Goal: Complete application form

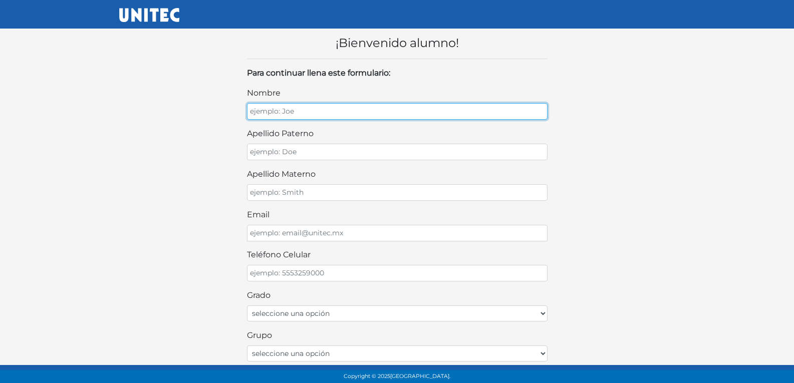
click at [401, 110] on input "nombre" at bounding box center [397, 111] width 301 height 17
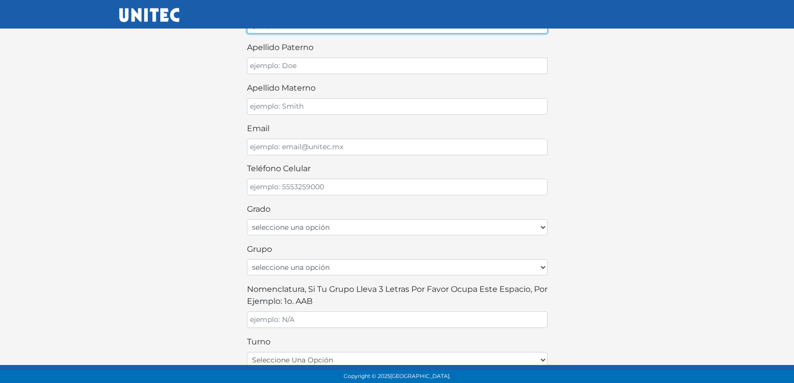
scroll to position [100, 0]
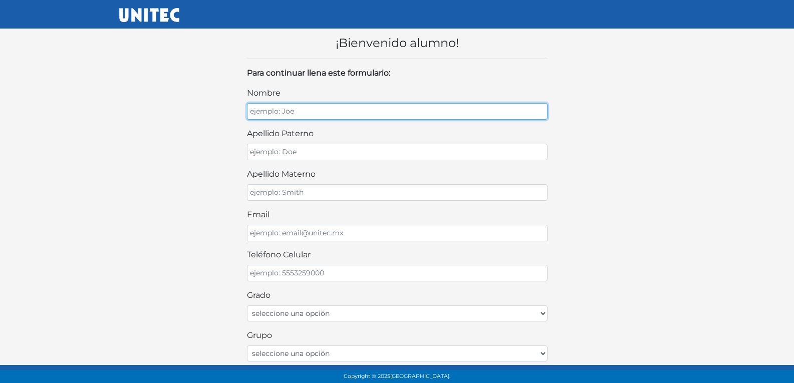
click at [337, 115] on input "nombre" at bounding box center [397, 111] width 301 height 17
type input "ANGELICA JAZMIN"
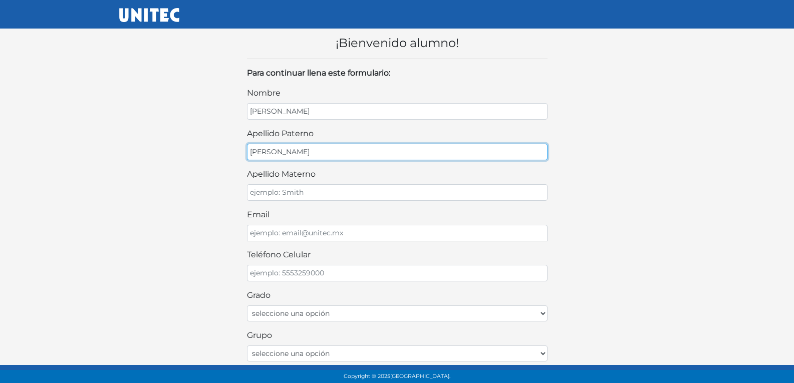
type input "RODRIGUEZ"
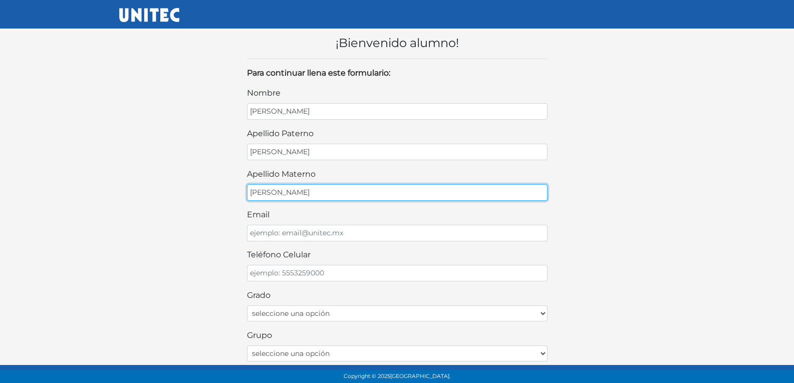
type input "FUENTES"
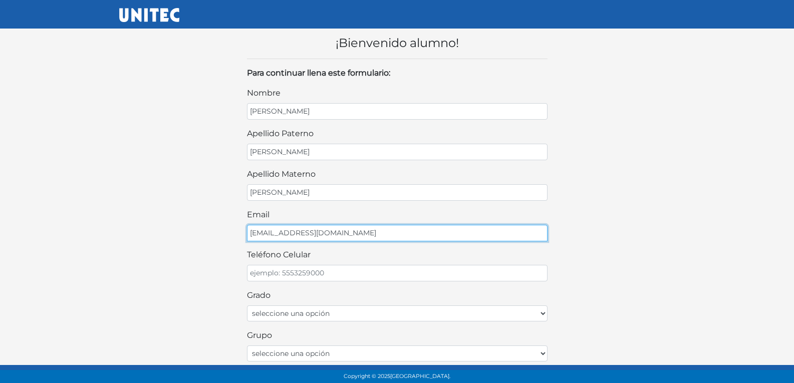
type input "ANGEJAS33@GMAIL.COM"
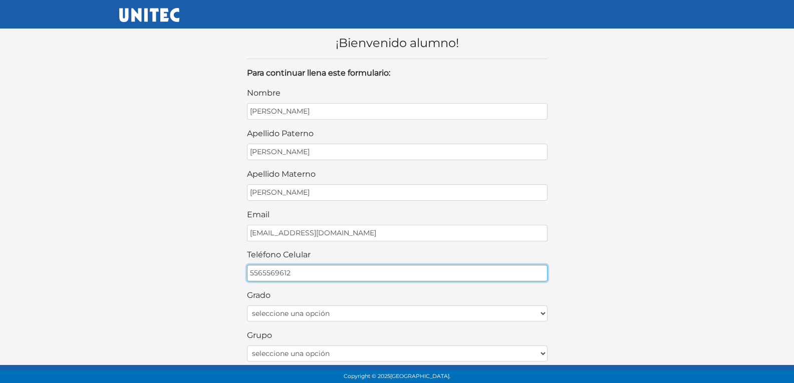
type input "5565569612"
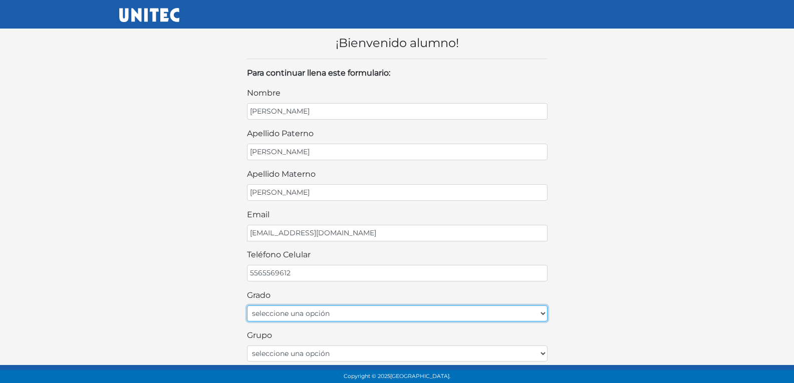
click at [366, 321] on select "seleccione una opción Primer grado Segundo grado Tercer grado Cuarto grado Quin…" at bounding box center [397, 314] width 301 height 16
select select "1ro"
click at [247, 306] on select "seleccione una opción Primer grado Segundo grado Tercer grado Cuarto grado Quin…" at bounding box center [397, 314] width 301 height 16
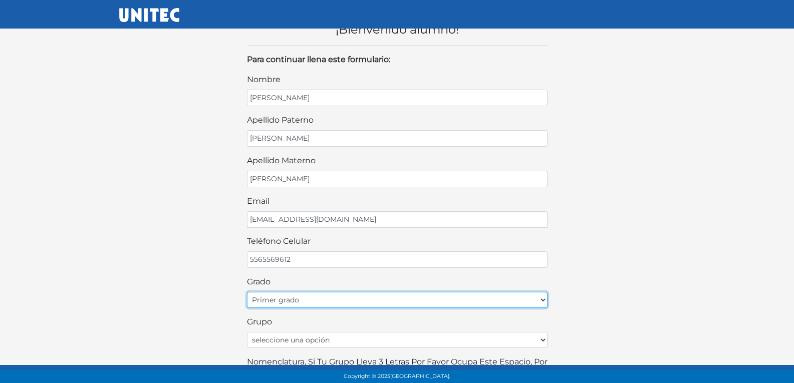
scroll to position [50, 0]
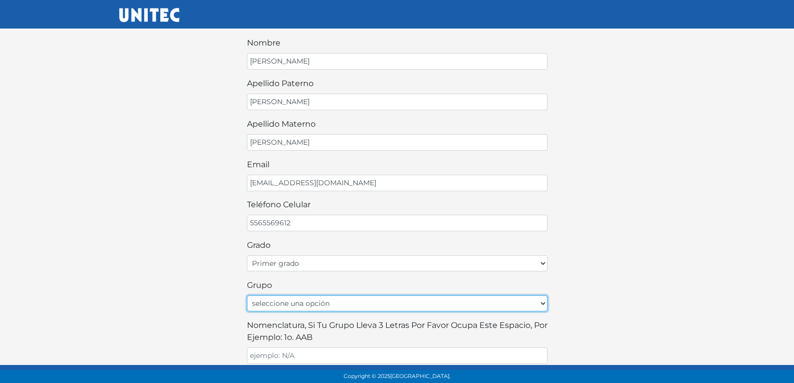
click at [306, 303] on select "seleccione una opción A B C D E F G H I J K L M N O P Q R S T U V W X Y Z" at bounding box center [397, 304] width 301 height 16
select select "A"
click at [247, 296] on select "seleccione una opción A B C D E F G H I J K L M N O P Q R S T U V W X Y Z" at bounding box center [397, 304] width 301 height 16
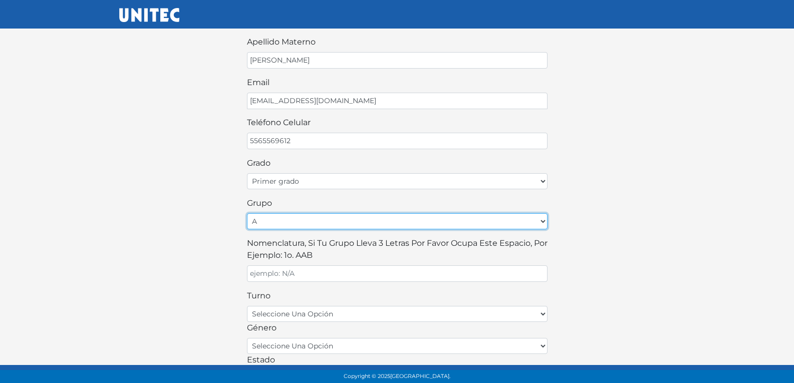
scroll to position [150, 0]
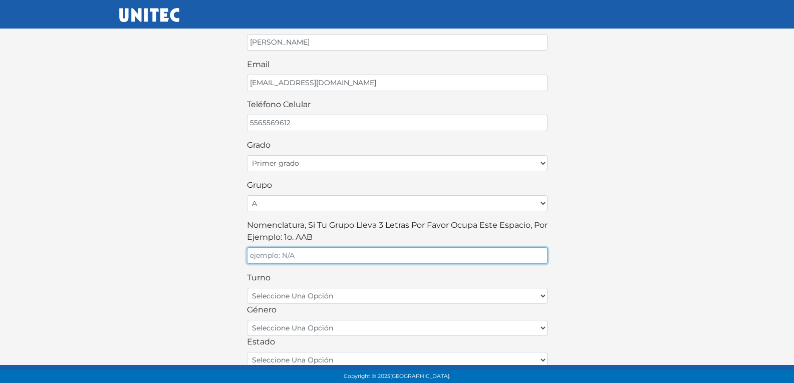
click at [372, 260] on input "Nomenclatura, si tu grupo lleva 3 letras por favor ocupa este espacio, por ejem…" at bounding box center [397, 256] width 301 height 17
click at [372, 259] on input "Nomenclatura, si tu grupo lleva 3 letras por favor ocupa este espacio, por ejem…" at bounding box center [397, 256] width 301 height 17
type input "A"
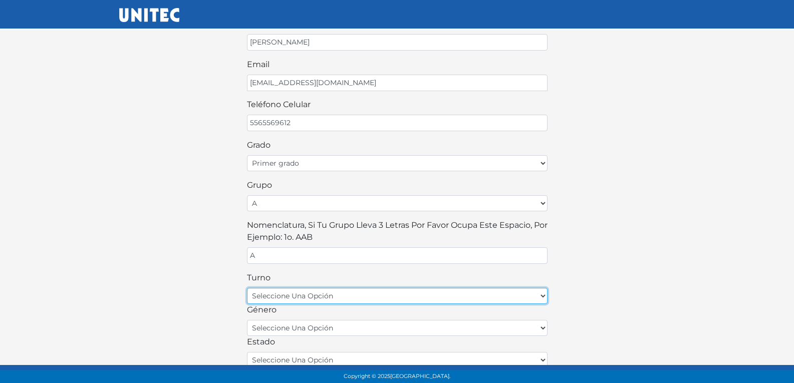
click at [363, 289] on select "seleccione una opción matutino vespertino" at bounding box center [397, 296] width 301 height 16
select select "matutino"
click at [247, 288] on select "seleccione una opción matutino vespertino" at bounding box center [397, 296] width 301 height 16
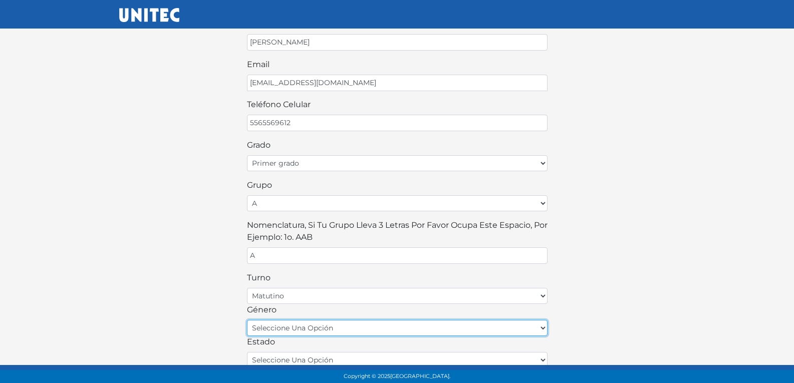
click at [328, 327] on select "seleccione una opción femenino masculino" at bounding box center [397, 328] width 301 height 16
select select "F"
click at [247, 320] on select "seleccione una opción femenino masculino" at bounding box center [397, 328] width 301 height 16
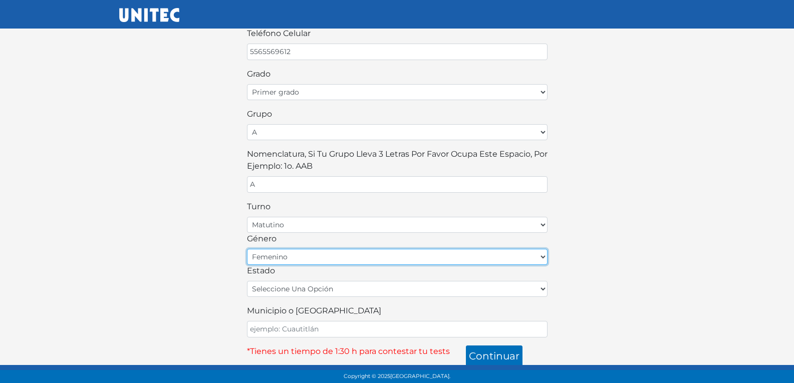
scroll to position [225, 0]
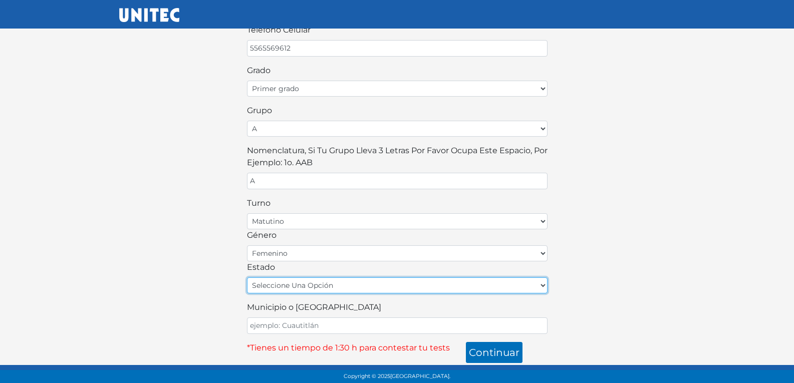
click at [329, 284] on select "seleccione una opción Aguascalientes Baja California Baja California Sur Campec…" at bounding box center [397, 286] width 301 height 16
select select "MEX"
click at [247, 278] on select "seleccione una opción Aguascalientes Baja California Baja California Sur Campec…" at bounding box center [397, 286] width 301 height 16
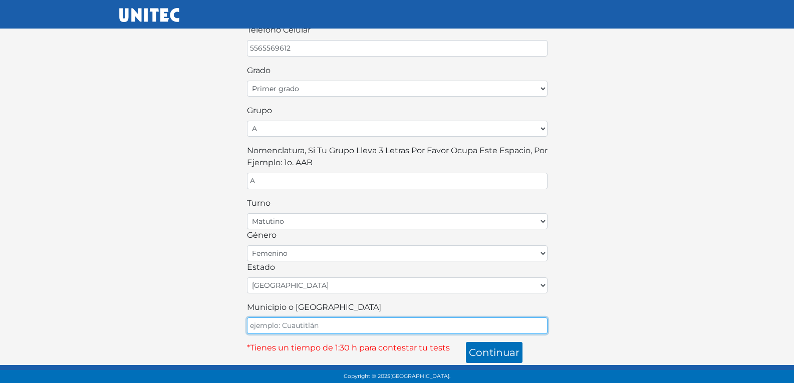
click at [312, 328] on input "Municipio o Alcaldía" at bounding box center [397, 326] width 301 height 17
type input "ECATEPEC"
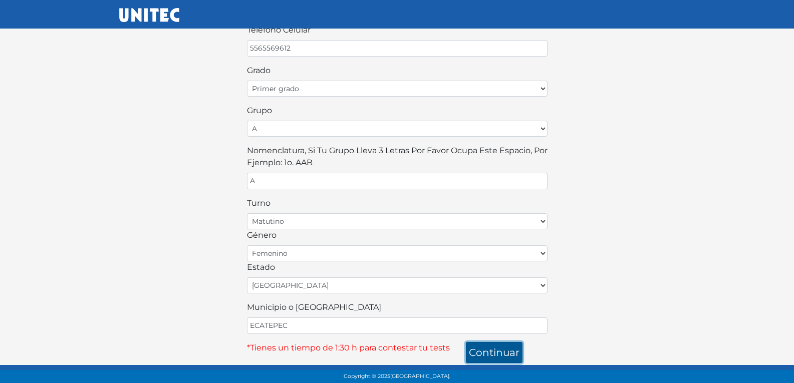
click at [512, 348] on button "continuar" at bounding box center [494, 352] width 57 height 21
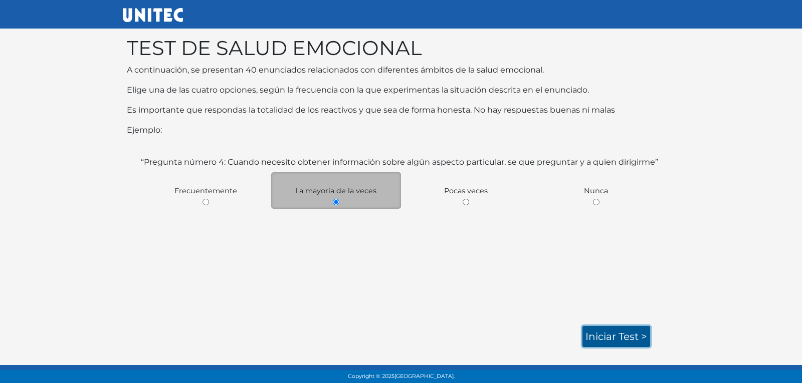
click at [636, 336] on link "Iniciar test >" at bounding box center [616, 336] width 68 height 21
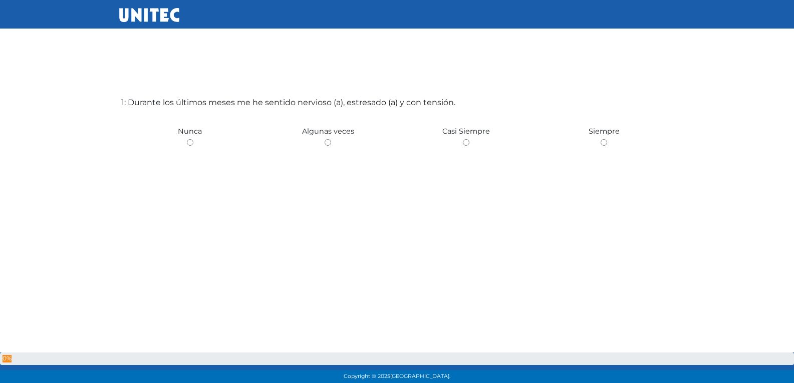
scroll to position [50, 0]
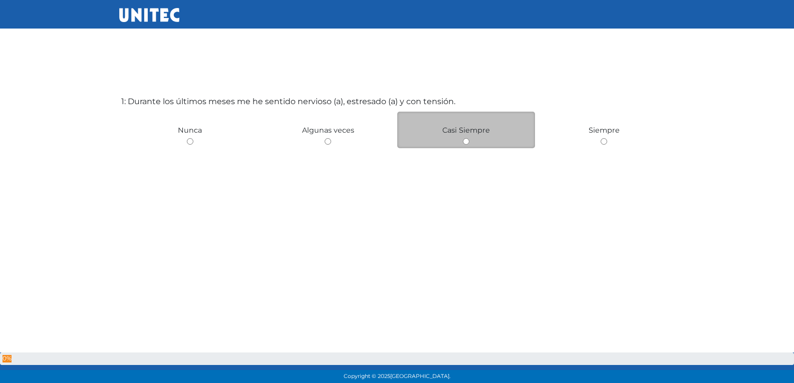
click at [466, 145] on input "radio" at bounding box center [466, 141] width 7 height 7
radio input "true"
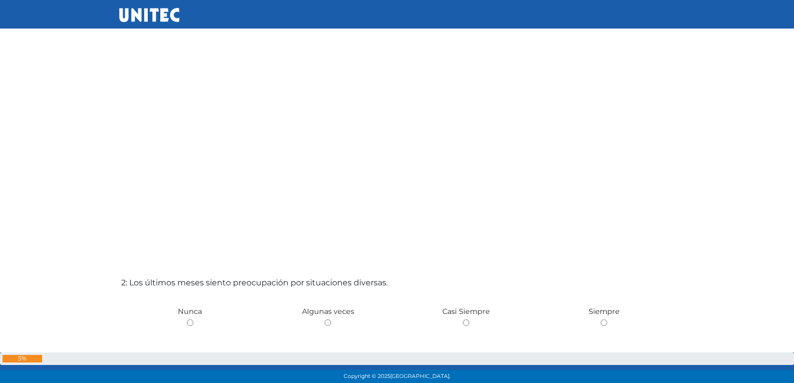
scroll to position [255, 0]
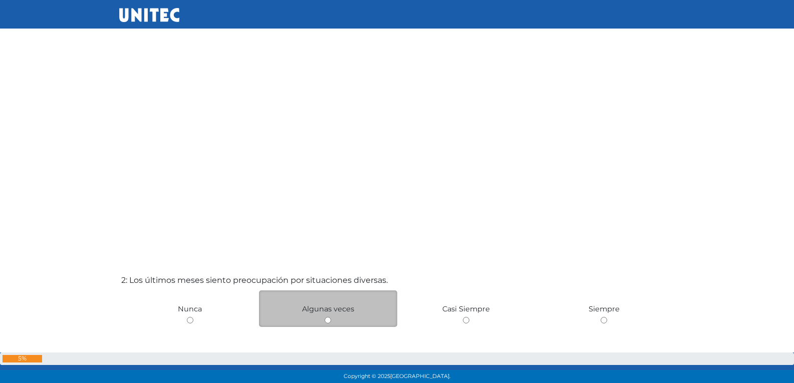
click at [329, 321] on input "radio" at bounding box center [328, 320] width 7 height 7
radio input "true"
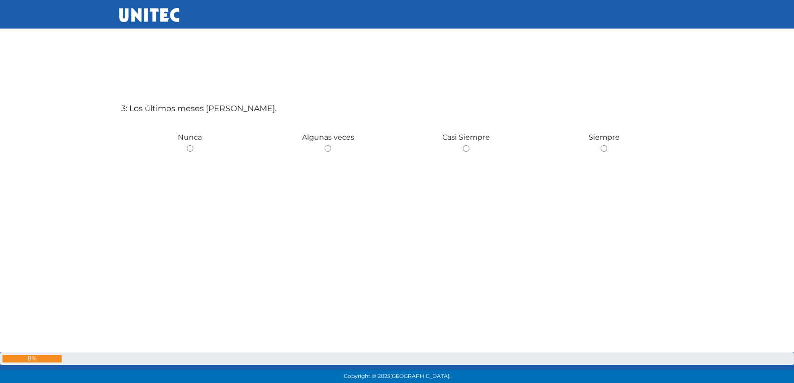
scroll to position [817, 0]
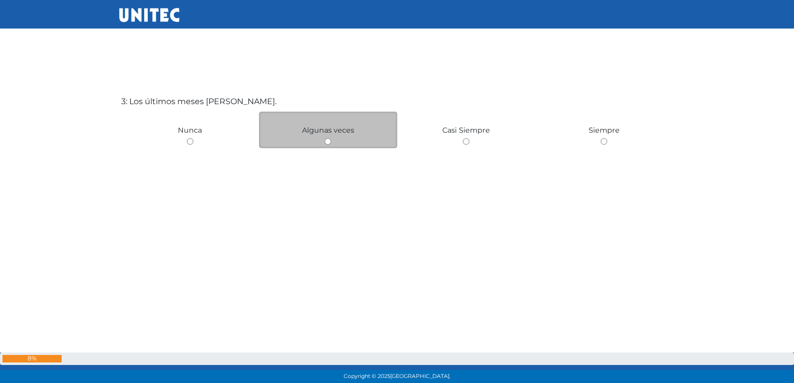
click at [330, 140] on input "radio" at bounding box center [328, 141] width 7 height 7
radio input "true"
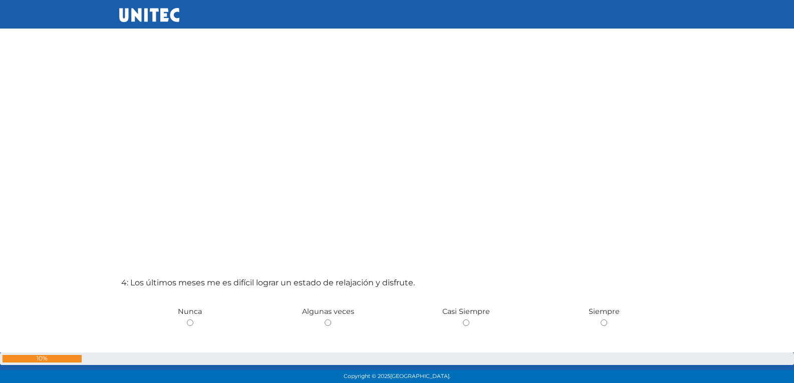
scroll to position [1022, 0]
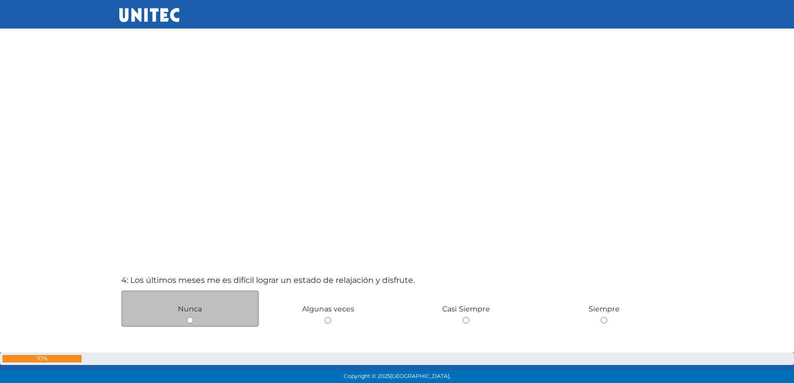
click at [191, 321] on input "radio" at bounding box center [190, 320] width 7 height 7
radio input "true"
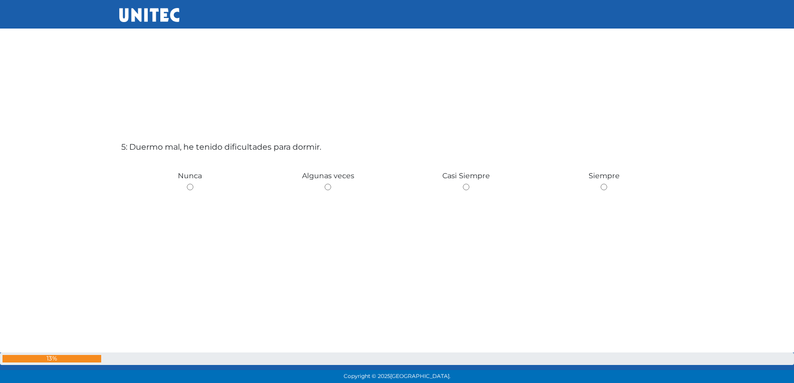
scroll to position [1538, 0]
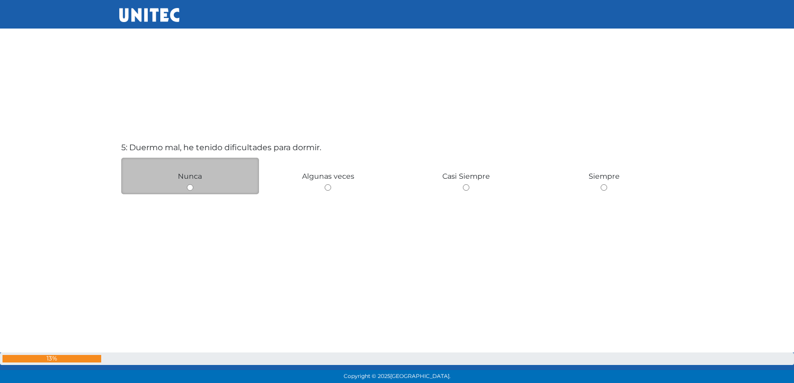
click at [192, 187] on input "radio" at bounding box center [190, 187] width 7 height 7
radio input "true"
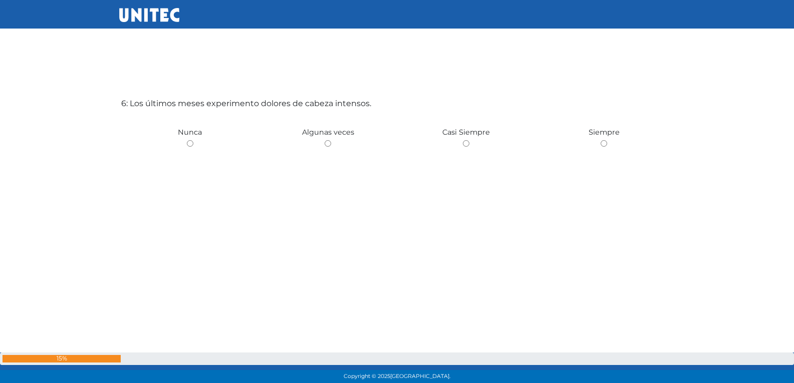
scroll to position [1967, 0]
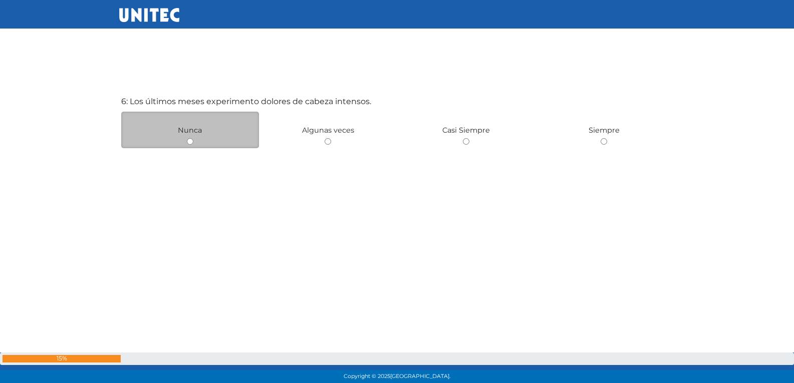
click at [192, 143] on input "radio" at bounding box center [190, 141] width 7 height 7
radio input "true"
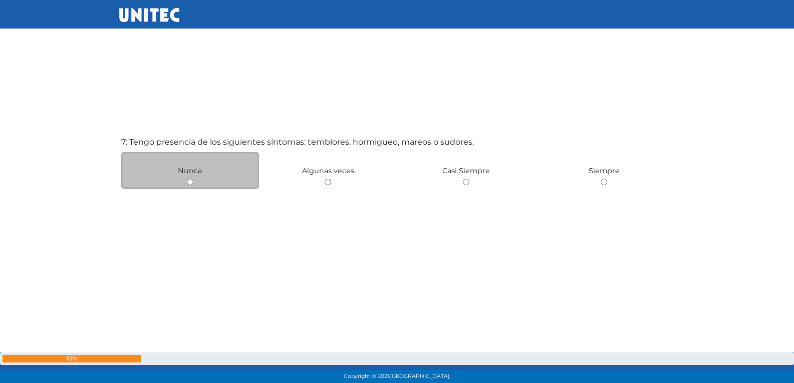
scroll to position [2351, 0]
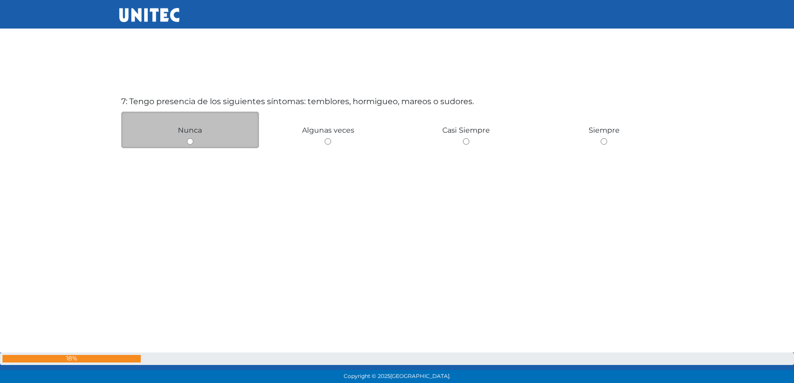
click at [189, 145] on input "radio" at bounding box center [190, 141] width 7 height 7
radio input "true"
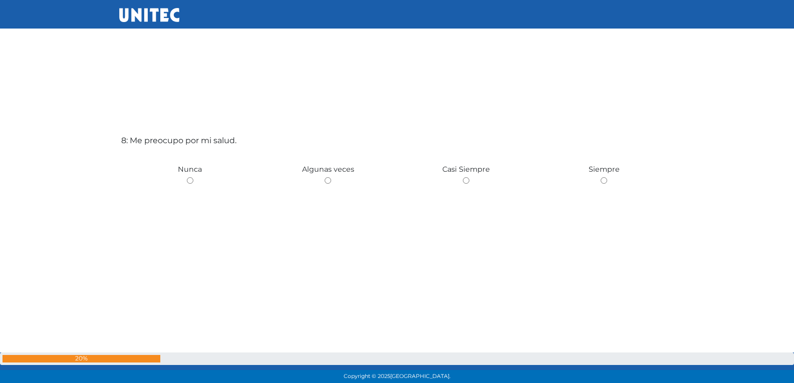
scroll to position [2702, 0]
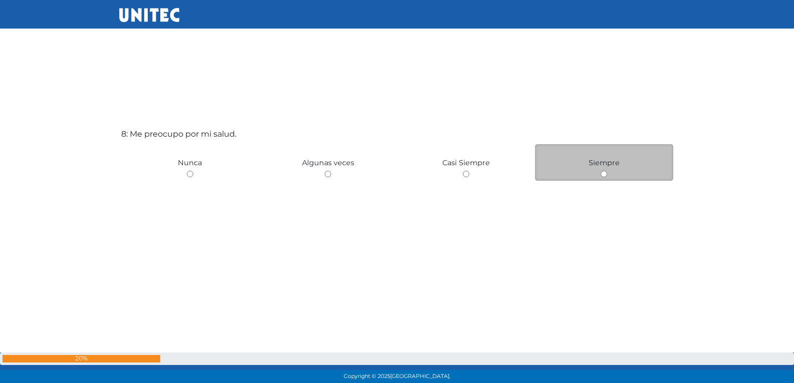
click at [606, 176] on input "radio" at bounding box center [604, 174] width 7 height 7
radio input "true"
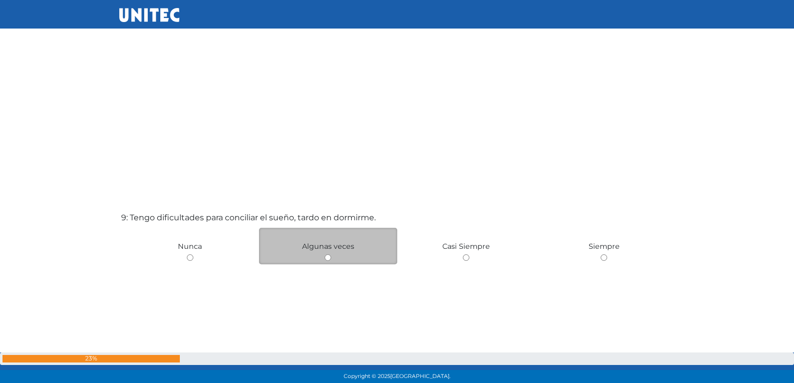
click at [329, 258] on input "radio" at bounding box center [328, 258] width 7 height 7
radio input "true"
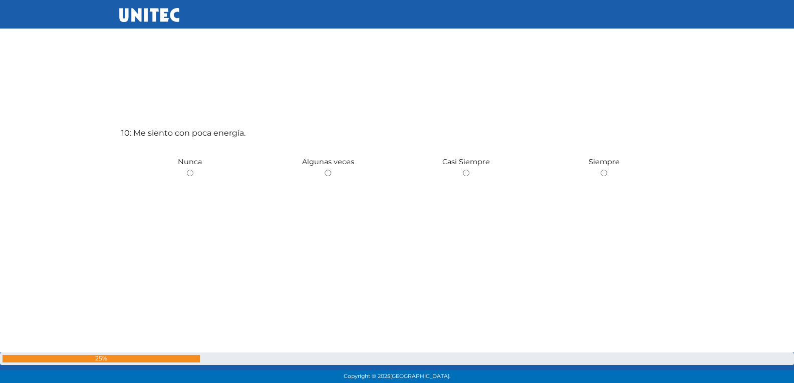
scroll to position [3501, 0]
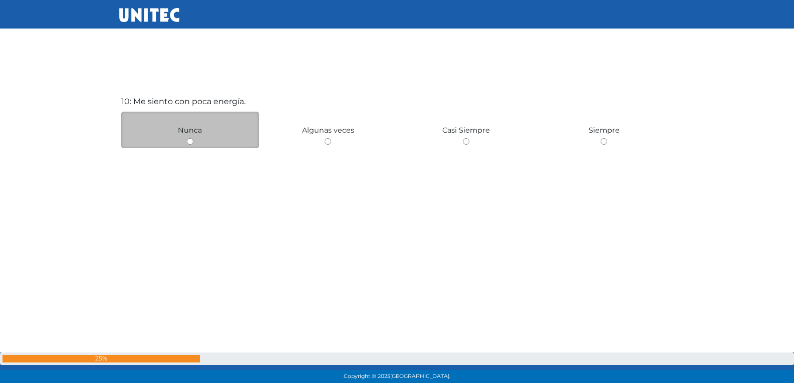
click at [189, 145] on div "Nunca" at bounding box center [190, 130] width 138 height 37
click at [190, 142] on input "radio" at bounding box center [190, 141] width 7 height 7
radio input "true"
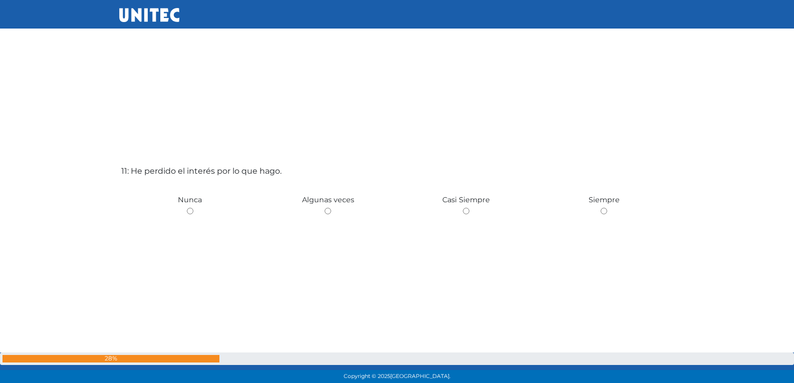
scroll to position [3885, 0]
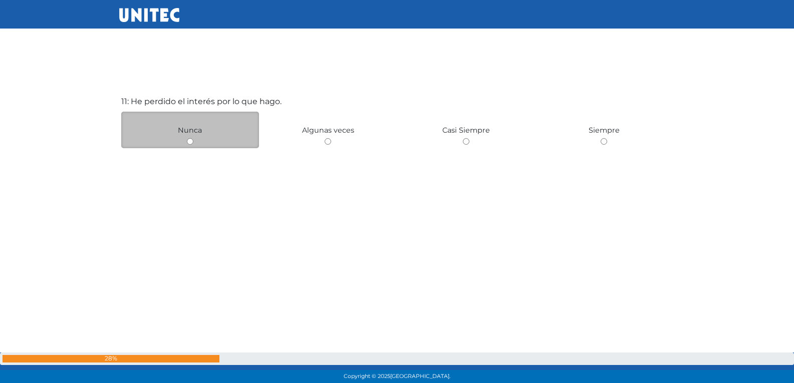
click at [189, 140] on input "radio" at bounding box center [190, 141] width 7 height 7
radio input "true"
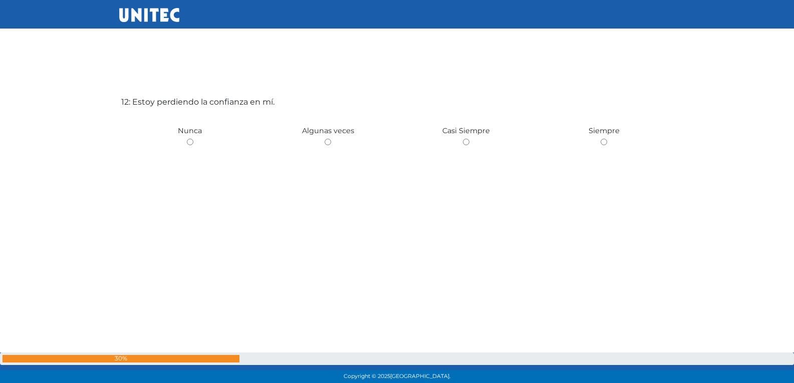
scroll to position [4268, 0]
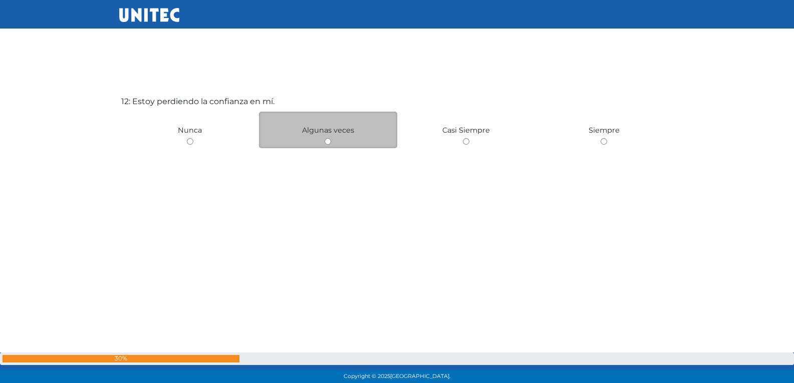
click at [328, 142] on input "radio" at bounding box center [328, 141] width 7 height 7
radio input "true"
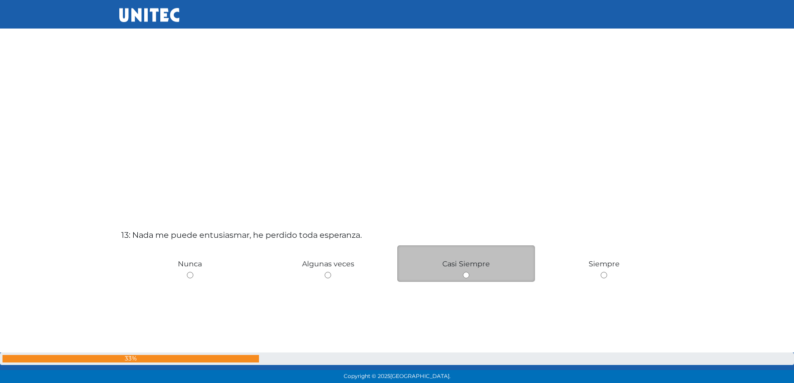
scroll to position [4569, 0]
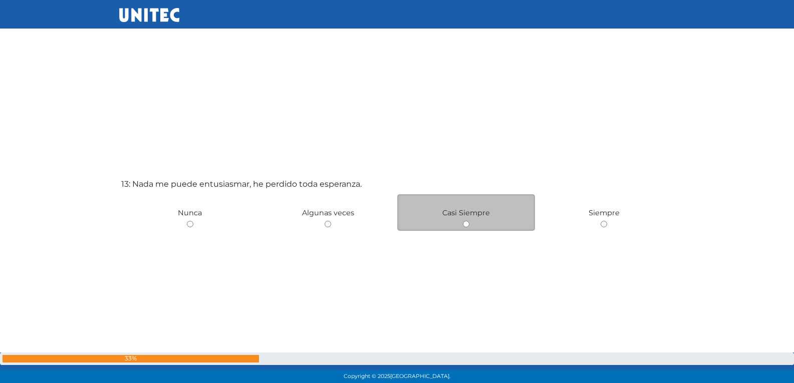
click at [468, 224] on input "radio" at bounding box center [466, 224] width 7 height 7
radio input "true"
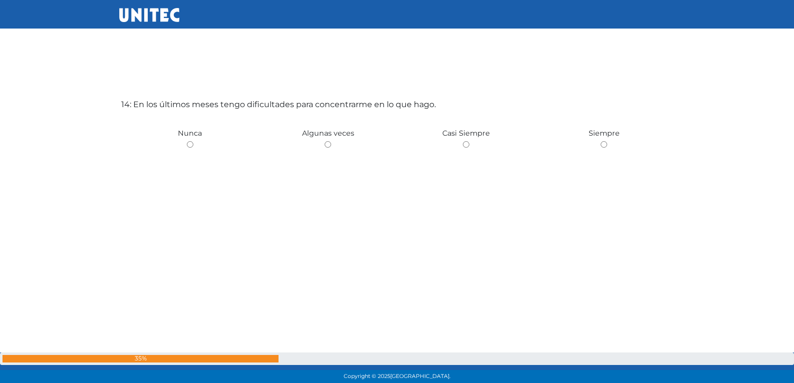
scroll to position [5035, 0]
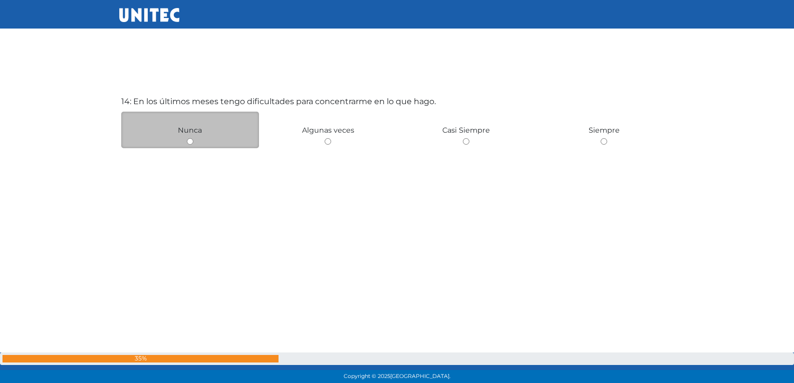
click at [187, 143] on input "radio" at bounding box center [190, 141] width 7 height 7
radio input "true"
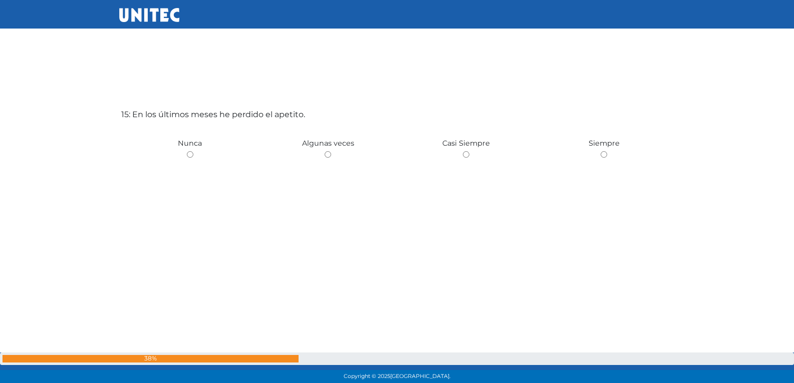
scroll to position [5418, 0]
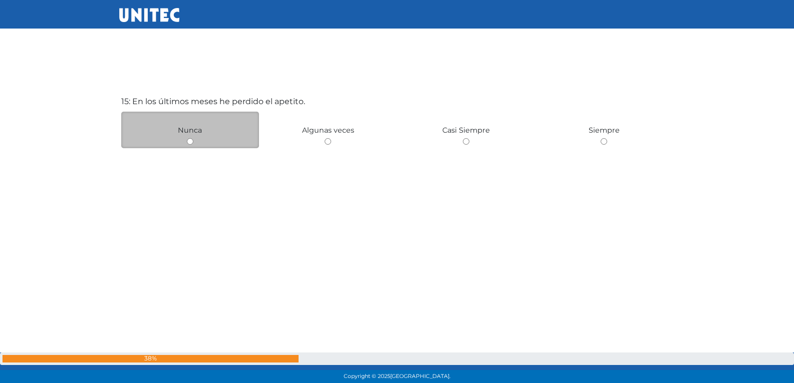
click at [189, 143] on input "radio" at bounding box center [190, 141] width 7 height 7
radio input "true"
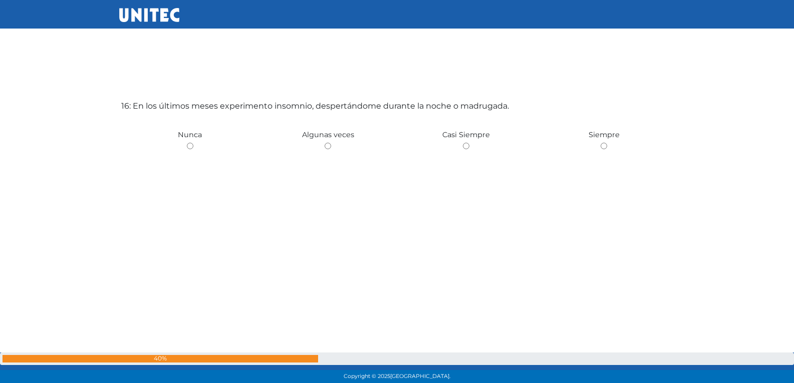
scroll to position [5802, 0]
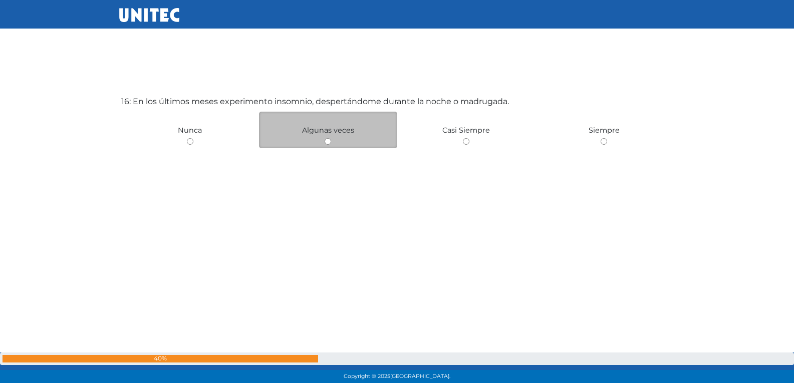
click at [327, 143] on input "radio" at bounding box center [328, 141] width 7 height 7
radio input "true"
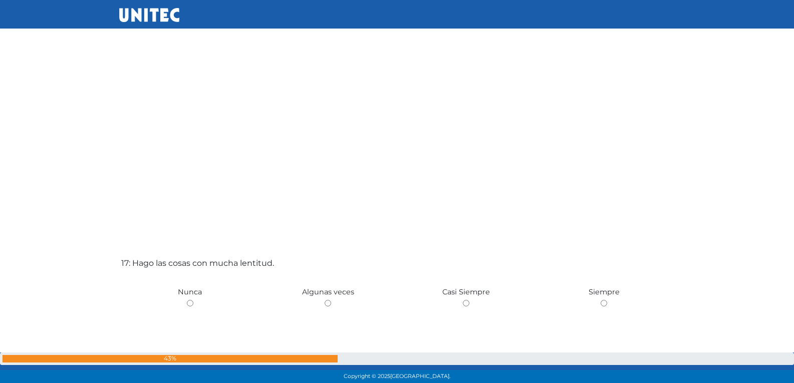
scroll to position [6052, 0]
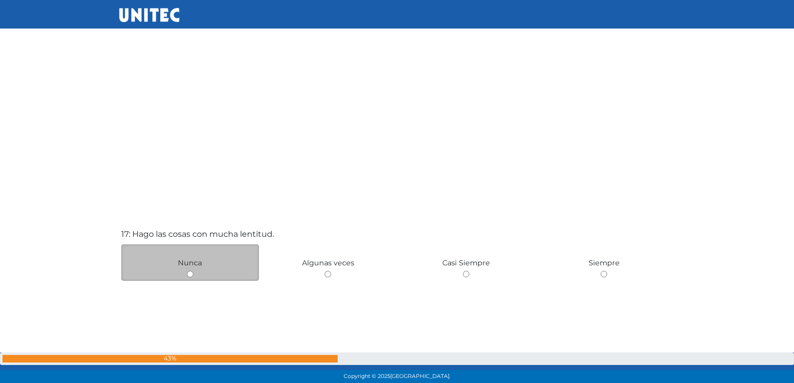
click at [190, 275] on input "radio" at bounding box center [190, 274] width 7 height 7
radio input "true"
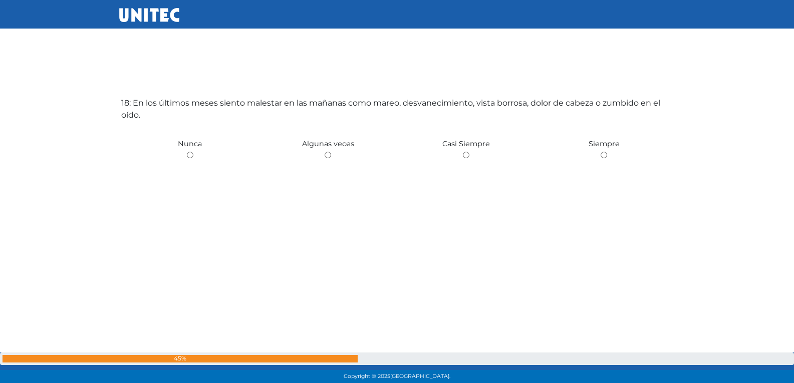
scroll to position [6569, 0]
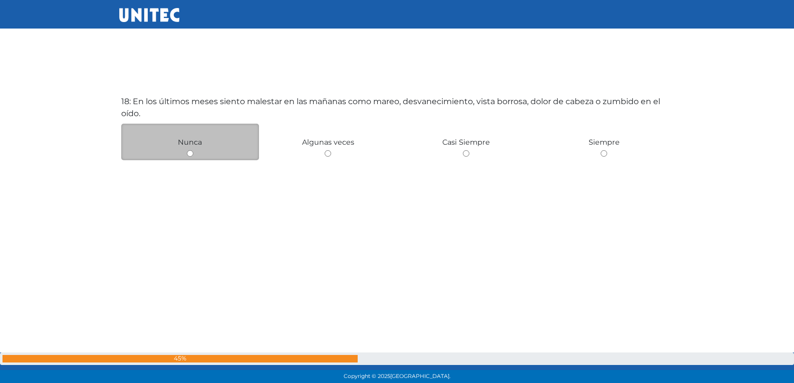
click at [189, 156] on input "radio" at bounding box center [190, 153] width 7 height 7
radio input "true"
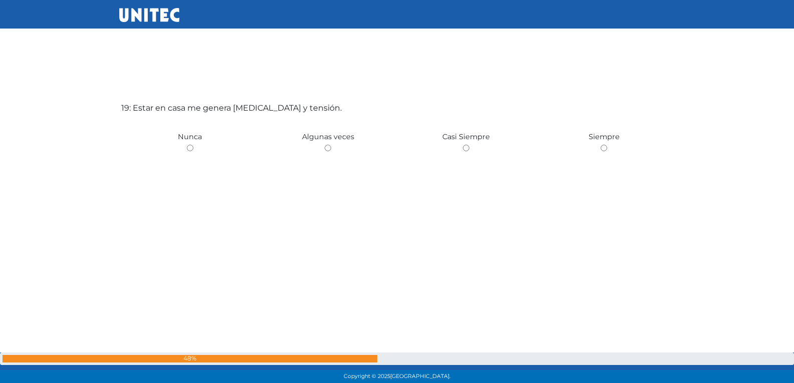
scroll to position [6952, 0]
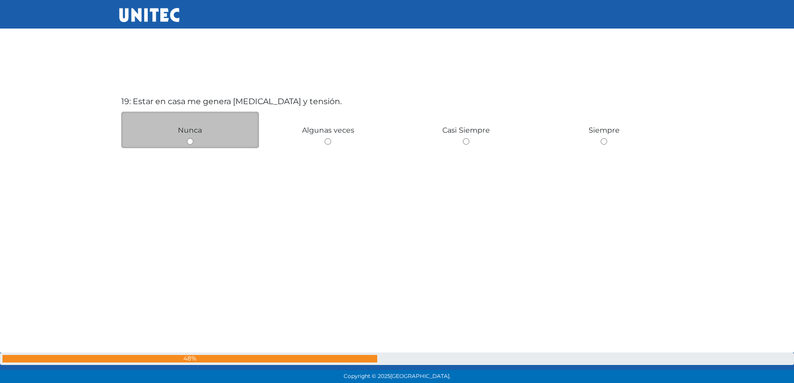
click at [188, 143] on input "radio" at bounding box center [190, 141] width 7 height 7
radio input "true"
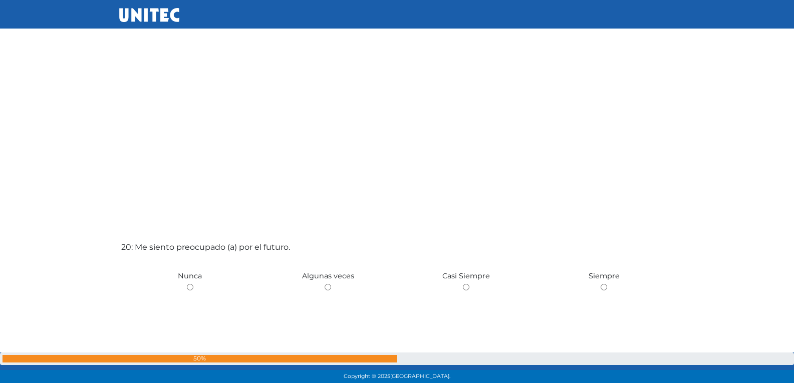
scroll to position [7190, 0]
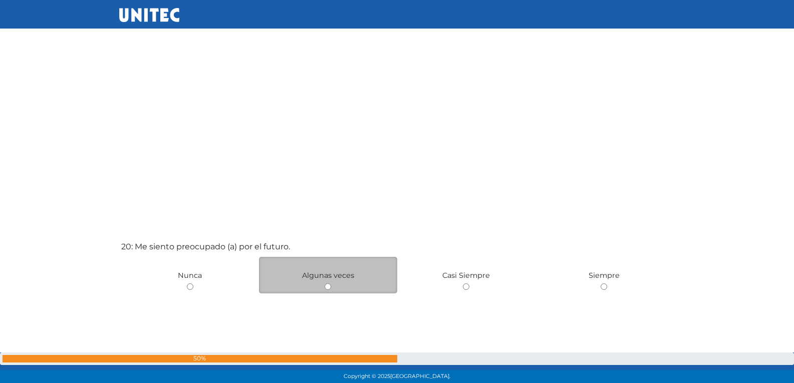
click at [329, 286] on input "radio" at bounding box center [328, 287] width 7 height 7
radio input "true"
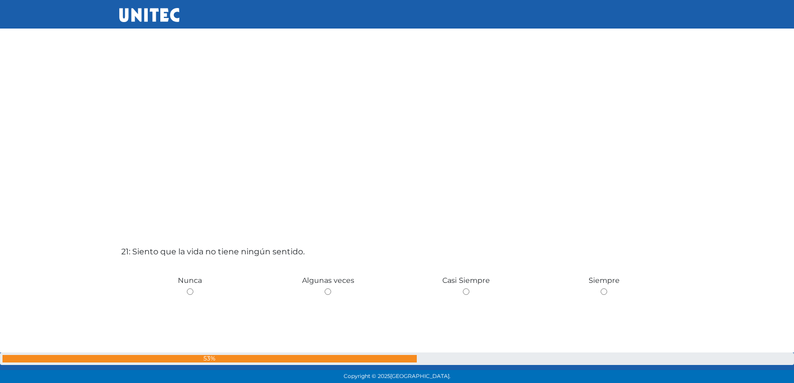
scroll to position [7589, 0]
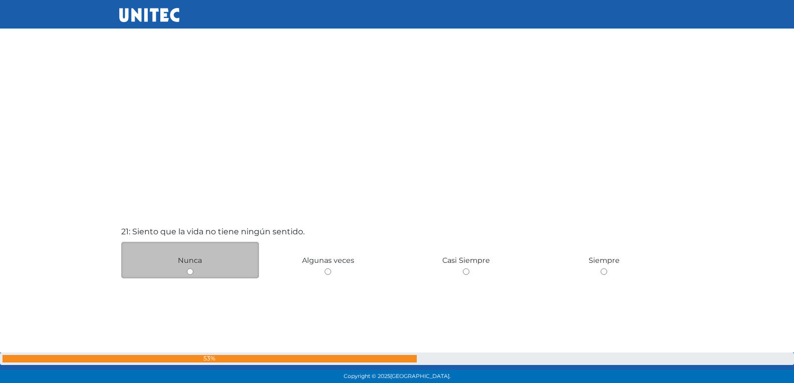
click at [191, 274] on input "radio" at bounding box center [190, 272] width 7 height 7
radio input "true"
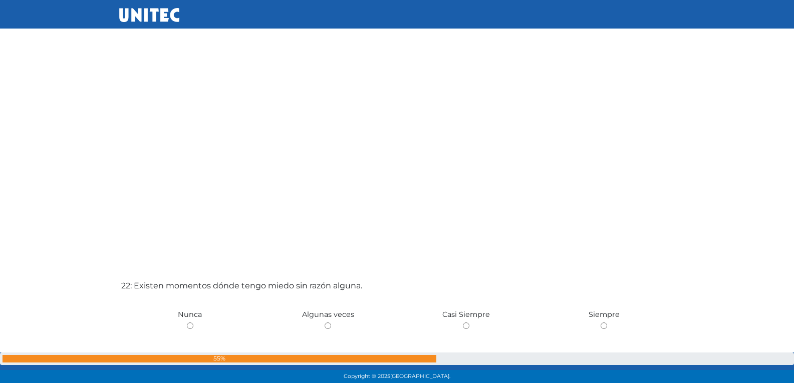
scroll to position [8020, 0]
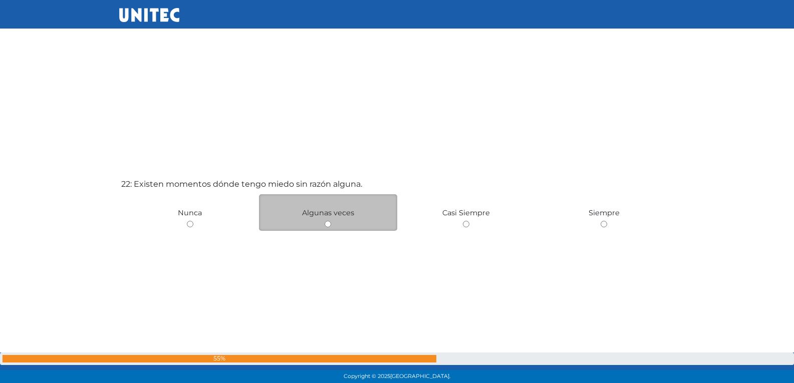
click at [328, 225] on input "radio" at bounding box center [328, 224] width 7 height 7
radio input "true"
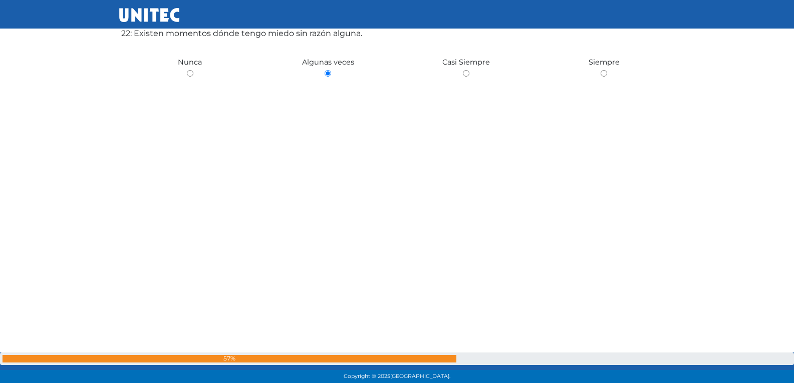
scroll to position [8348, 0]
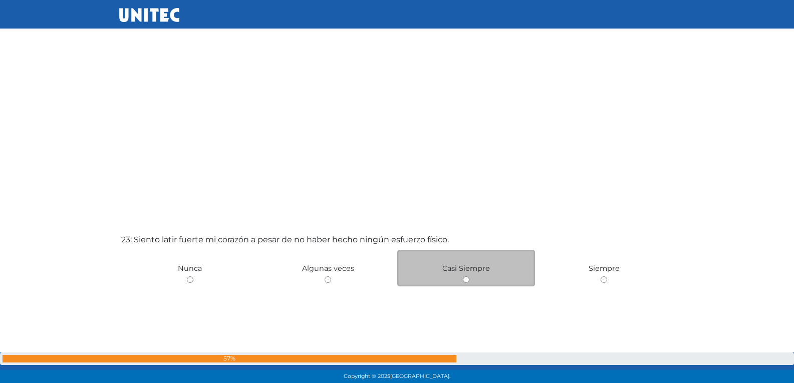
click at [469, 281] on input "radio" at bounding box center [466, 280] width 7 height 7
radio input "true"
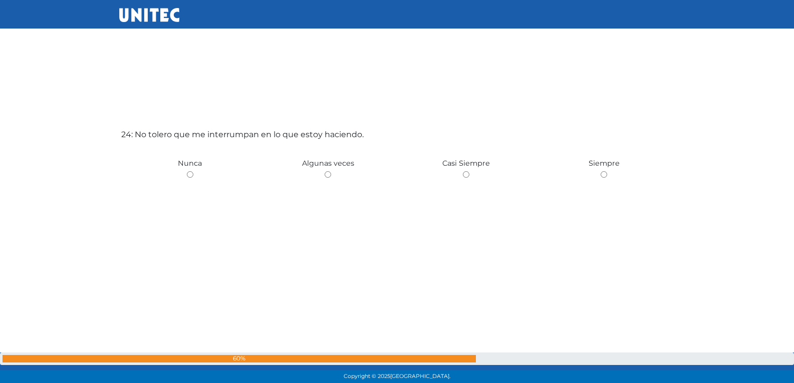
scroll to position [8869, 0]
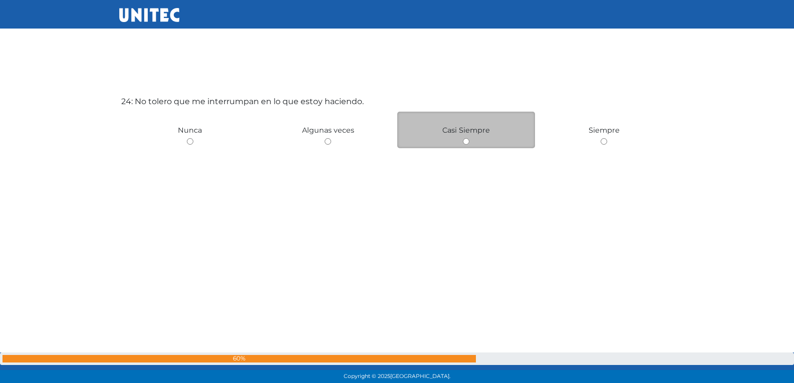
click at [463, 142] on input "radio" at bounding box center [466, 141] width 7 height 7
radio input "true"
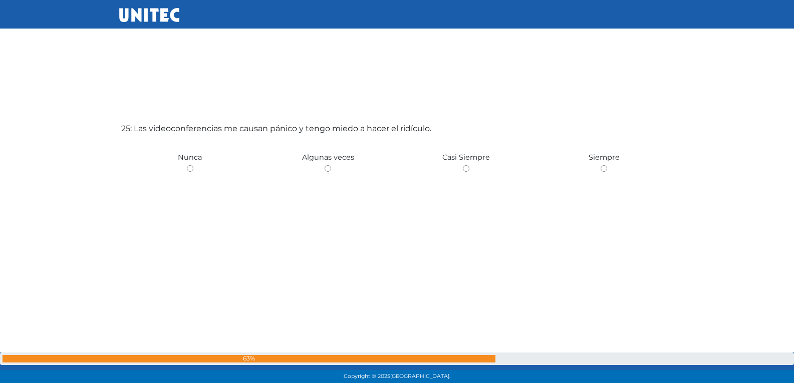
scroll to position [9253, 0]
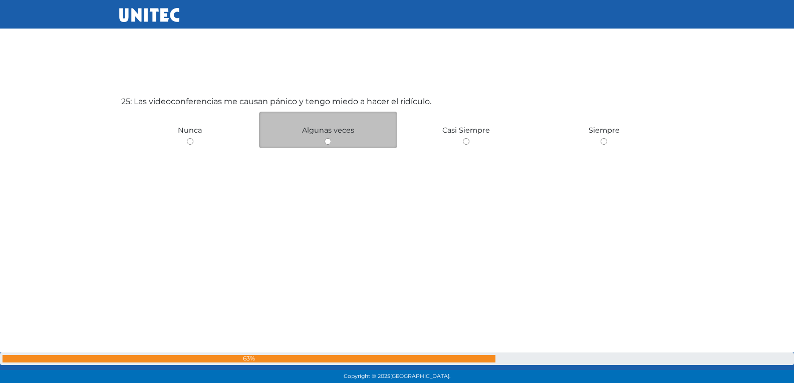
click at [326, 143] on input "radio" at bounding box center [328, 141] width 7 height 7
radio input "true"
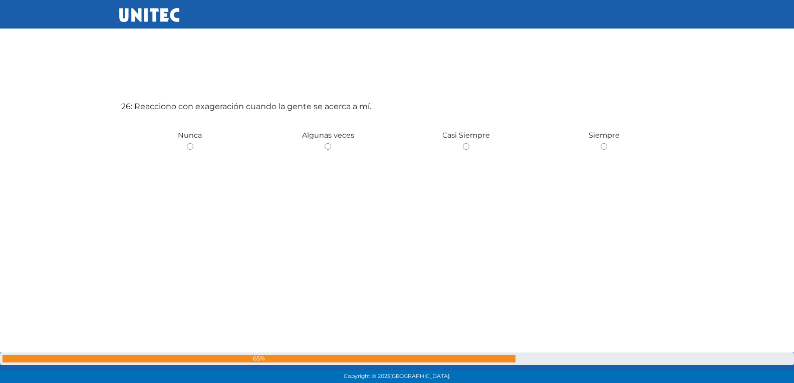
scroll to position [9636, 0]
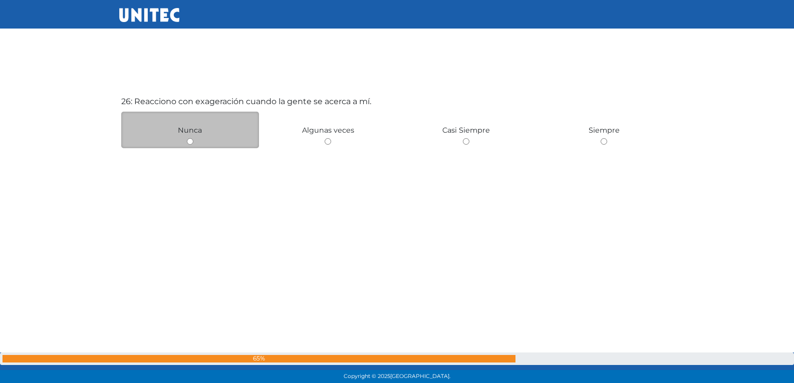
click at [190, 143] on input "radio" at bounding box center [190, 141] width 7 height 7
radio input "true"
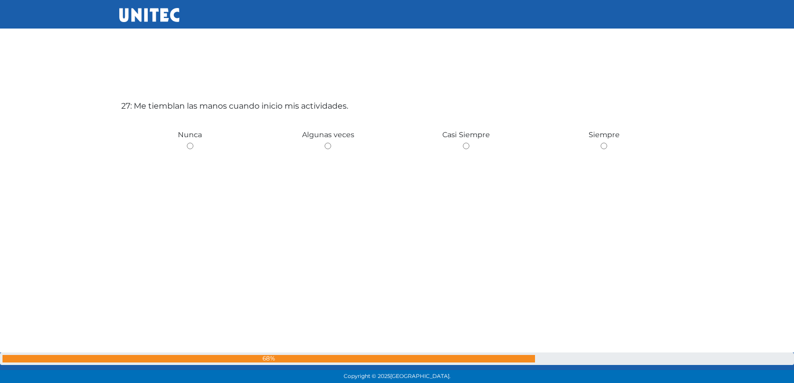
scroll to position [10020, 0]
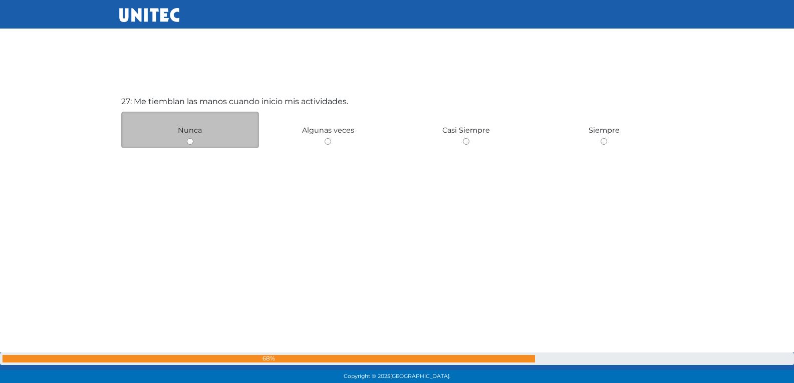
click at [192, 140] on input "radio" at bounding box center [190, 141] width 7 height 7
radio input "true"
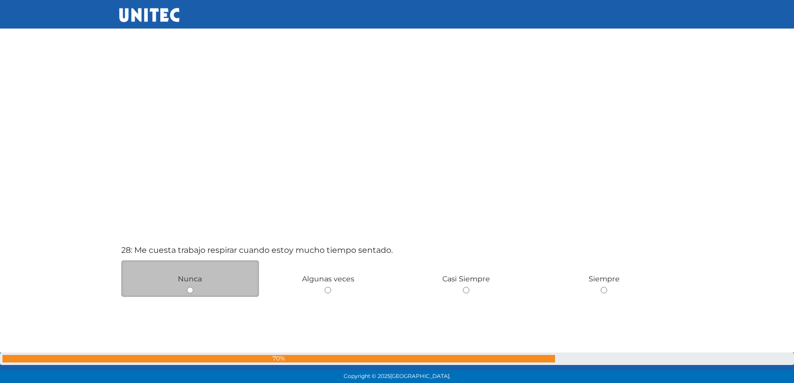
scroll to position [10299, 0]
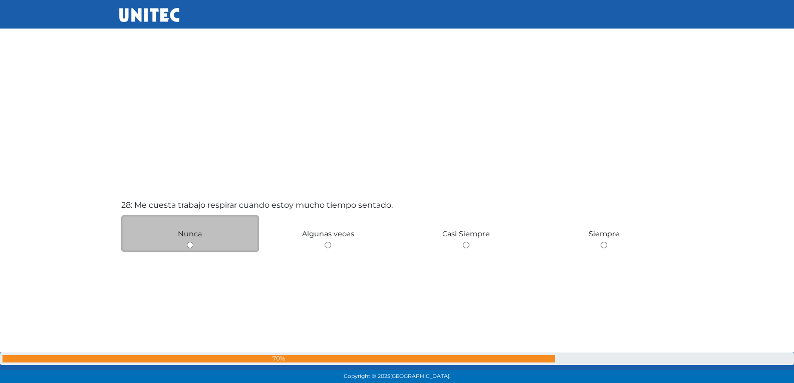
click at [190, 246] on input "radio" at bounding box center [190, 245] width 7 height 7
radio input "true"
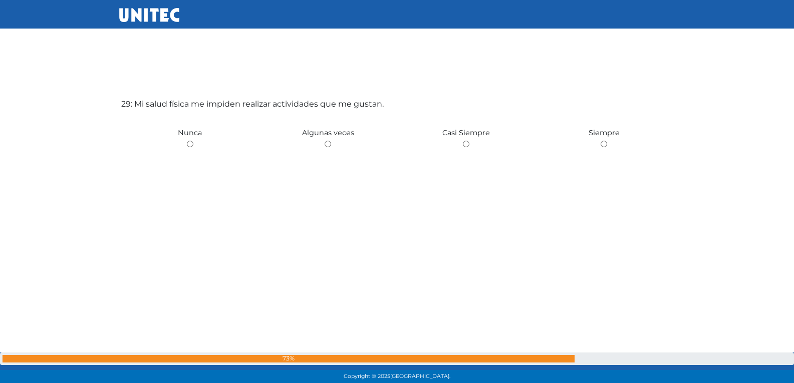
scroll to position [10787, 0]
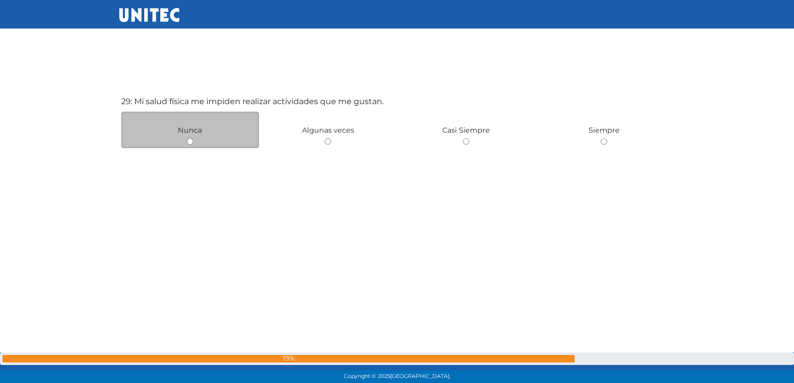
click at [190, 143] on input "radio" at bounding box center [190, 141] width 7 height 7
radio input "true"
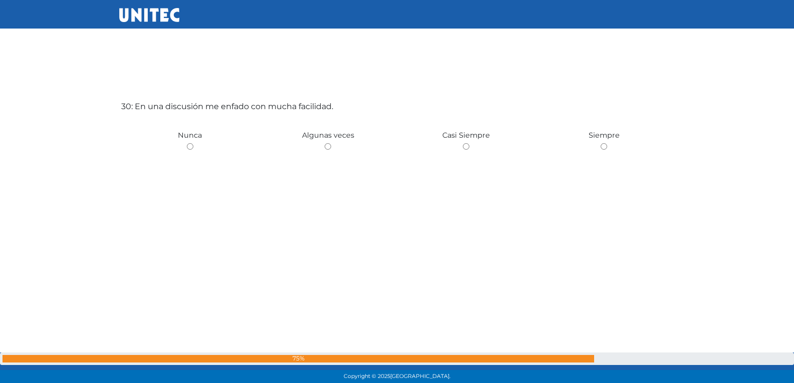
scroll to position [11170, 0]
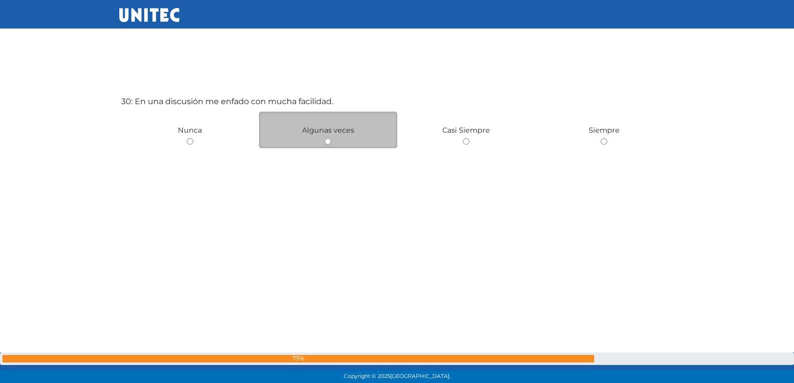
click at [328, 144] on input "radio" at bounding box center [328, 141] width 7 height 7
radio input "true"
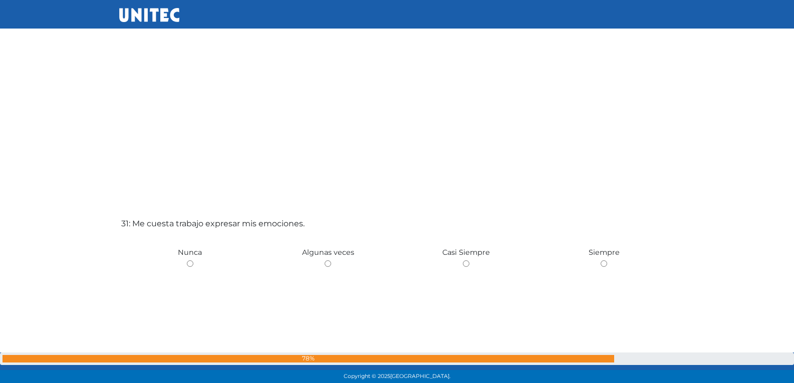
scroll to position [11456, 0]
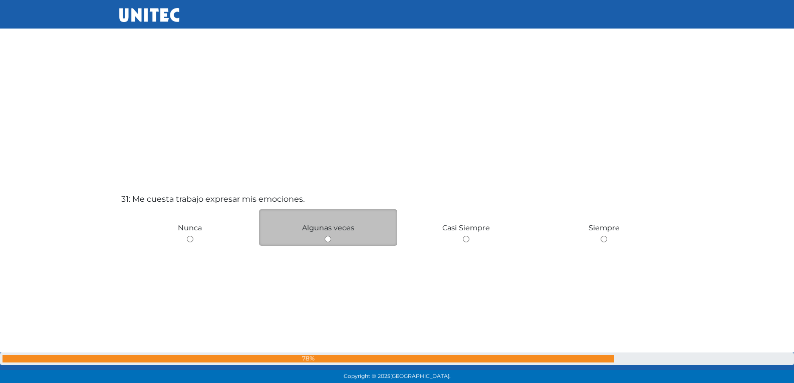
click at [327, 241] on input "radio" at bounding box center [328, 239] width 7 height 7
radio input "true"
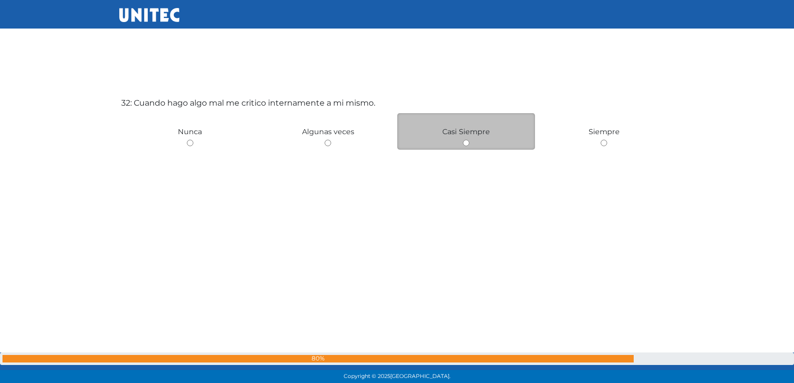
scroll to position [11937, 0]
click at [466, 143] on input "radio" at bounding box center [466, 141] width 7 height 7
radio input "true"
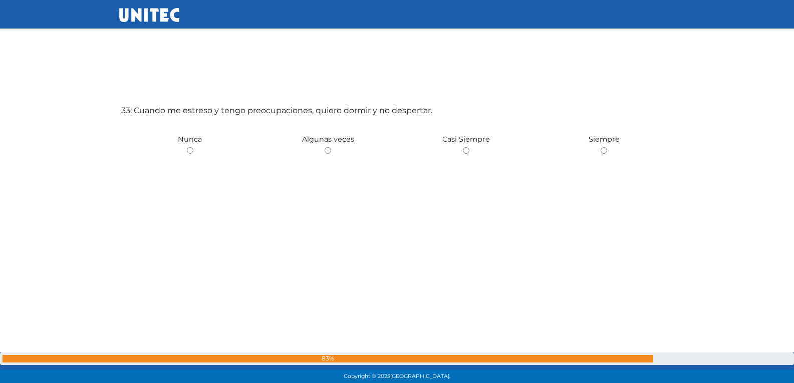
scroll to position [12320, 0]
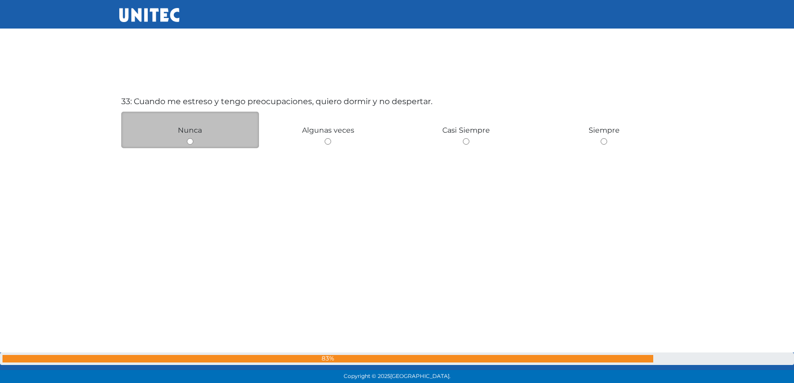
click at [187, 140] on input "radio" at bounding box center [190, 141] width 7 height 7
radio input "true"
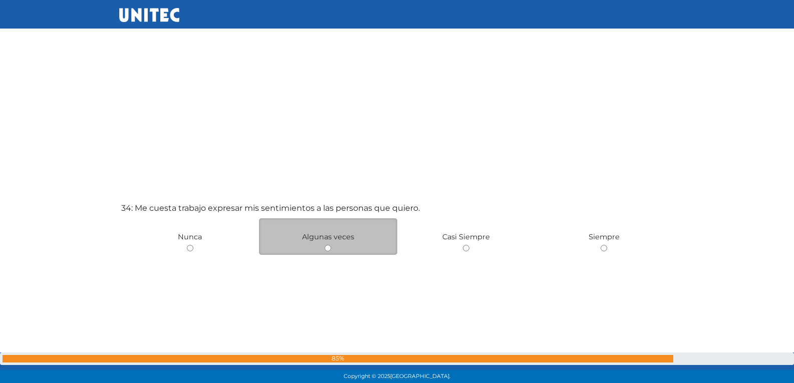
scroll to position [12607, 0]
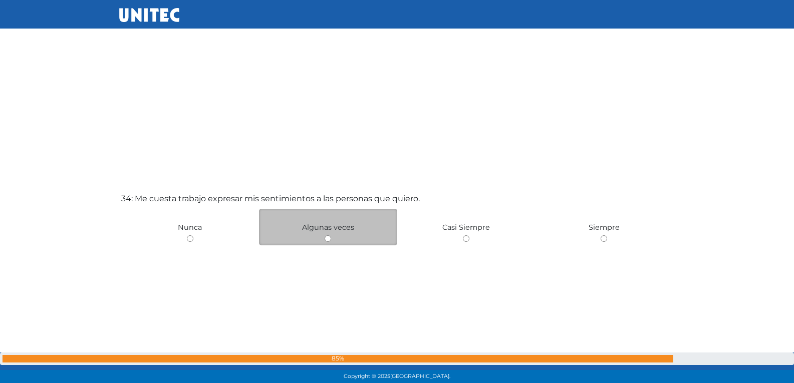
click at [327, 239] on input "radio" at bounding box center [328, 239] width 7 height 7
radio input "true"
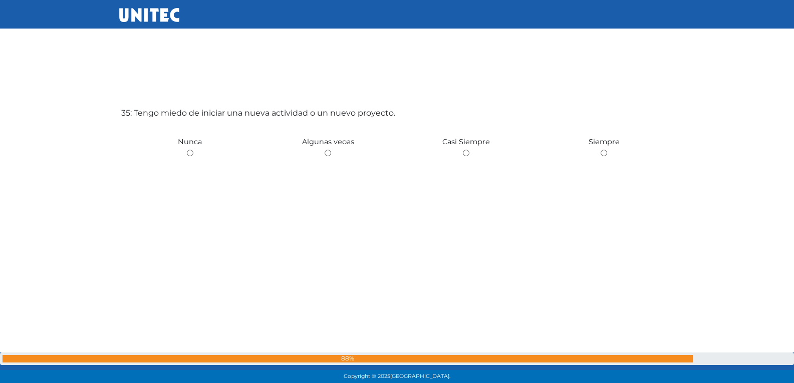
scroll to position [13087, 0]
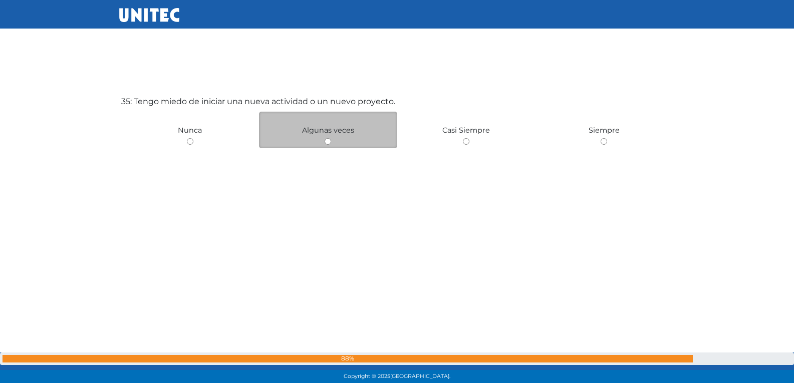
click at [328, 143] on input "radio" at bounding box center [328, 141] width 7 height 7
radio input "true"
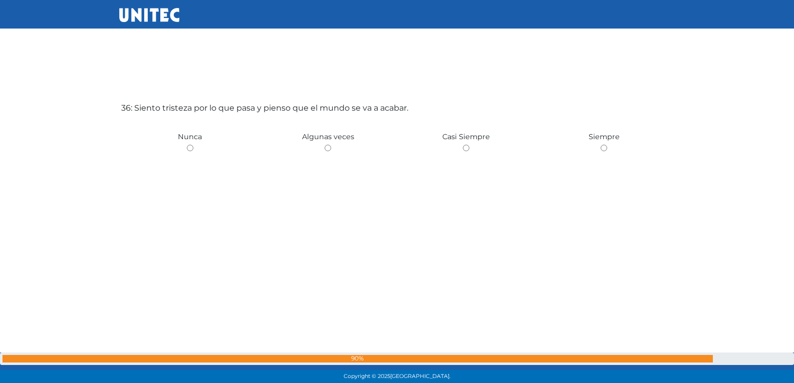
scroll to position [13471, 0]
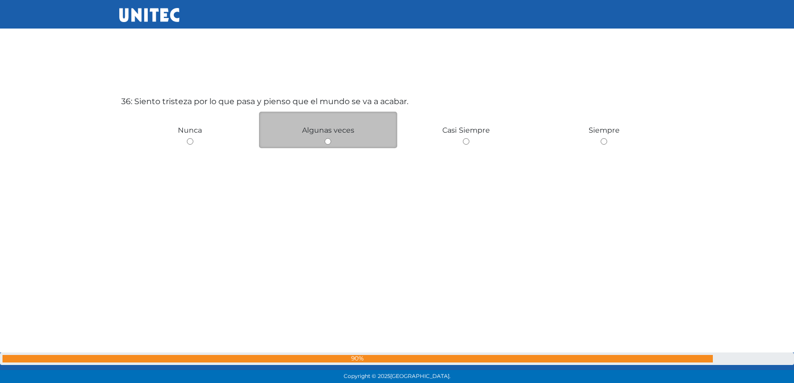
click at [326, 141] on input "radio" at bounding box center [328, 141] width 7 height 7
radio input "true"
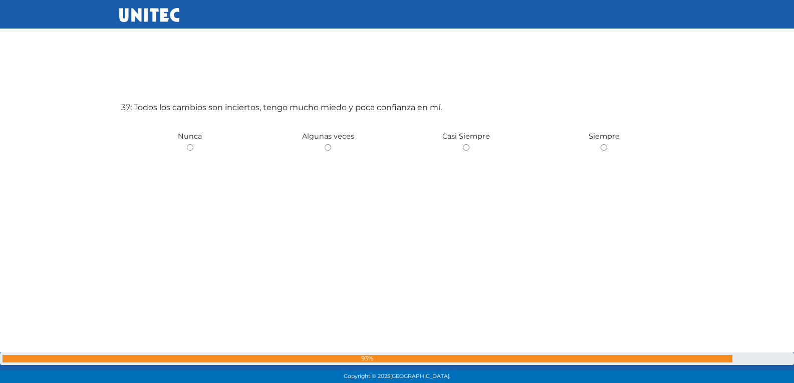
scroll to position [13854, 0]
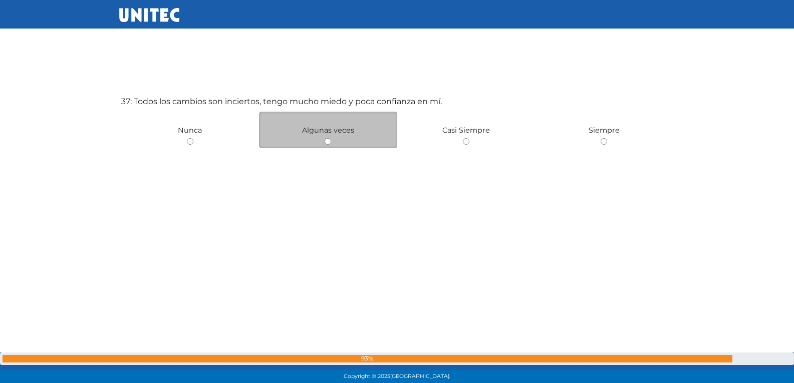
click at [328, 145] on input "radio" at bounding box center [328, 141] width 7 height 7
radio input "true"
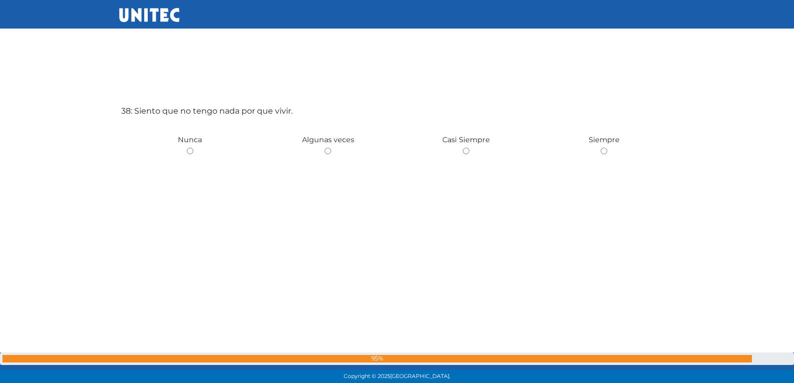
scroll to position [14238, 0]
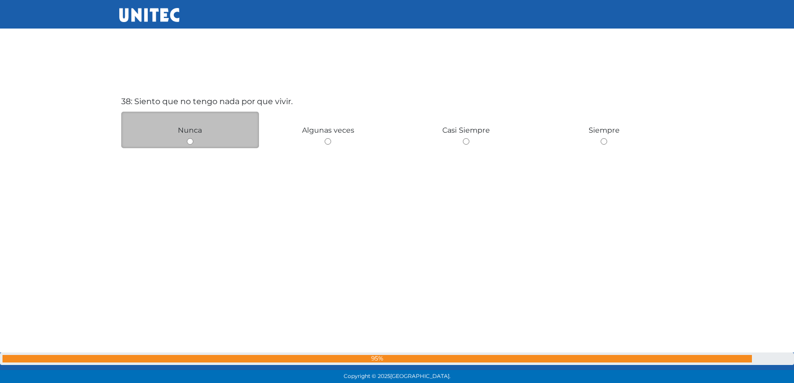
click at [187, 141] on input "radio" at bounding box center [190, 141] width 7 height 7
radio input "true"
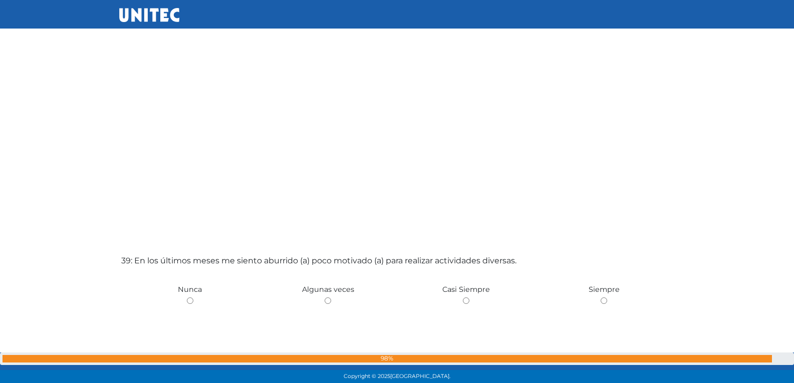
scroll to position [14572, 0]
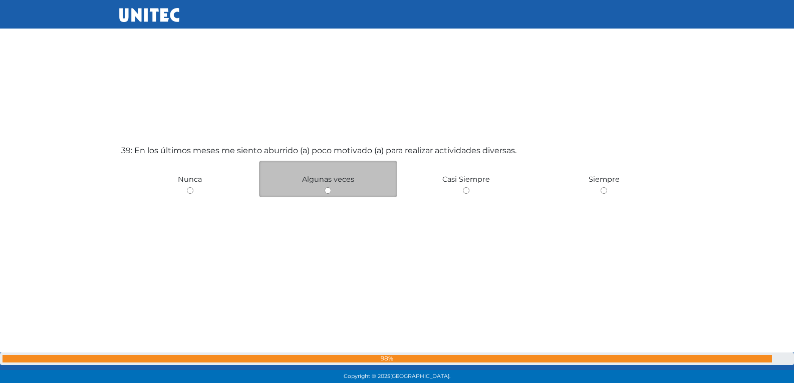
click at [328, 191] on input "radio" at bounding box center [328, 190] width 7 height 7
radio input "true"
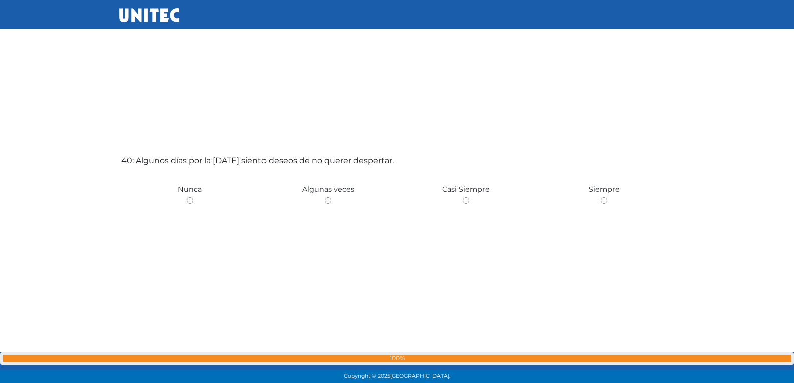
scroll to position [15005, 0]
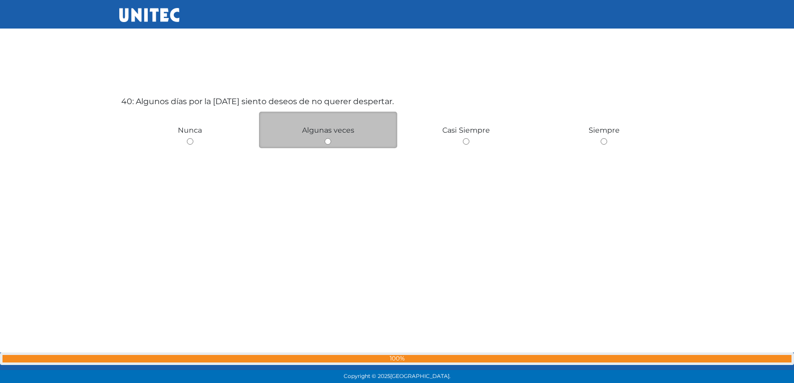
click at [330, 143] on input "radio" at bounding box center [328, 141] width 7 height 7
radio input "true"
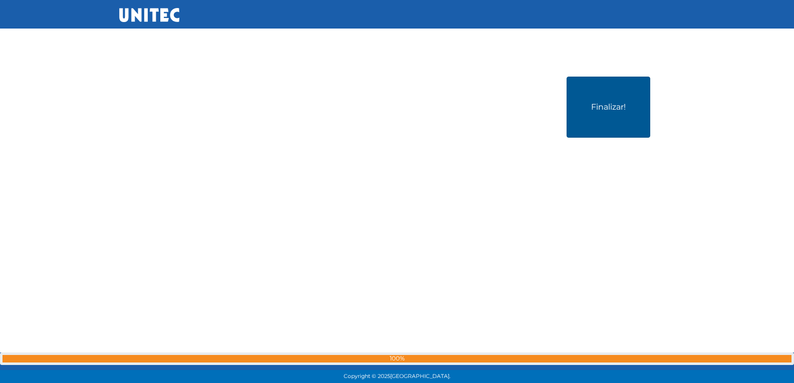
scroll to position [15408, 0]
click at [622, 103] on button "Finalizar!" at bounding box center [609, 106] width 84 height 61
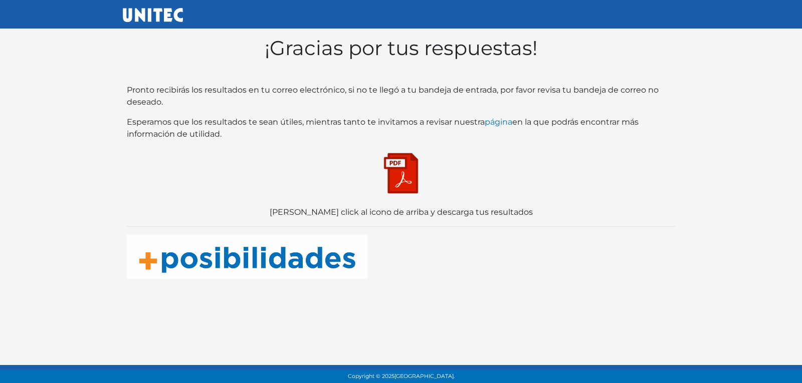
click at [403, 168] on img at bounding box center [401, 173] width 50 height 50
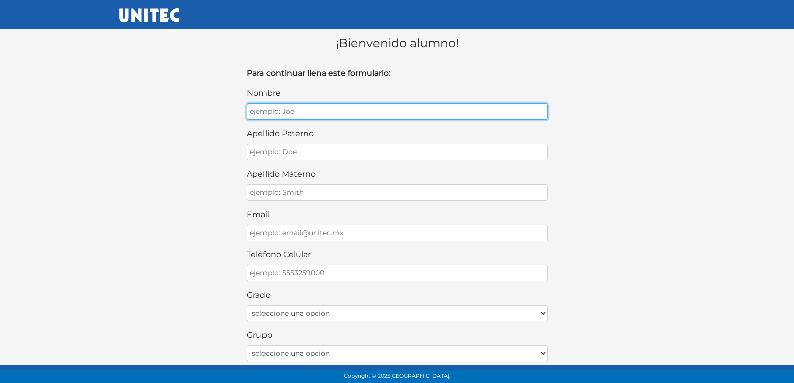
click at [289, 108] on input "nombre" at bounding box center [397, 111] width 301 height 17
type input "MELANY VALERIA"
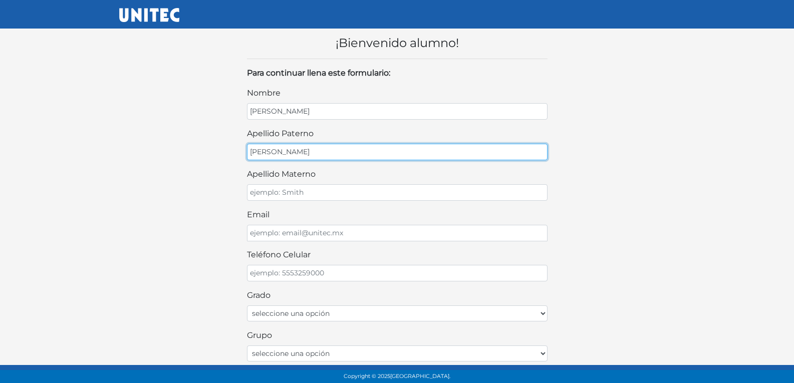
type input "MARTINEZ"
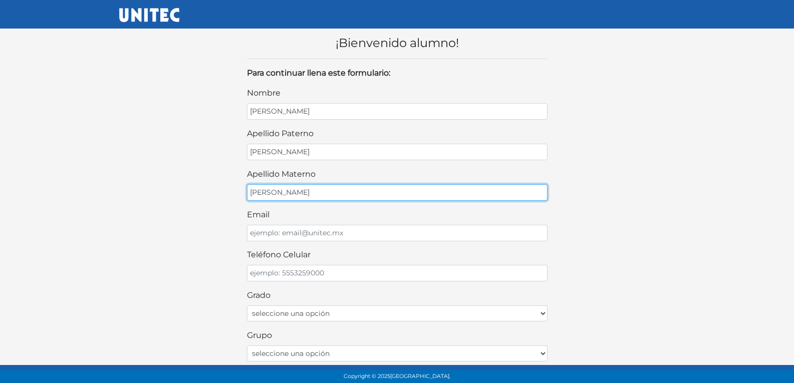
type input "SANCHEZ"
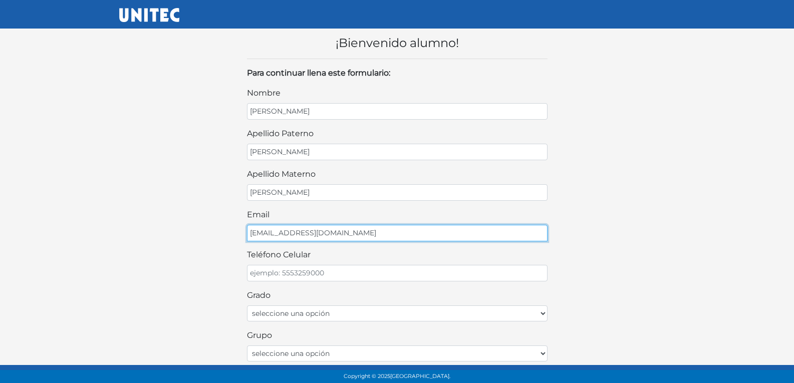
type input "MELVALE1819@GMAIL.COM"
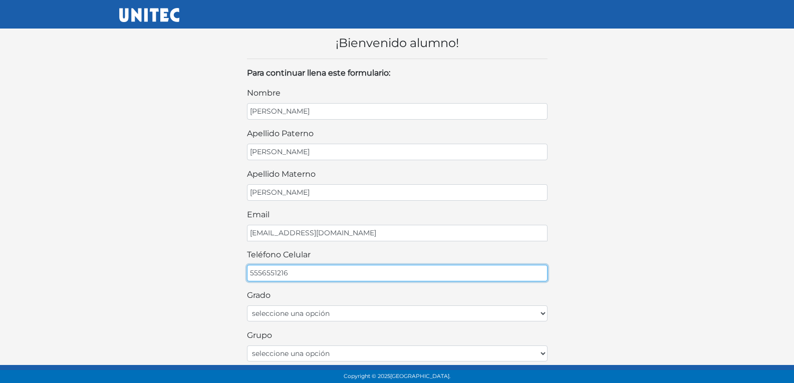
type input "5556551216"
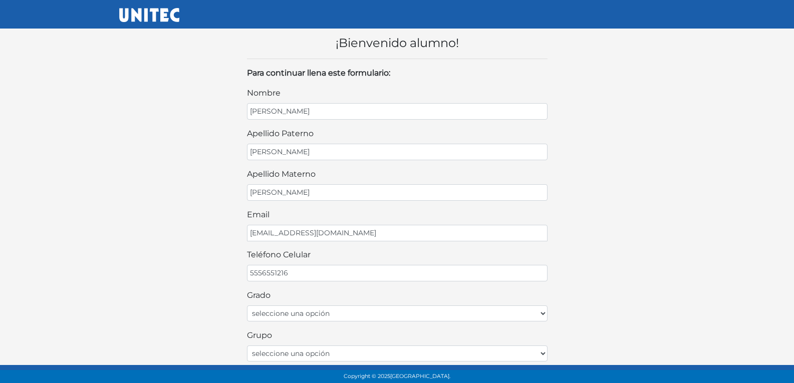
click at [458, 322] on div "nombre MELANY VALERIA apellido paterno MARTINEZ apellido materno SANCHEZ email …" at bounding box center [397, 323] width 301 height 472
click at [389, 322] on div "nombre MELANY VALERIA apellido paterno MARTINEZ apellido materno SANCHEZ email …" at bounding box center [397, 323] width 301 height 472
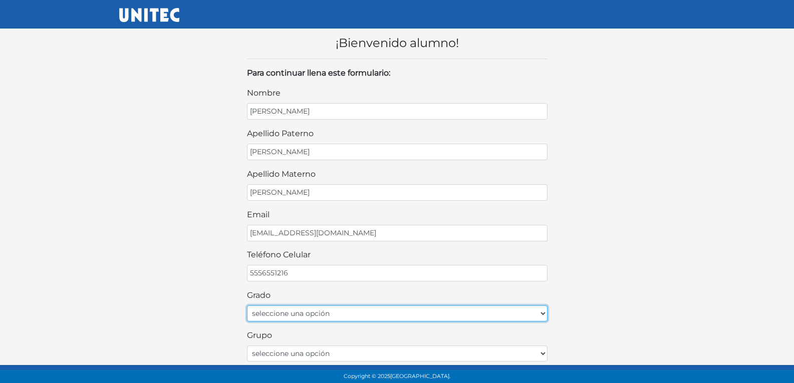
click at [380, 316] on select "seleccione una opción Primer grado Segundo grado Tercer grado Cuarto grado Quin…" at bounding box center [397, 314] width 301 height 16
select select "1ro"
click at [247, 306] on select "seleccione una opción Primer grado Segundo grado Tercer grado Cuarto grado Quin…" at bounding box center [397, 314] width 301 height 16
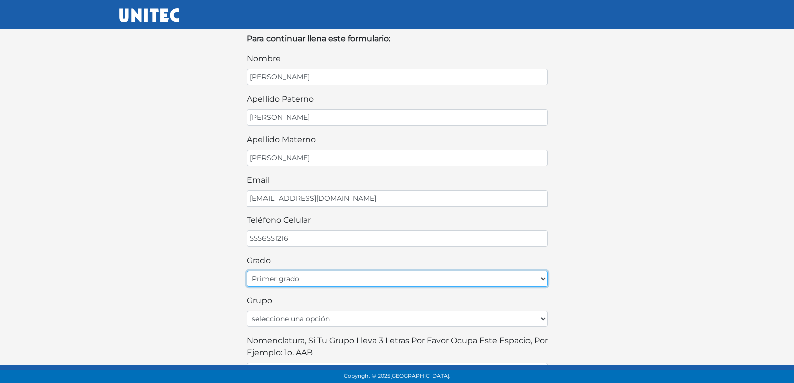
scroll to position [50, 0]
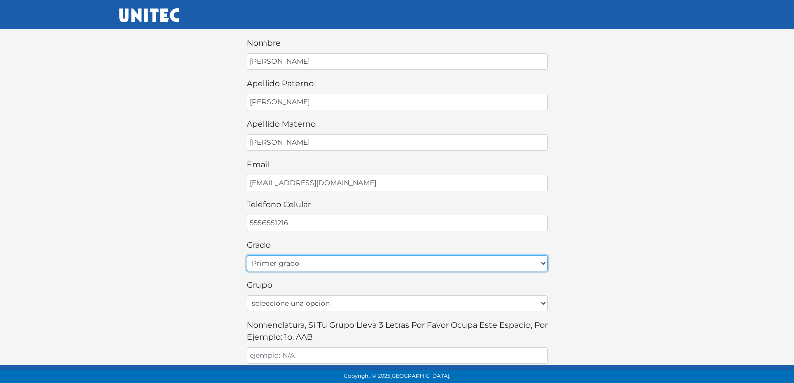
click at [329, 268] on select "seleccione una opción Primer grado Segundo grado Tercer grado Cuarto grado Quin…" at bounding box center [397, 264] width 301 height 16
click at [247, 256] on select "seleccione una opción Primer grado Segundo grado Tercer grado Cuarto grado Quin…" at bounding box center [397, 264] width 301 height 16
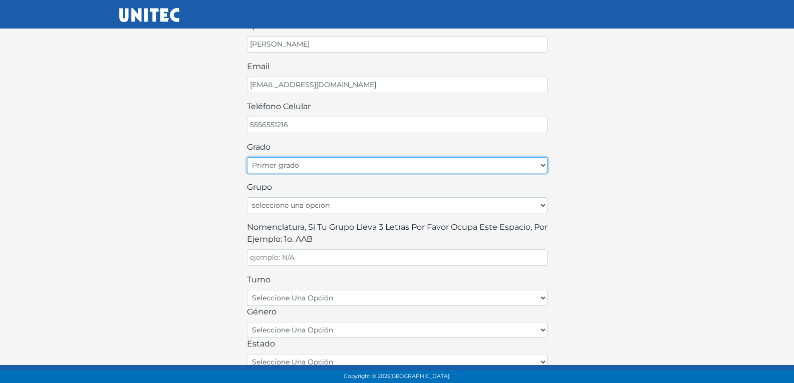
scroll to position [150, 0]
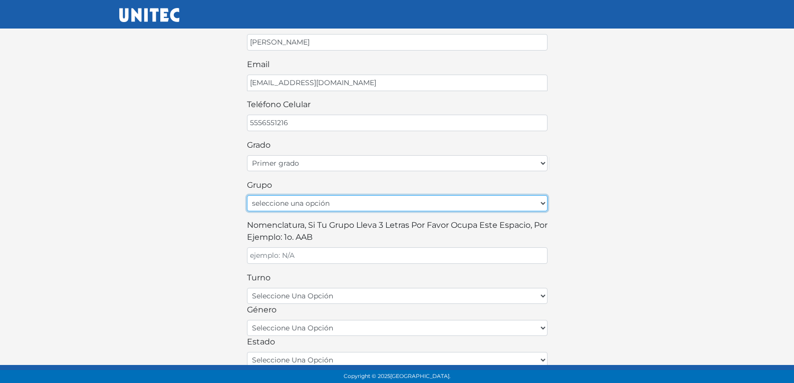
click at [318, 209] on select "seleccione una opción A B C D E F G H I J K L M N O P Q R S T U V W X Y Z" at bounding box center [397, 203] width 301 height 16
select select "A"
click at [247, 195] on select "seleccione una opción A B C D E F G H I J K L M N O P Q R S T U V W X Y Z" at bounding box center [397, 203] width 301 height 16
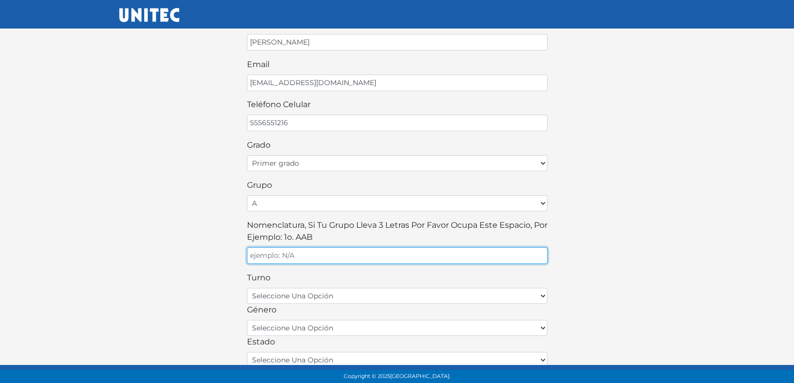
click at [319, 257] on input "Nomenclatura, si tu grupo lleva 3 letras por favor ocupa este espacio, por ejem…" at bounding box center [397, 256] width 301 height 17
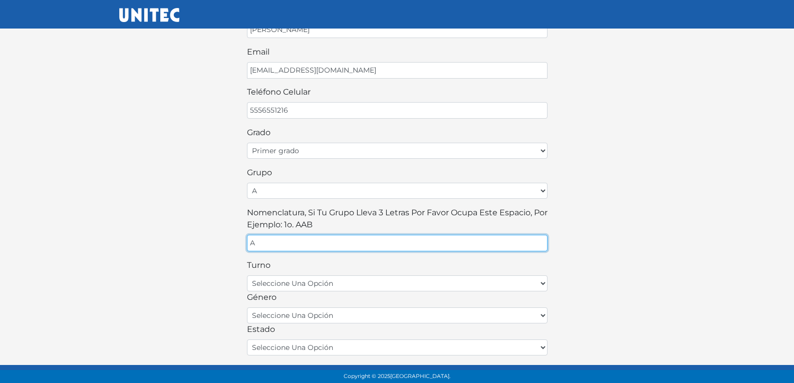
scroll to position [200, 0]
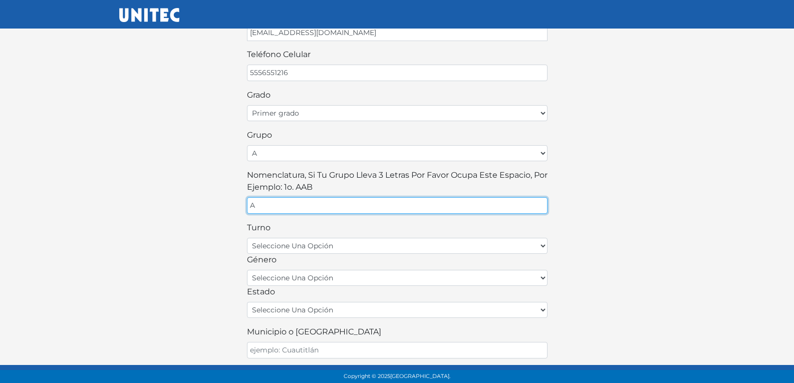
type input "A"
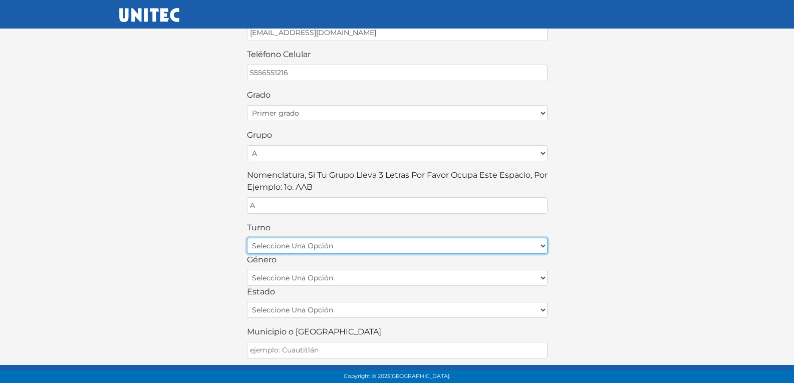
click at [321, 246] on select "seleccione una opción matutino vespertino" at bounding box center [397, 246] width 301 height 16
select select "matutino"
click at [247, 238] on select "seleccione una opción matutino vespertino" at bounding box center [397, 246] width 301 height 16
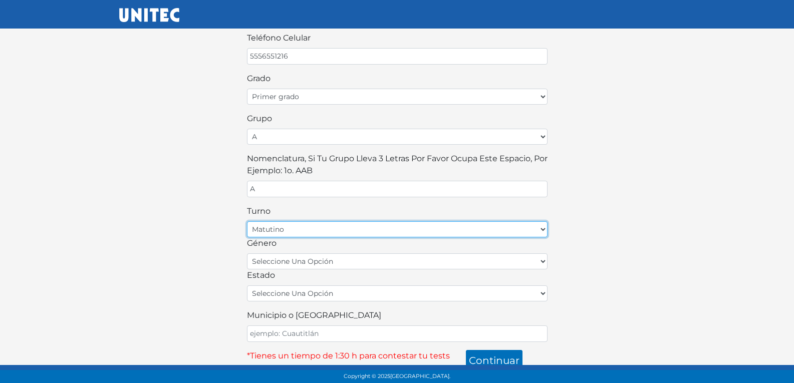
scroll to position [225, 0]
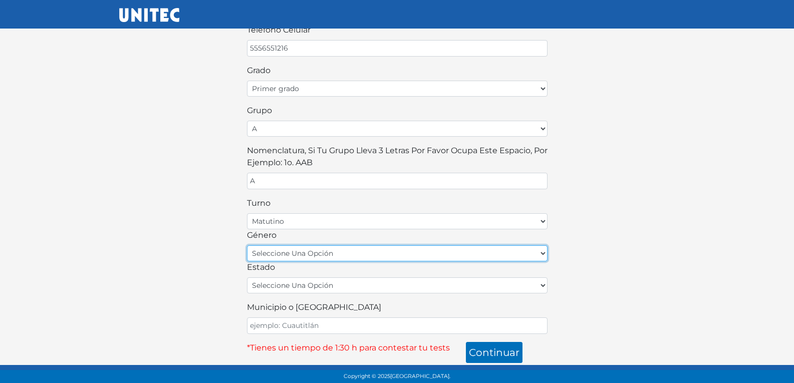
click at [327, 257] on select "seleccione una opción femenino masculino" at bounding box center [397, 254] width 301 height 16
select select "F"
click at [247, 246] on select "seleccione una opción femenino masculino" at bounding box center [397, 254] width 301 height 16
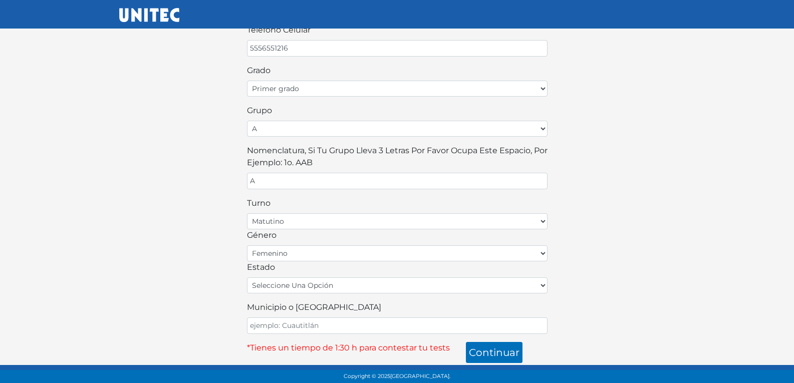
click at [326, 277] on div "estado seleccione una opción Aguascalientes Baja California Baja California Sur…" at bounding box center [397, 278] width 301 height 32
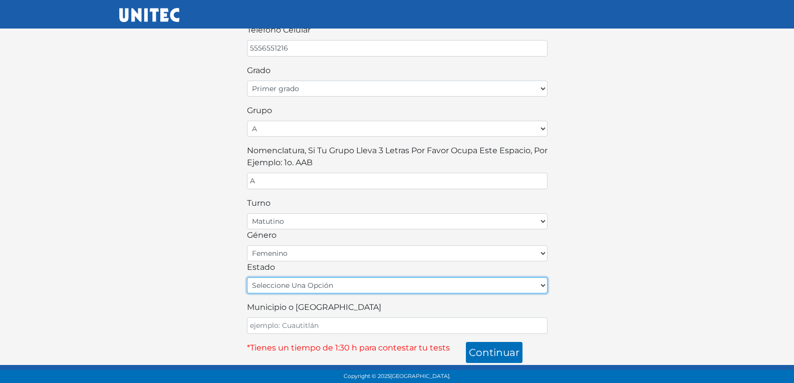
click at [323, 286] on select "seleccione una opción Aguascalientes Baja California Baja California Sur Campec…" at bounding box center [397, 286] width 301 height 16
click at [247, 278] on select "seleccione una opción Aguascalientes Baja California Baja California Sur Campec…" at bounding box center [397, 286] width 301 height 16
click at [315, 290] on select "seleccione una opción Aguascalientes Baja California Baja California Sur Campec…" at bounding box center [397, 286] width 301 height 16
select select "MEX"
click at [247, 278] on select "seleccione una opción Aguascalientes Baja California Baja California Sur Campec…" at bounding box center [397, 286] width 301 height 16
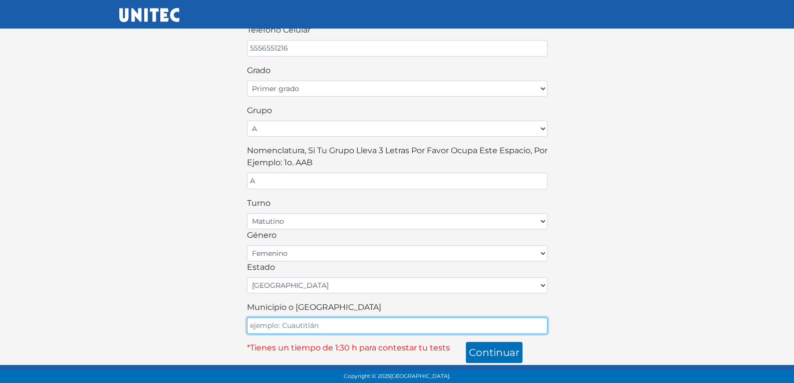
click at [308, 323] on input "Municipio o Alcaldía" at bounding box center [397, 326] width 301 height 17
type input "ECATEPEC"
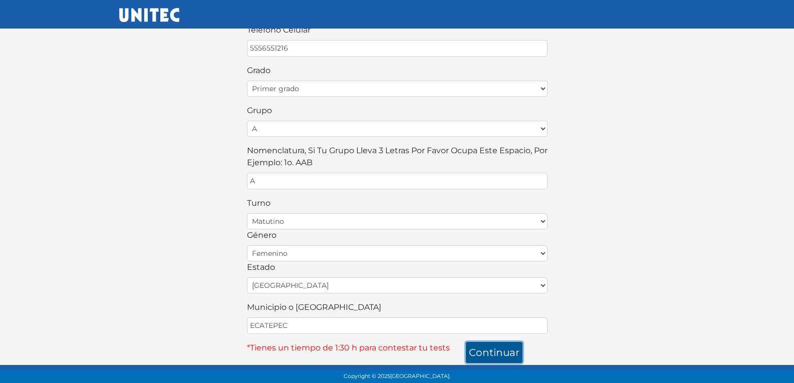
click at [483, 351] on button "continuar" at bounding box center [494, 352] width 57 height 21
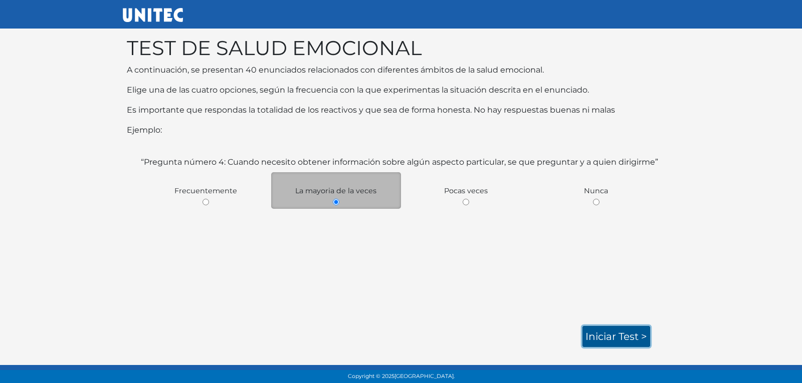
click at [628, 337] on link "Iniciar test >" at bounding box center [616, 336] width 68 height 21
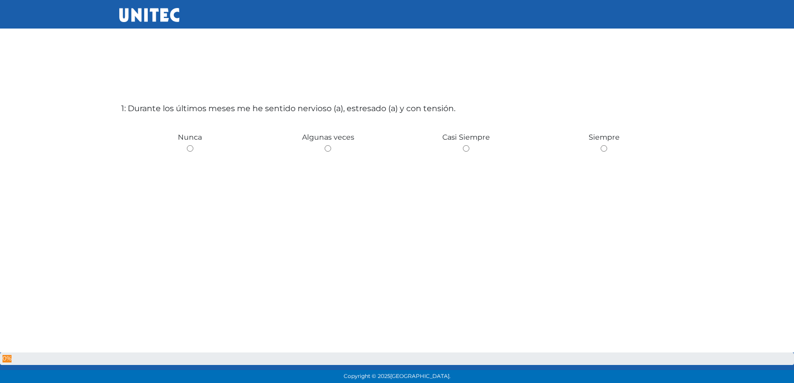
scroll to position [50, 0]
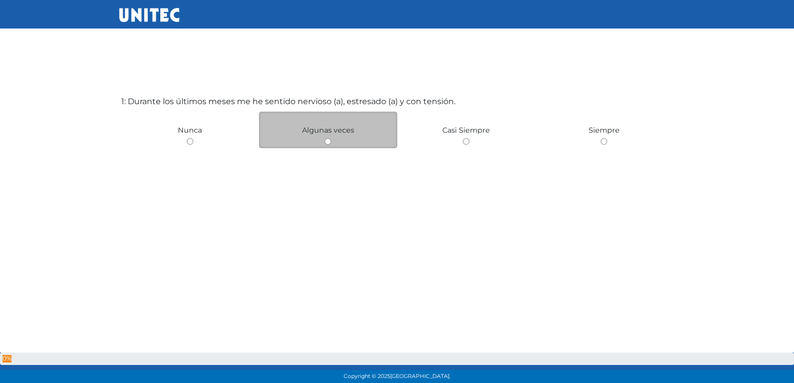
click at [327, 143] on input "radio" at bounding box center [328, 141] width 7 height 7
radio input "true"
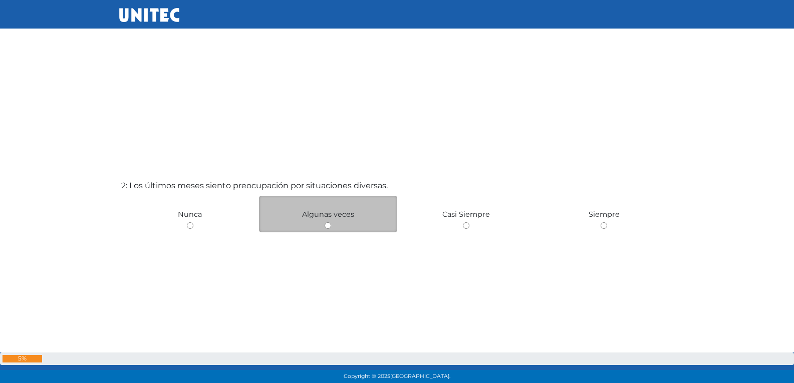
scroll to position [350, 0]
click at [329, 221] on div "Algunas veces" at bounding box center [328, 213] width 138 height 37
click at [330, 226] on input "radio" at bounding box center [328, 225] width 7 height 7
radio input "true"
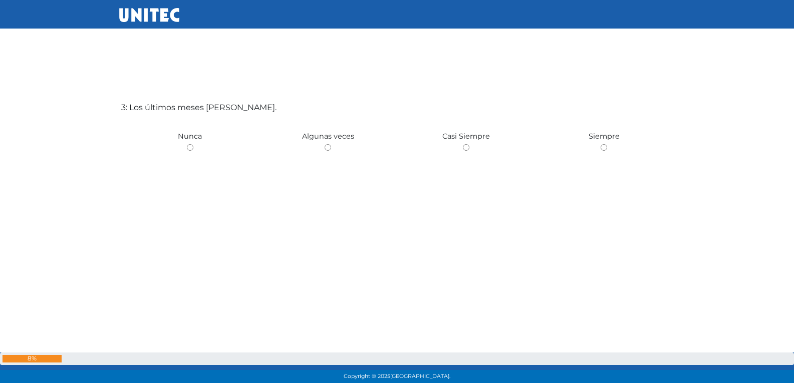
scroll to position [817, 0]
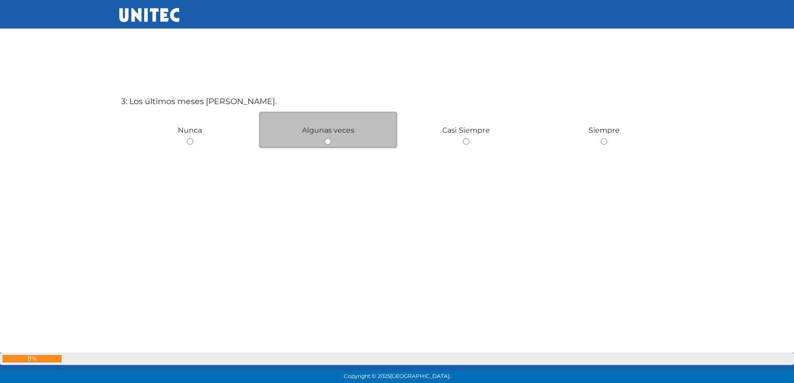
click at [327, 142] on input "radio" at bounding box center [328, 141] width 7 height 7
radio input "true"
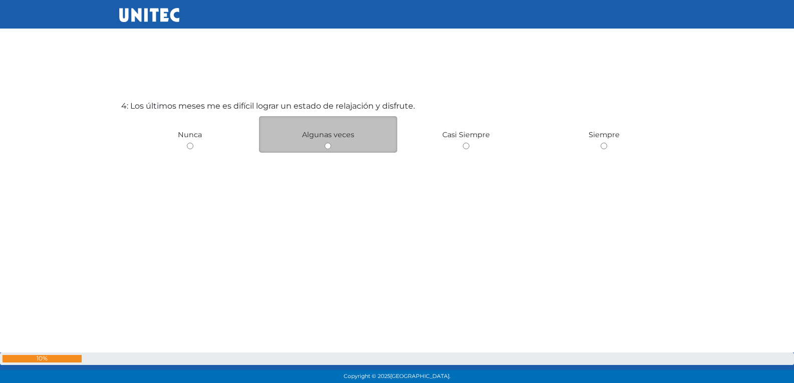
scroll to position [1200, 0]
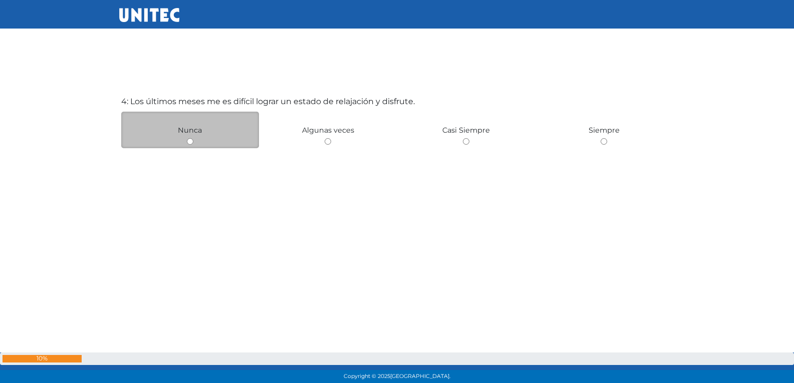
click at [187, 144] on input "radio" at bounding box center [190, 141] width 7 height 7
radio input "true"
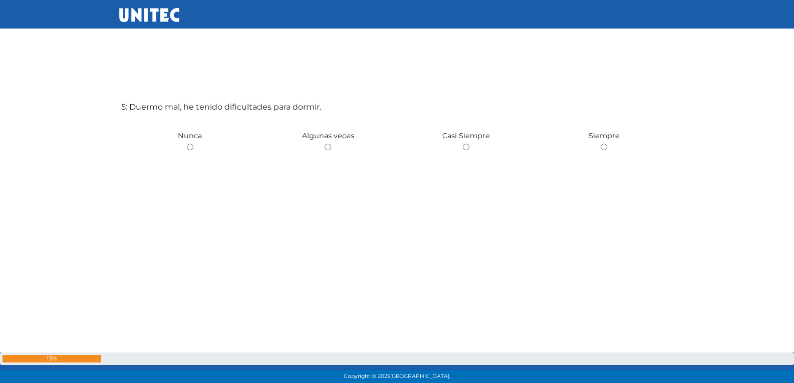
scroll to position [1584, 0]
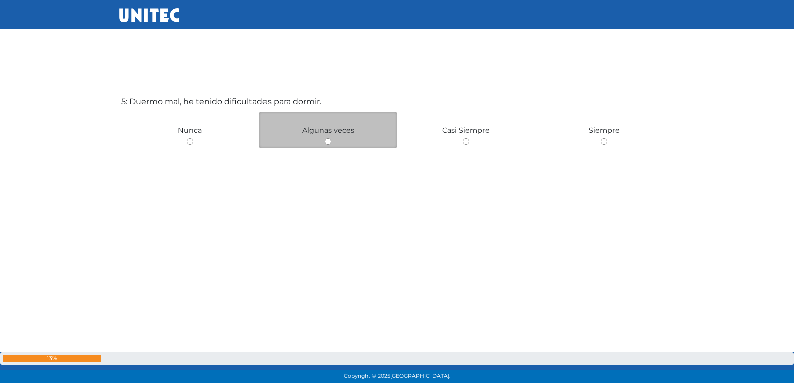
click at [325, 144] on input "radio" at bounding box center [328, 141] width 7 height 7
radio input "true"
click at [329, 144] on input "radio" at bounding box center [328, 141] width 7 height 7
radio input "true"
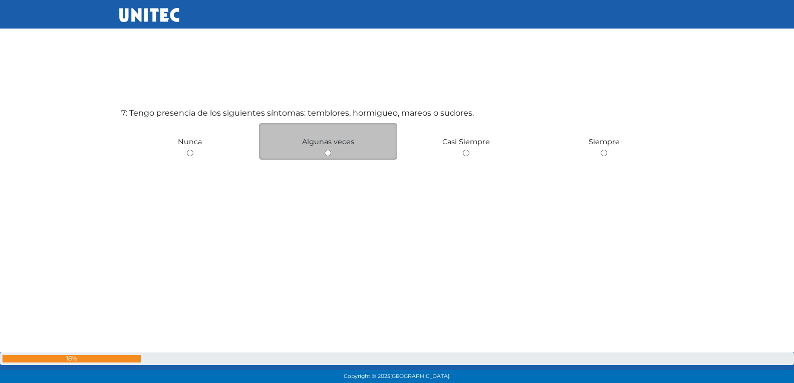
scroll to position [2351, 0]
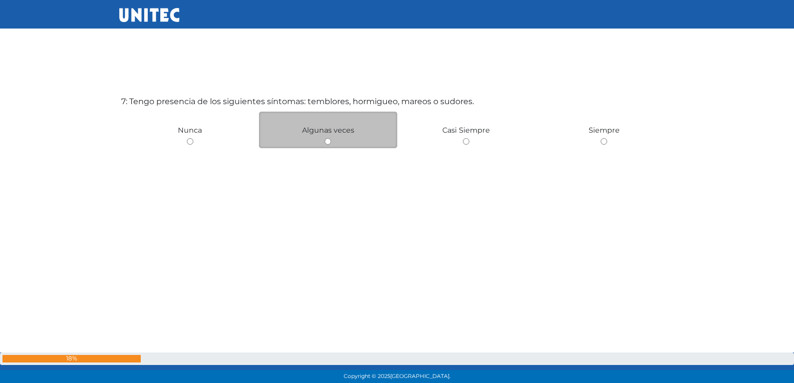
click at [330, 144] on input "radio" at bounding box center [328, 141] width 7 height 7
radio input "true"
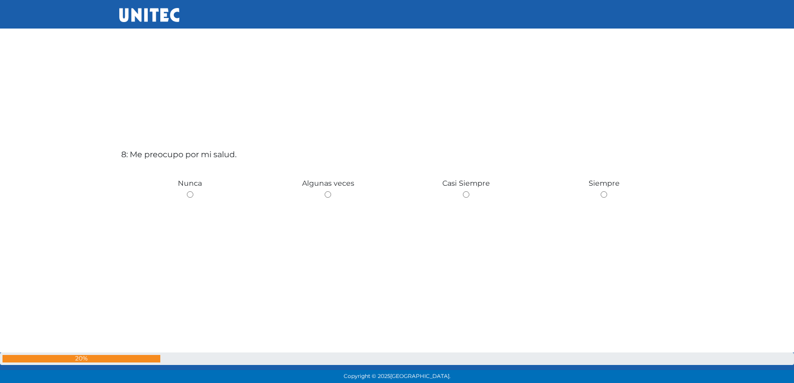
scroll to position [2685, 0]
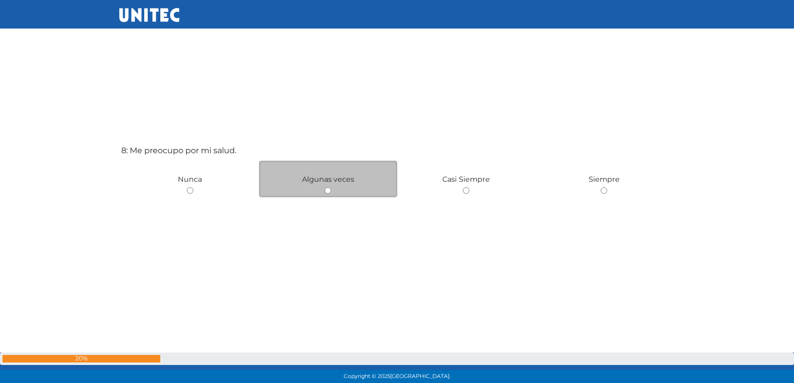
click at [330, 192] on input "radio" at bounding box center [328, 190] width 7 height 7
radio input "true"
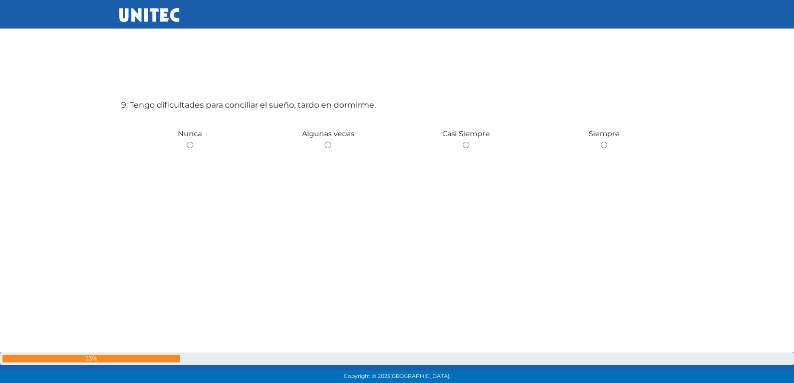
scroll to position [3118, 0]
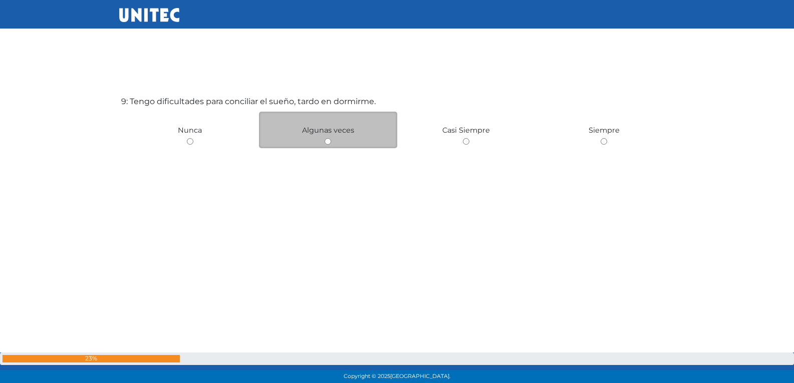
click at [330, 145] on input "radio" at bounding box center [328, 141] width 7 height 7
radio input "true"
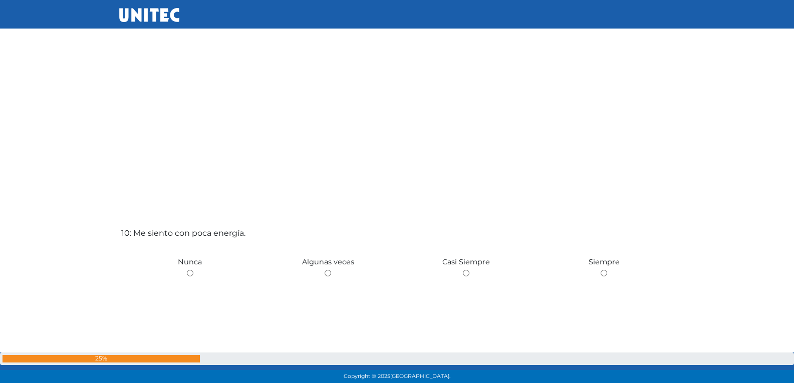
scroll to position [3417, 0]
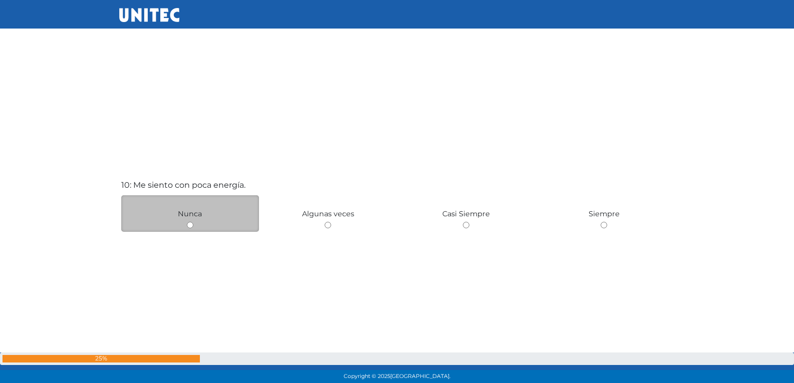
click at [190, 226] on input "radio" at bounding box center [190, 225] width 7 height 7
radio input "true"
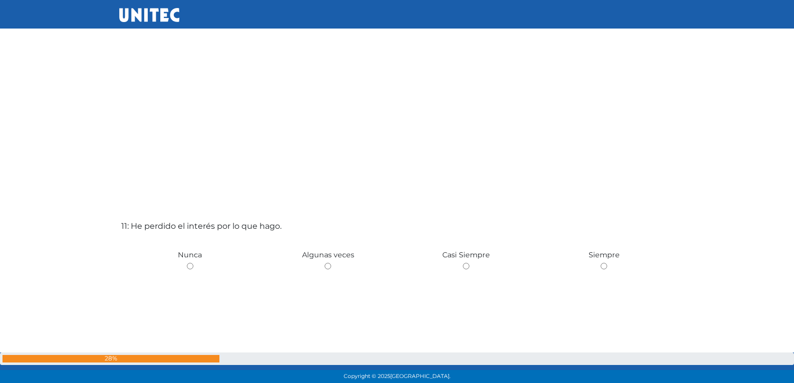
scroll to position [3767, 0]
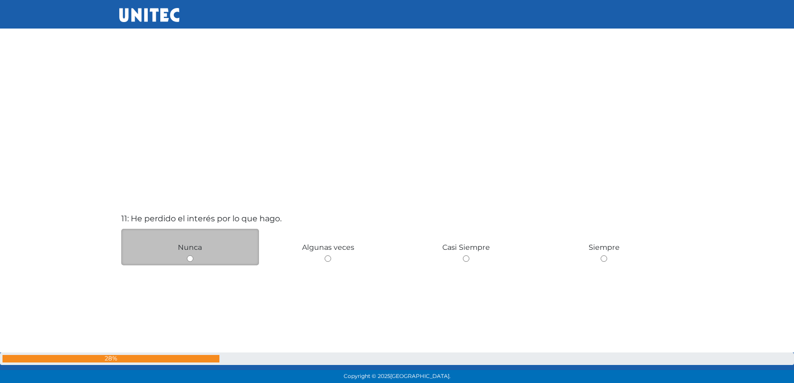
click at [191, 258] on input "radio" at bounding box center [190, 259] width 7 height 7
radio input "true"
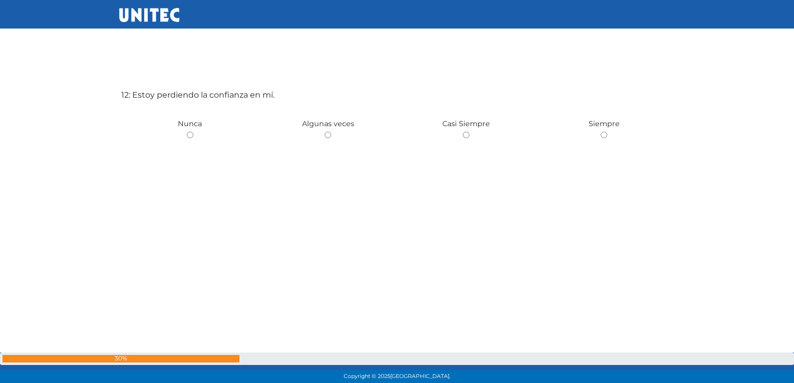
scroll to position [4318, 0]
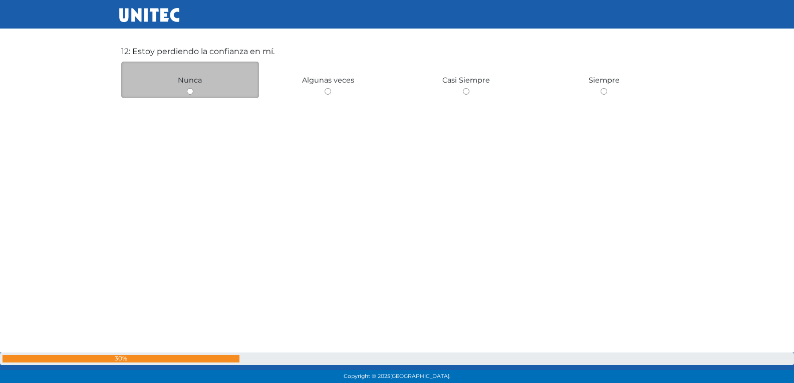
click at [189, 92] on input "radio" at bounding box center [190, 91] width 7 height 7
radio input "true"
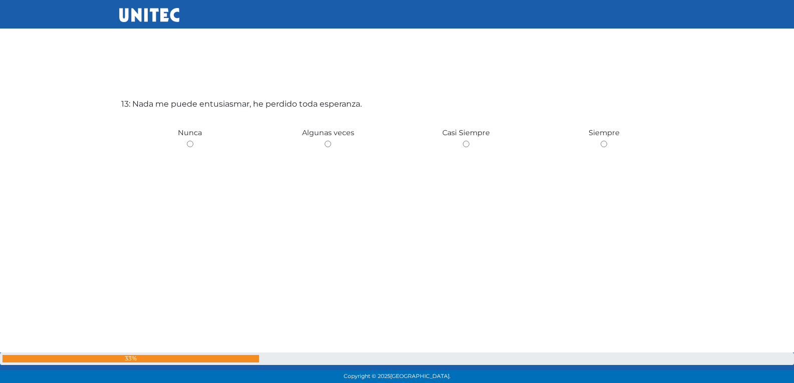
scroll to position [4651, 0]
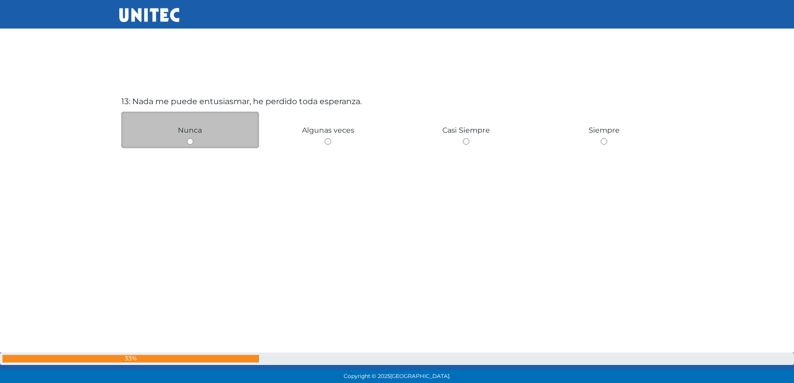
click at [189, 143] on input "radio" at bounding box center [190, 141] width 7 height 7
radio input "true"
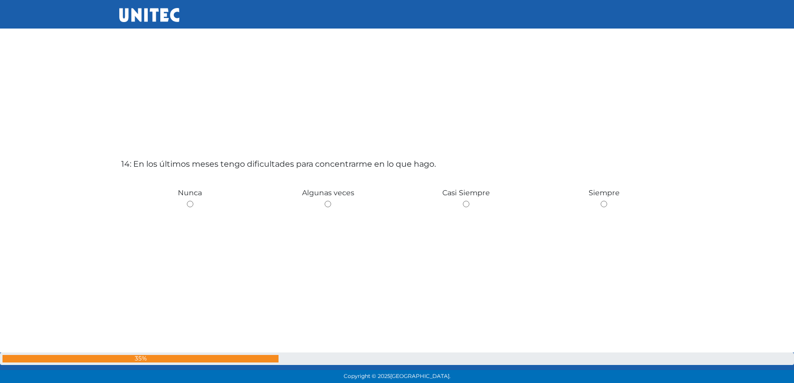
scroll to position [5035, 0]
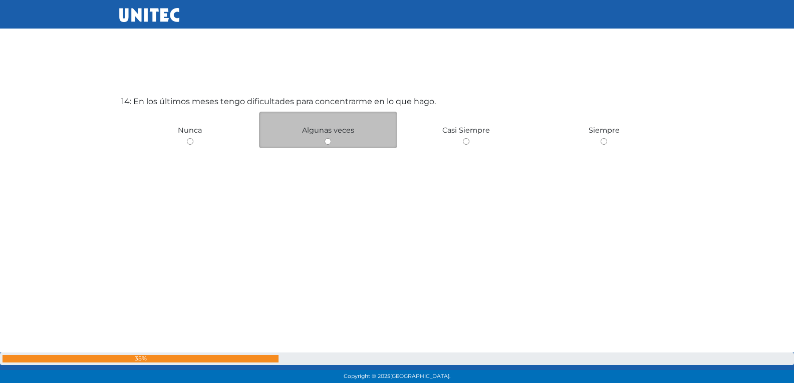
click at [326, 143] on input "radio" at bounding box center [328, 141] width 7 height 7
radio input "true"
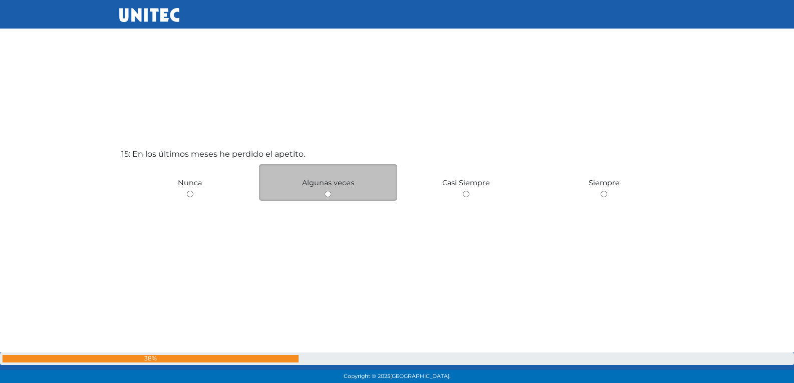
click at [328, 194] on input "radio" at bounding box center [328, 194] width 7 height 7
radio input "true"
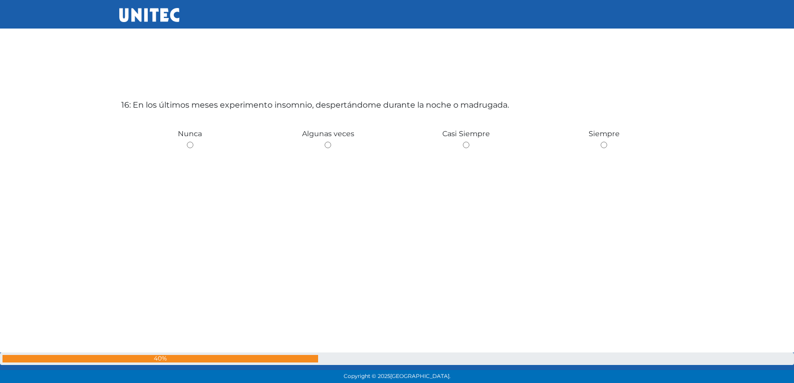
scroll to position [5802, 0]
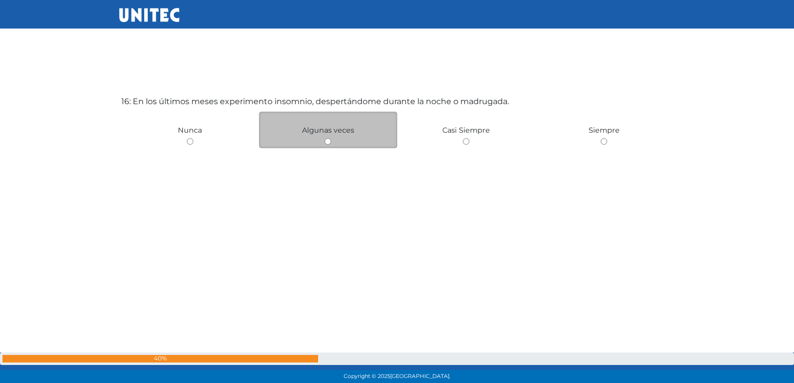
click at [326, 142] on input "radio" at bounding box center [328, 141] width 7 height 7
radio input "true"
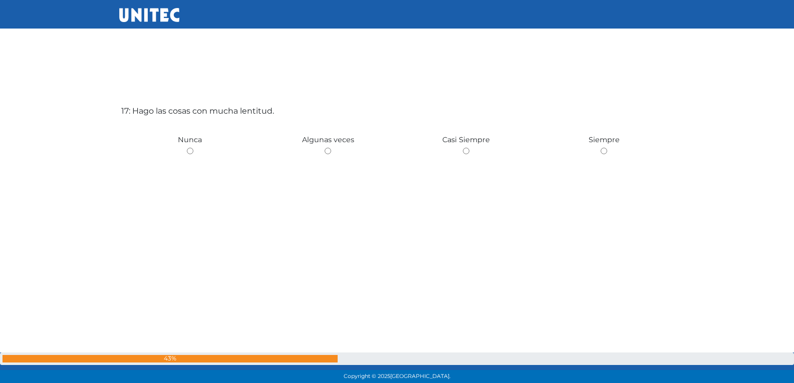
scroll to position [6185, 0]
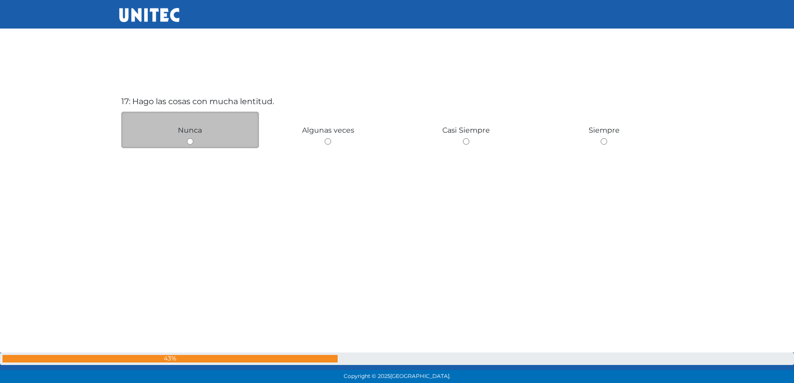
click at [191, 142] on input "radio" at bounding box center [190, 141] width 7 height 7
radio input "true"
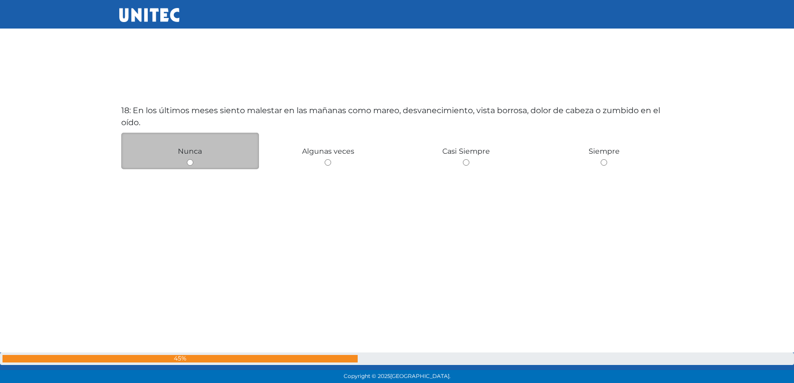
scroll to position [6569, 0]
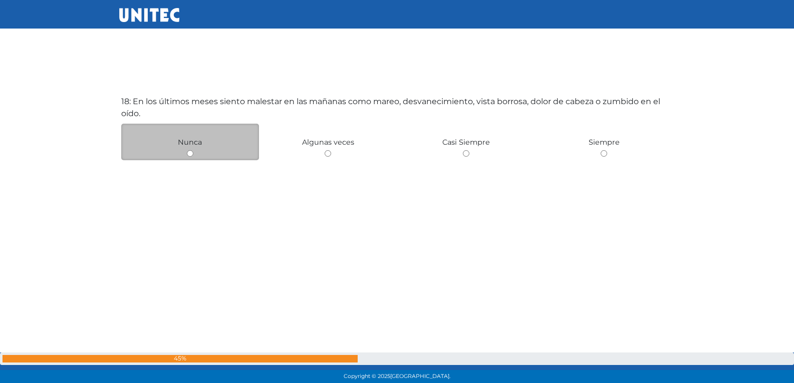
click at [189, 155] on input "radio" at bounding box center [190, 153] width 7 height 7
radio input "true"
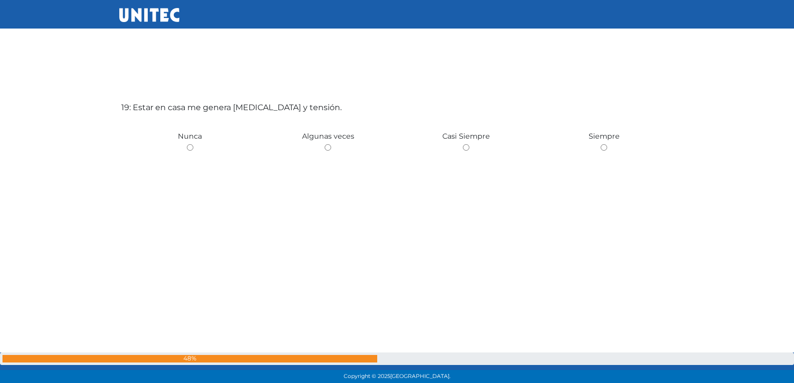
scroll to position [6952, 0]
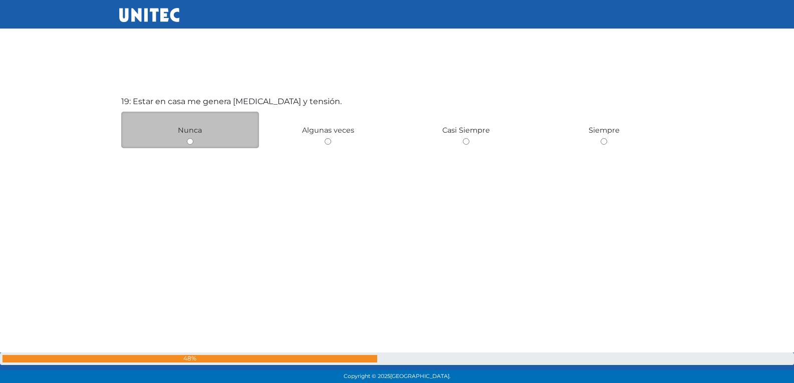
click at [189, 144] on input "radio" at bounding box center [190, 141] width 7 height 7
radio input "true"
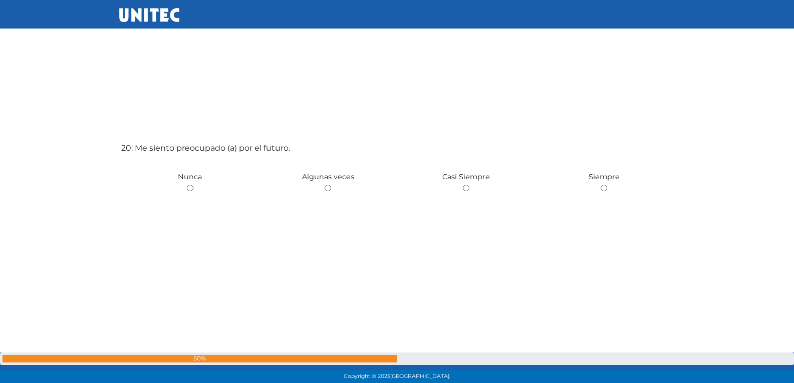
scroll to position [7302, 0]
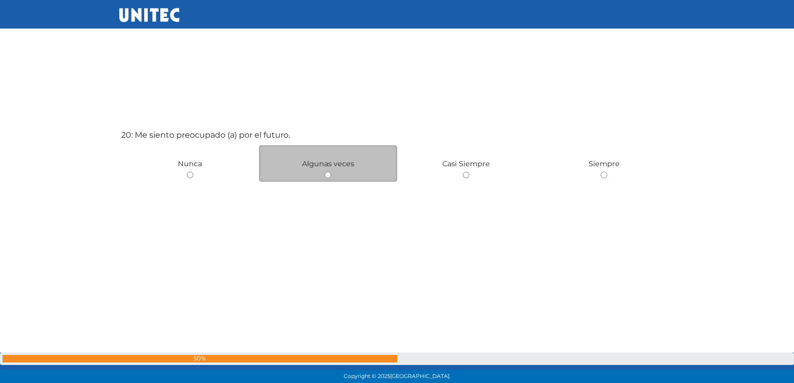
click at [328, 174] on input "radio" at bounding box center [328, 175] width 7 height 7
radio input "true"
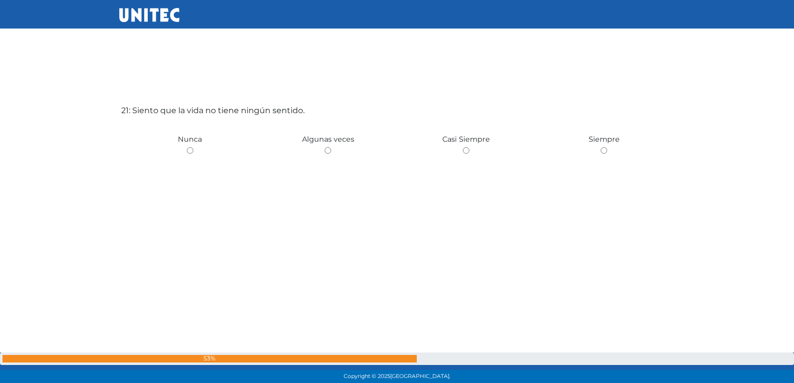
scroll to position [7719, 0]
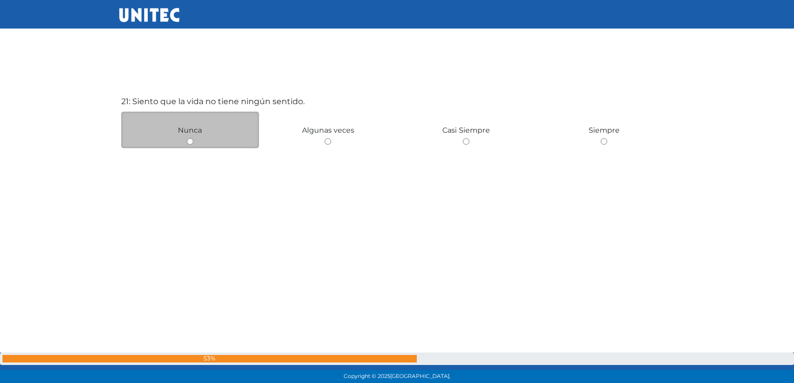
click at [192, 143] on input "radio" at bounding box center [190, 141] width 7 height 7
radio input "true"
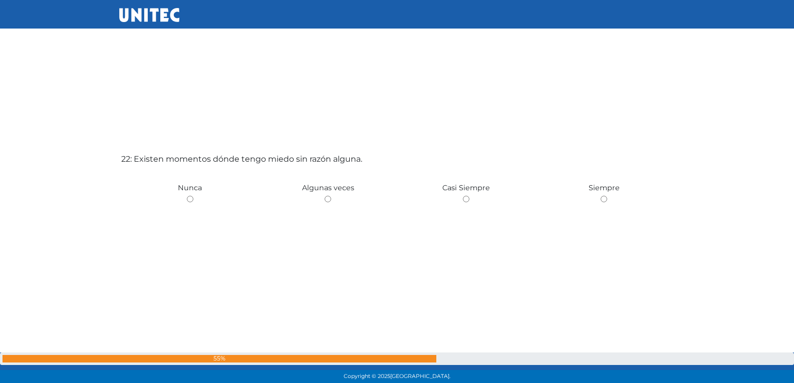
scroll to position [8053, 0]
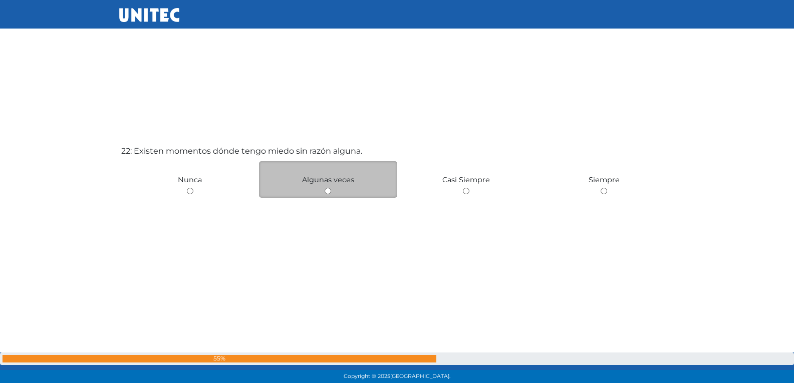
click at [326, 191] on input "radio" at bounding box center [328, 191] width 7 height 7
radio input "true"
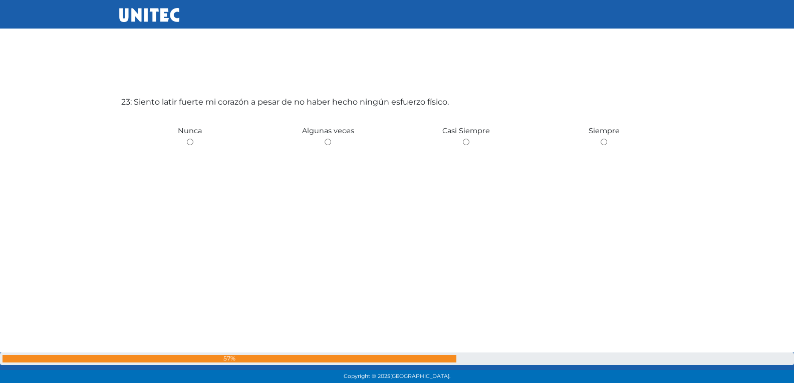
scroll to position [8486, 0]
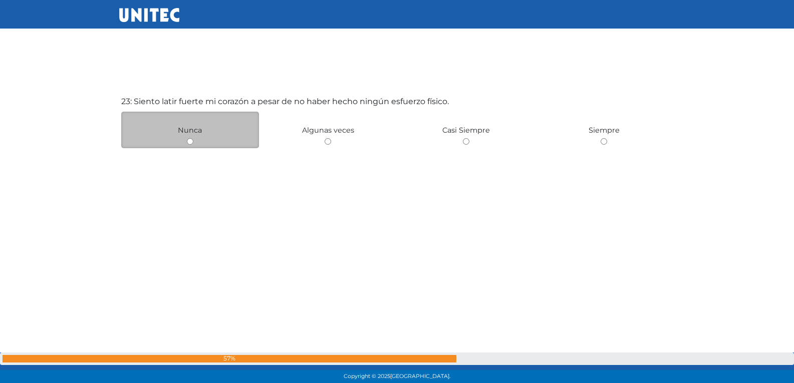
click at [190, 143] on input "radio" at bounding box center [190, 141] width 7 height 7
radio input "true"
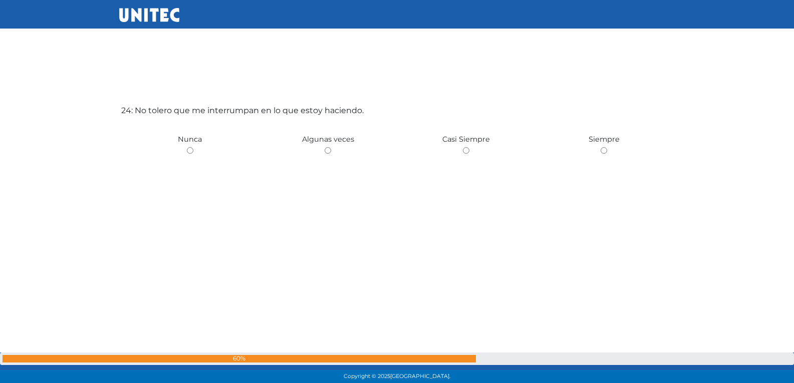
scroll to position [8869, 0]
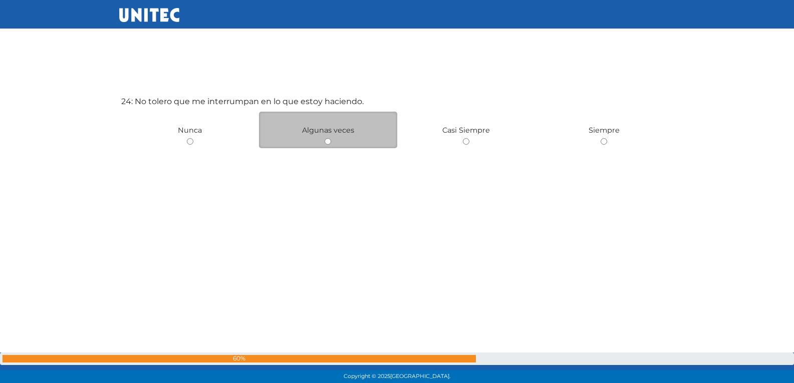
click at [327, 145] on div "Algunas veces" at bounding box center [328, 130] width 138 height 37
click at [329, 143] on input "radio" at bounding box center [328, 141] width 7 height 7
radio input "true"
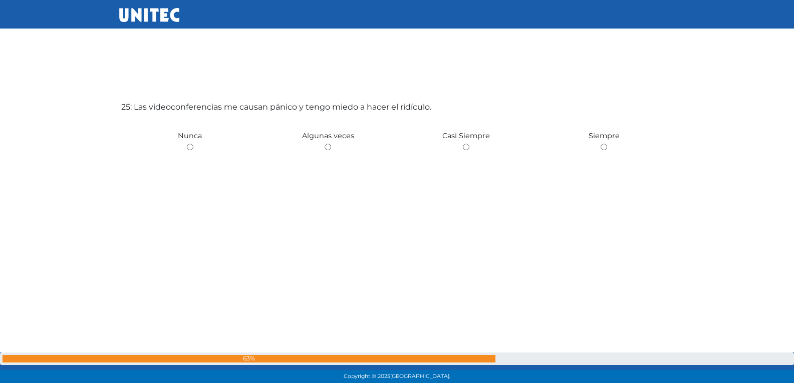
scroll to position [9253, 0]
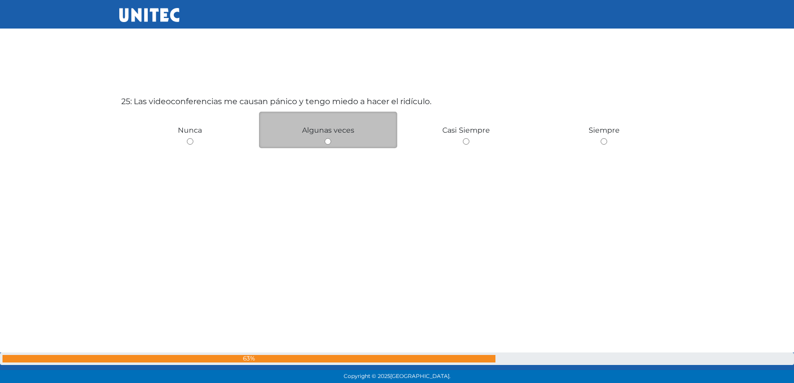
click at [329, 141] on input "radio" at bounding box center [328, 141] width 7 height 7
radio input "true"
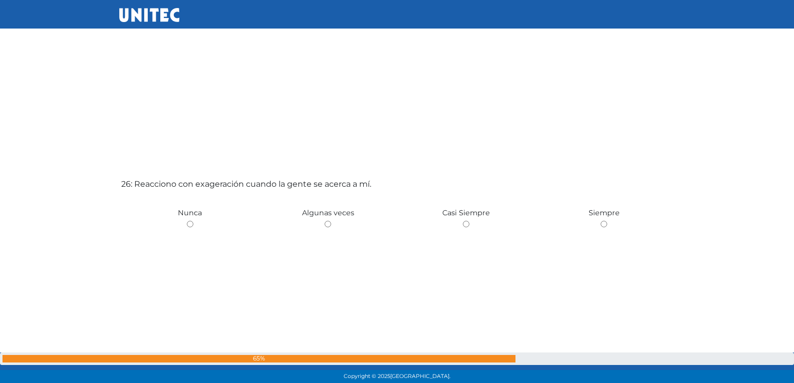
scroll to position [9555, 0]
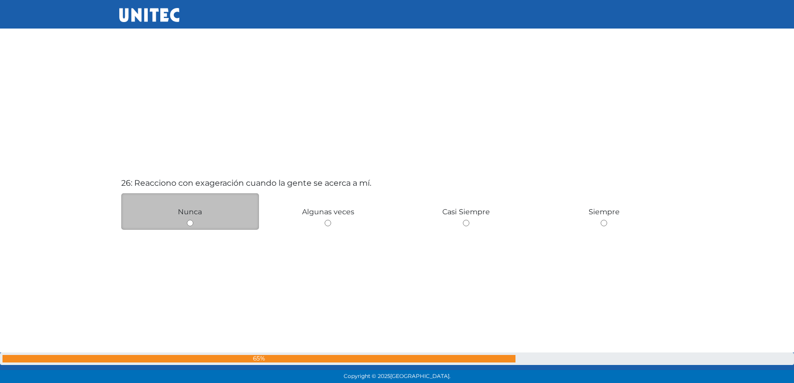
click at [191, 225] on input "radio" at bounding box center [190, 223] width 7 height 7
radio input "true"
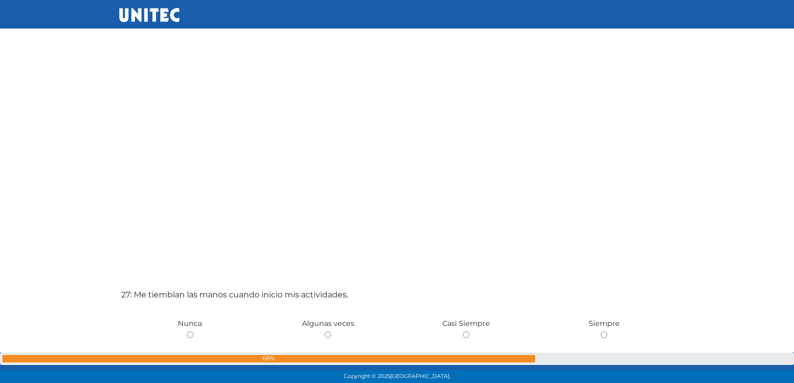
scroll to position [9837, 0]
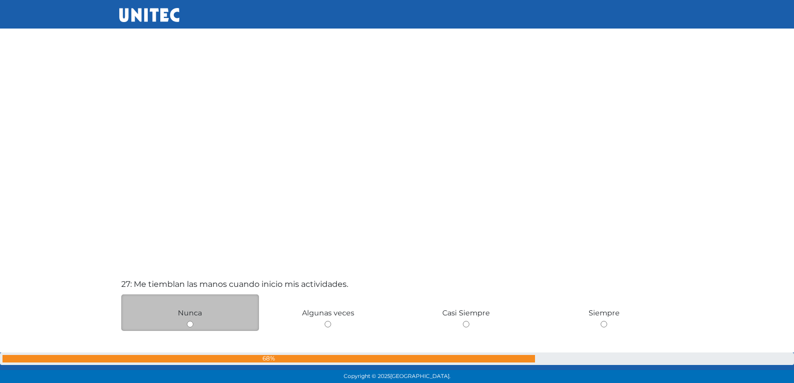
click at [192, 324] on input "radio" at bounding box center [190, 324] width 7 height 7
radio input "true"
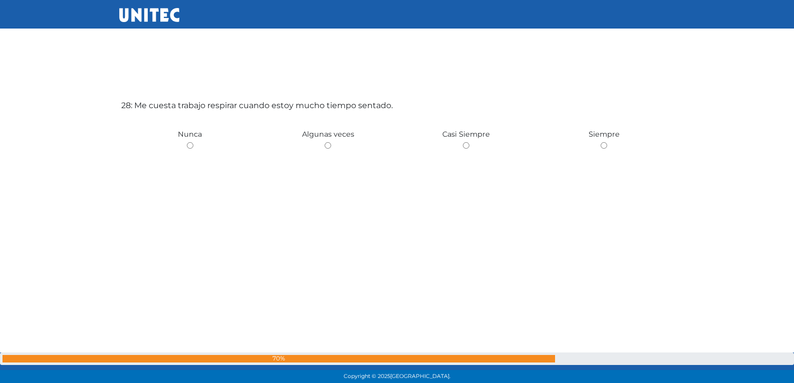
scroll to position [10403, 0]
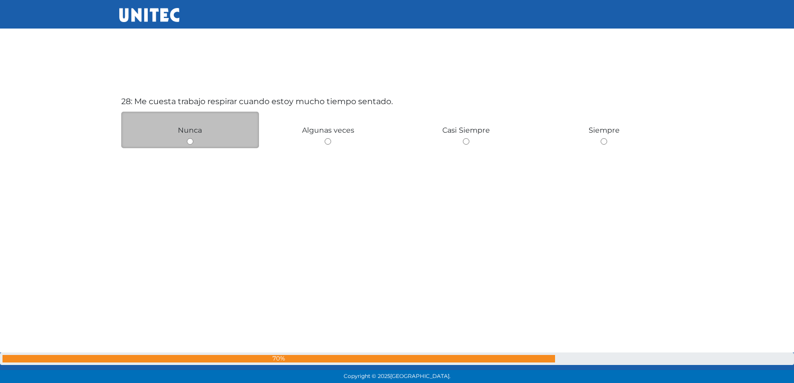
click at [191, 142] on input "radio" at bounding box center [190, 141] width 7 height 7
radio input "true"
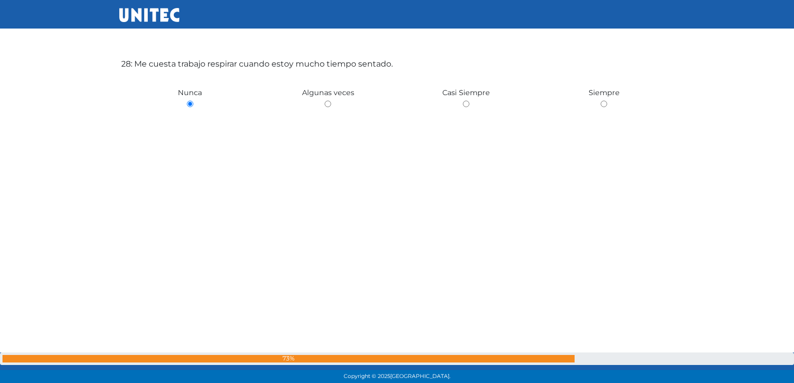
scroll to position [10590, 0]
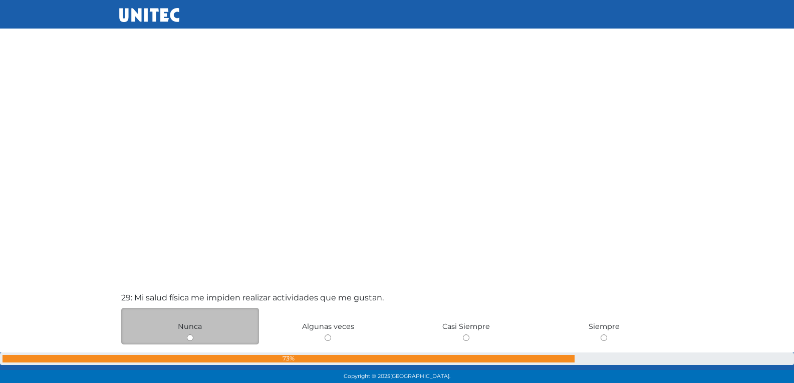
click at [190, 341] on input "radio" at bounding box center [190, 338] width 7 height 7
radio input "true"
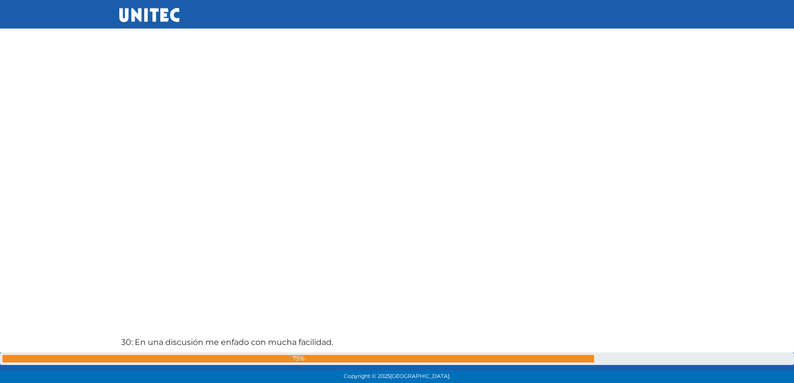
scroll to position [10987, 0]
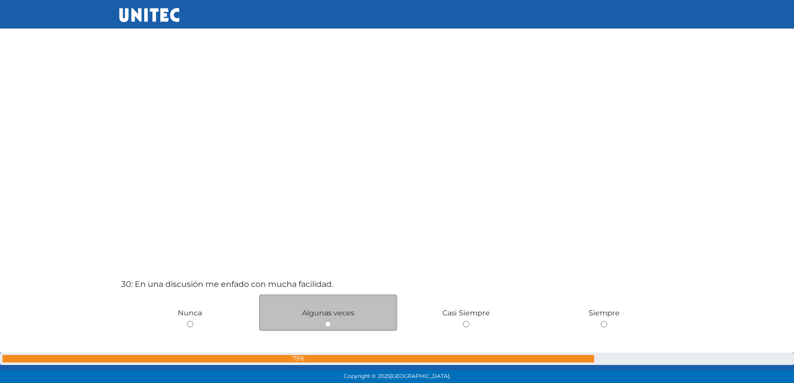
click at [327, 325] on input "radio" at bounding box center [328, 324] width 7 height 7
radio input "true"
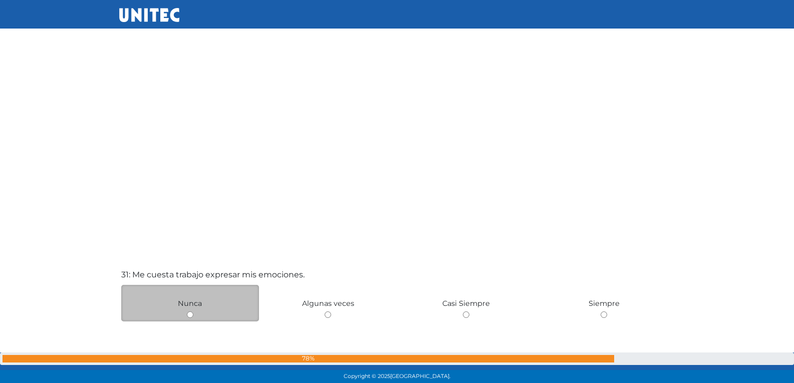
scroll to position [11385, 0]
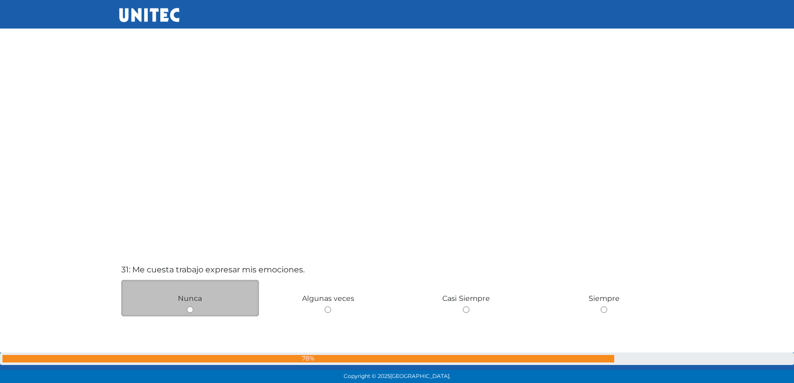
click at [189, 310] on input "radio" at bounding box center [190, 310] width 7 height 7
radio input "true"
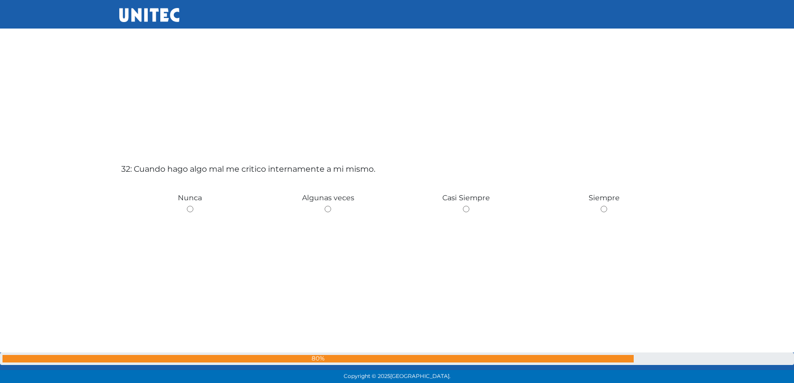
scroll to position [11887, 0]
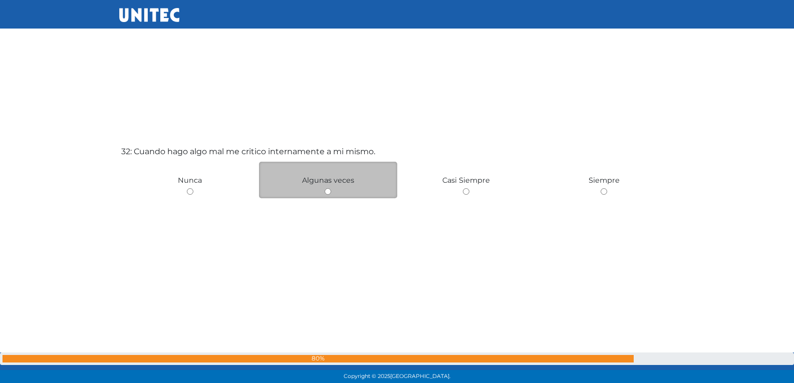
click at [328, 194] on input "radio" at bounding box center [328, 191] width 7 height 7
radio input "true"
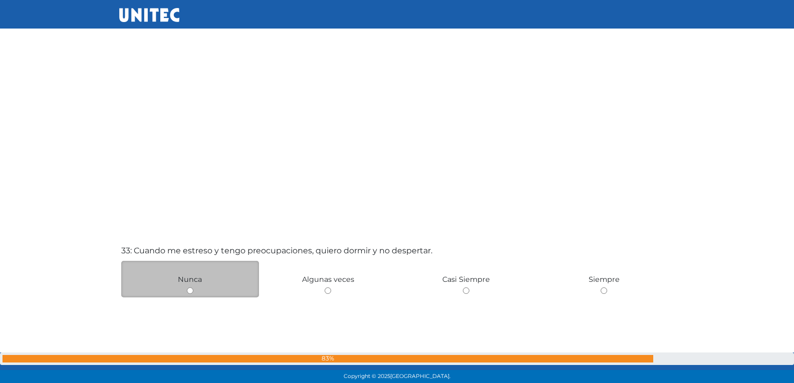
scroll to position [12187, 0]
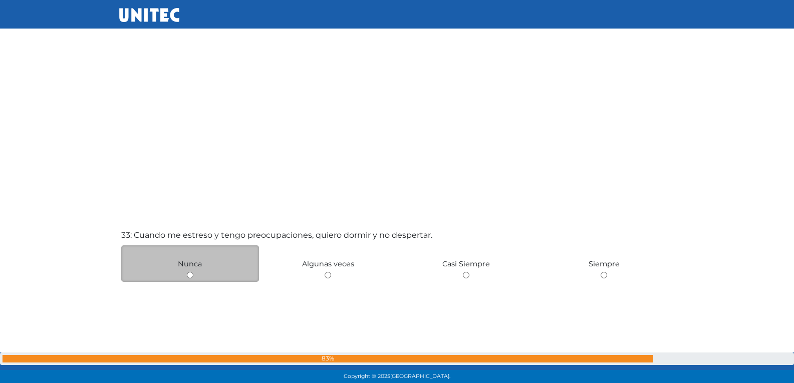
click at [189, 276] on input "radio" at bounding box center [190, 275] width 7 height 7
radio input "true"
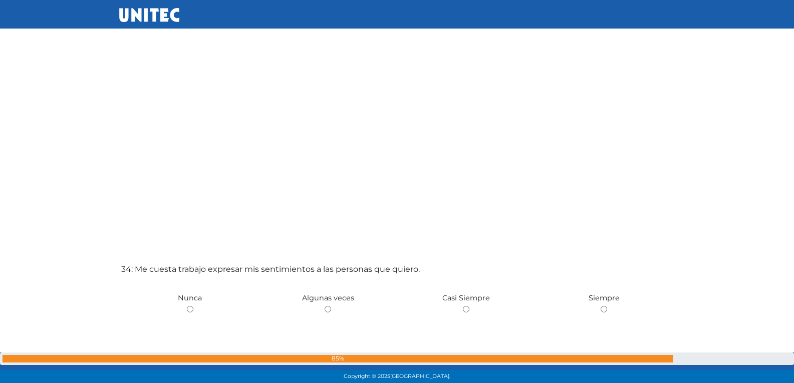
scroll to position [12553, 0]
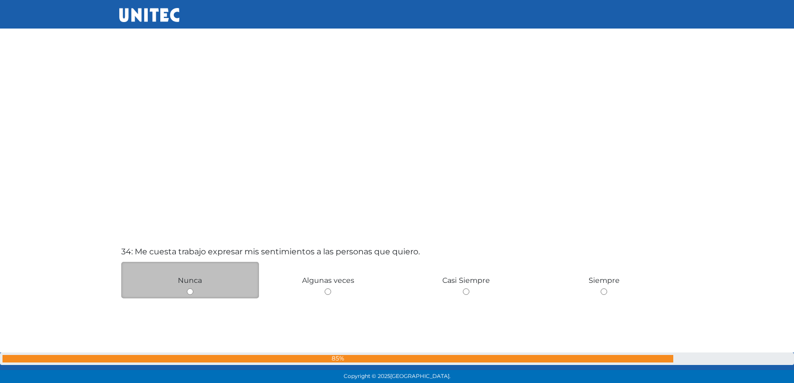
click at [191, 292] on input "radio" at bounding box center [190, 292] width 7 height 7
radio input "true"
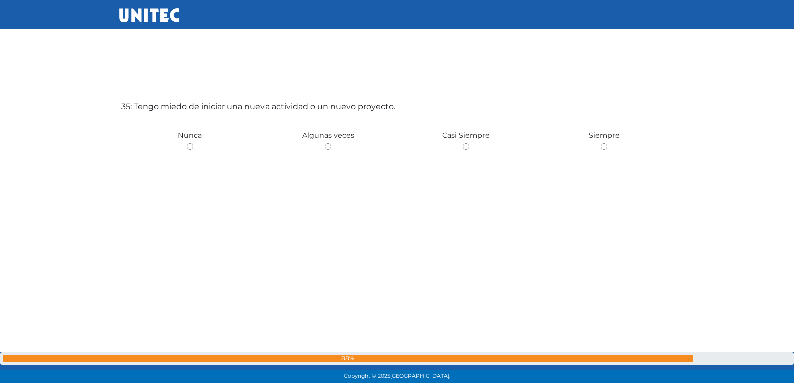
scroll to position [13087, 0]
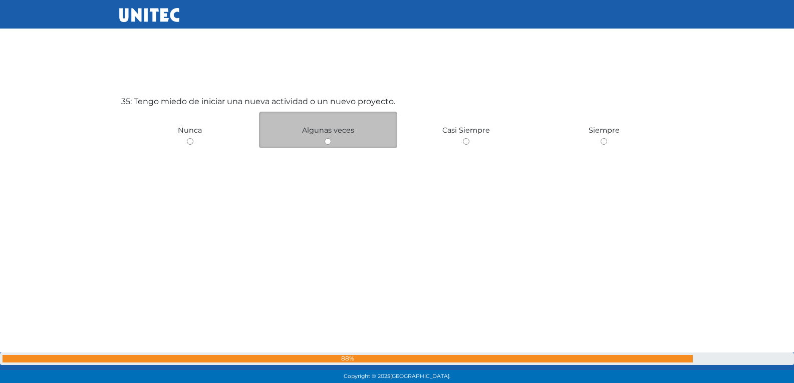
click at [331, 144] on input "radio" at bounding box center [328, 141] width 7 height 7
radio input "true"
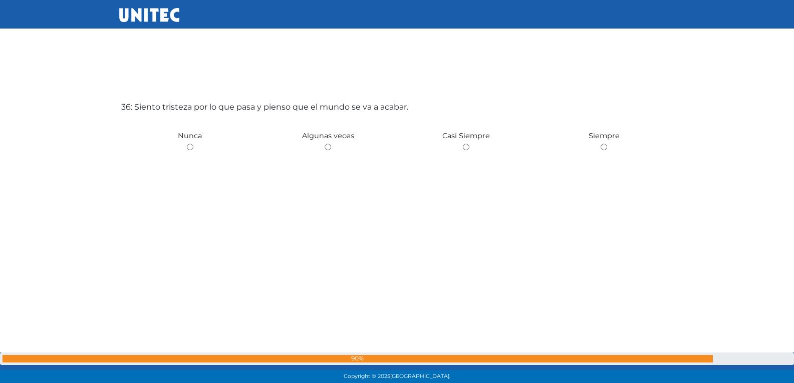
scroll to position [13471, 0]
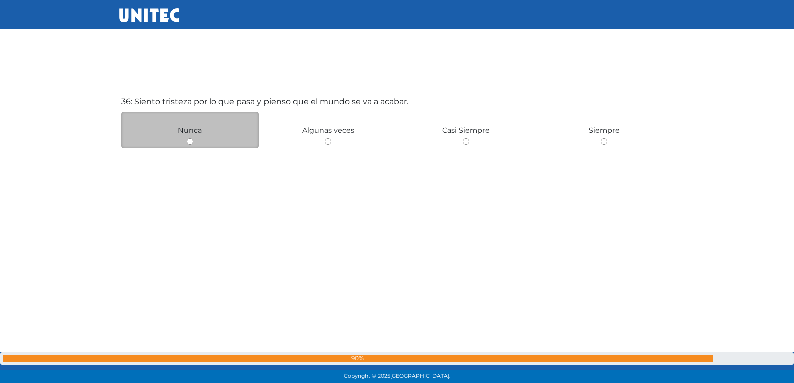
click at [191, 142] on input "radio" at bounding box center [190, 141] width 7 height 7
radio input "true"
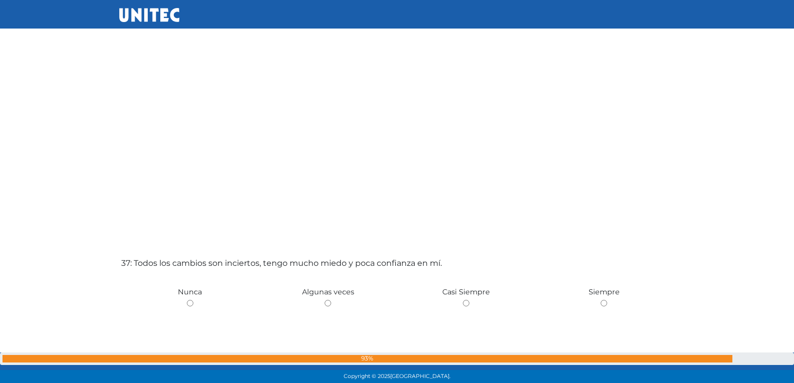
scroll to position [13806, 0]
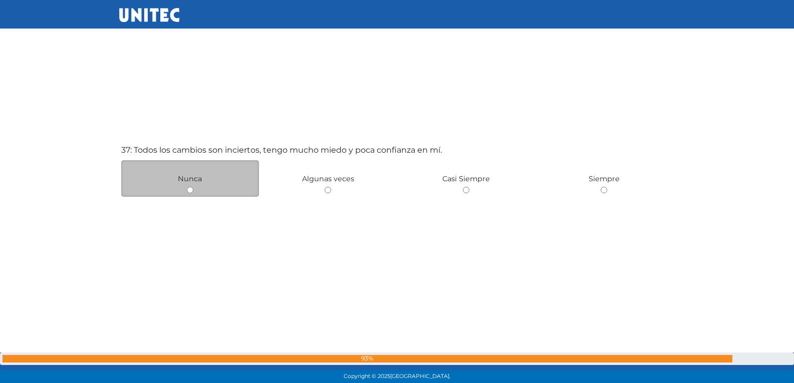
click at [190, 189] on input "radio" at bounding box center [190, 190] width 7 height 7
radio input "true"
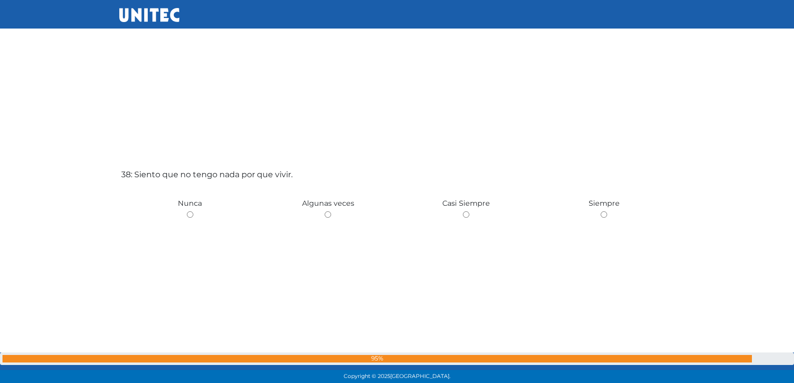
scroll to position [14238, 0]
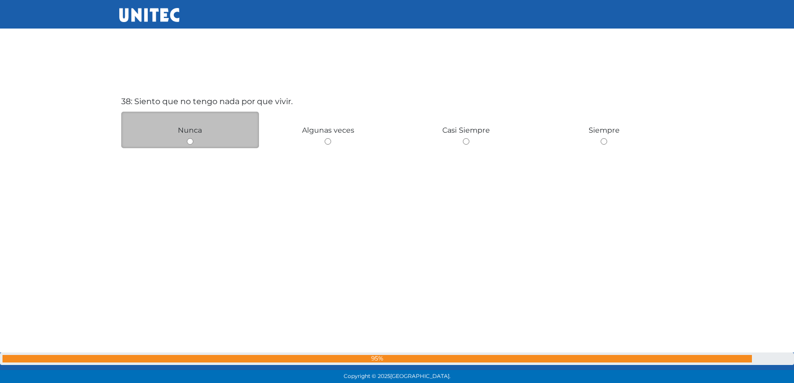
click at [191, 143] on input "radio" at bounding box center [190, 141] width 7 height 7
radio input "true"
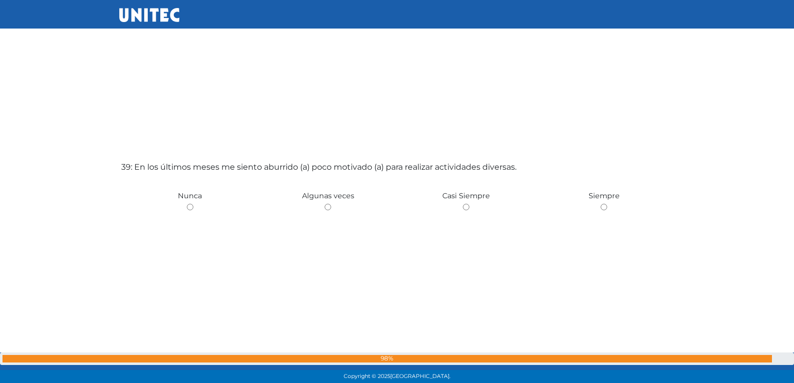
scroll to position [14621, 0]
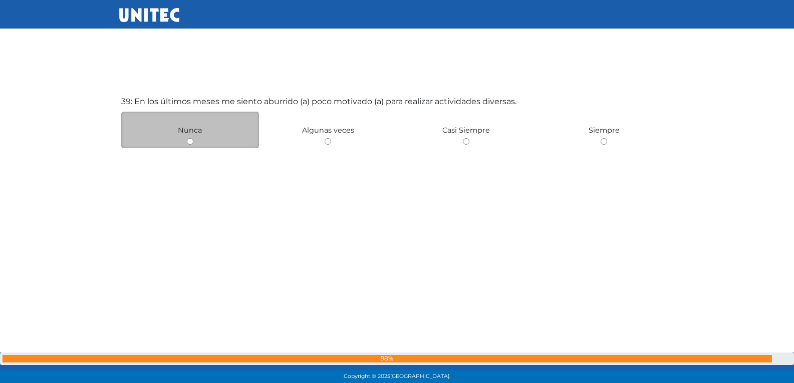
click at [187, 143] on input "radio" at bounding box center [190, 141] width 7 height 7
radio input "true"
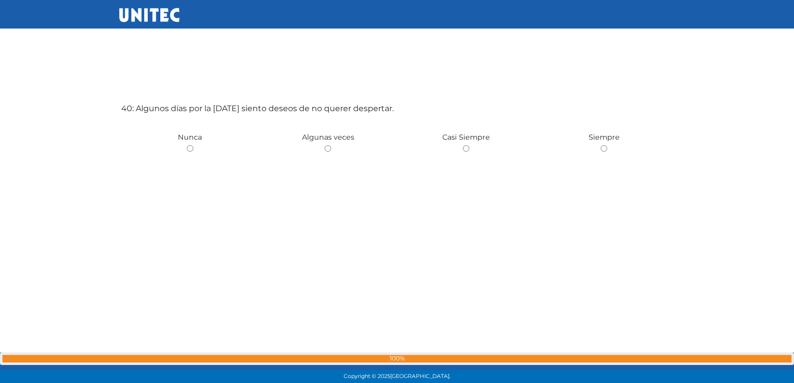
scroll to position [15001, 0]
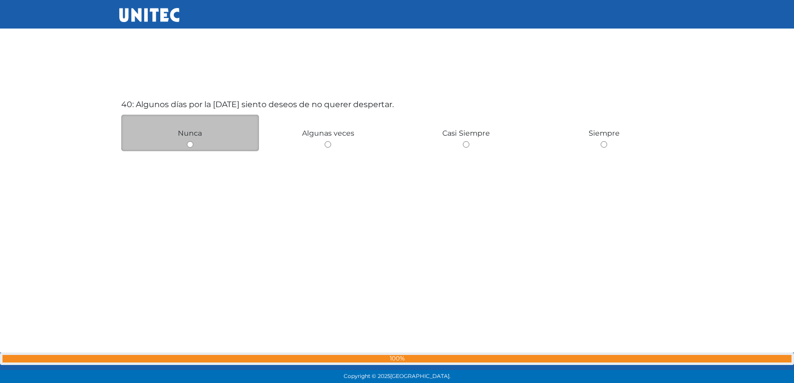
click at [192, 146] on input "radio" at bounding box center [190, 144] width 7 height 7
radio input "true"
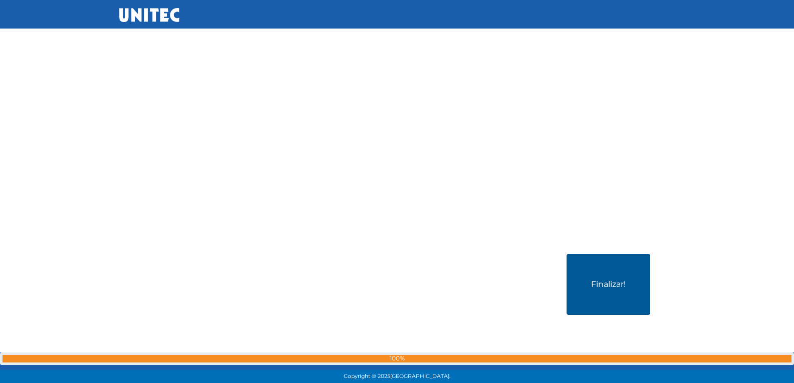
scroll to position [15287, 0]
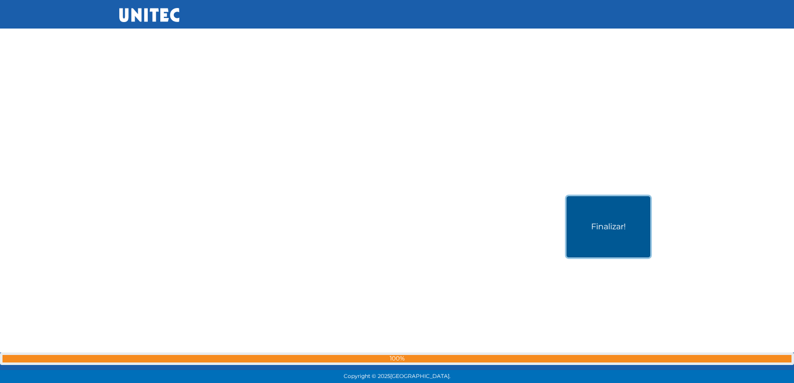
click at [576, 219] on button "Finalizar!" at bounding box center [609, 226] width 84 height 61
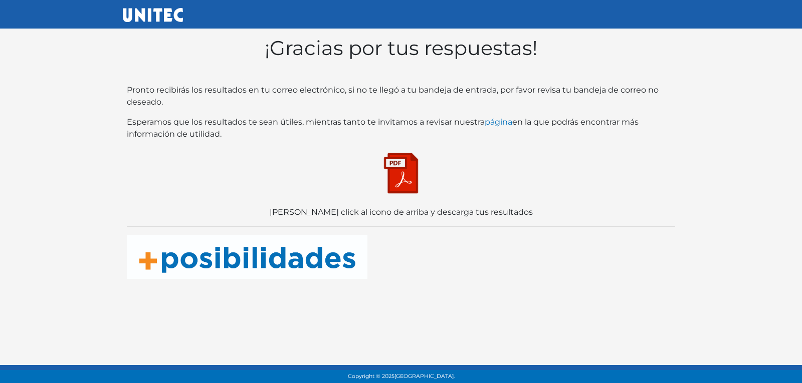
click at [404, 177] on img at bounding box center [401, 173] width 50 height 50
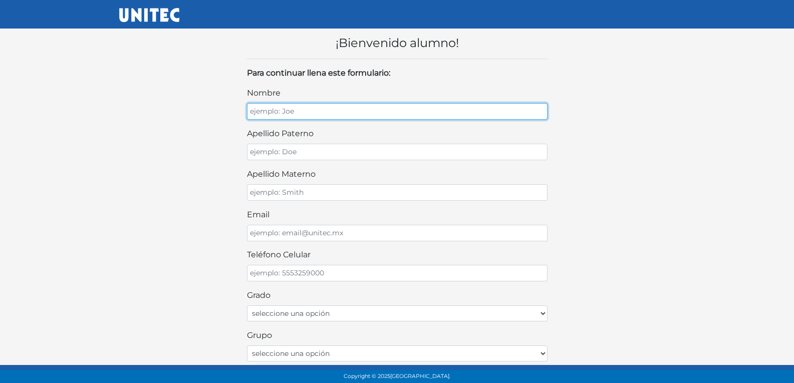
click at [491, 114] on input "nombre" at bounding box center [397, 111] width 301 height 17
type input "[PERSON_NAME]"
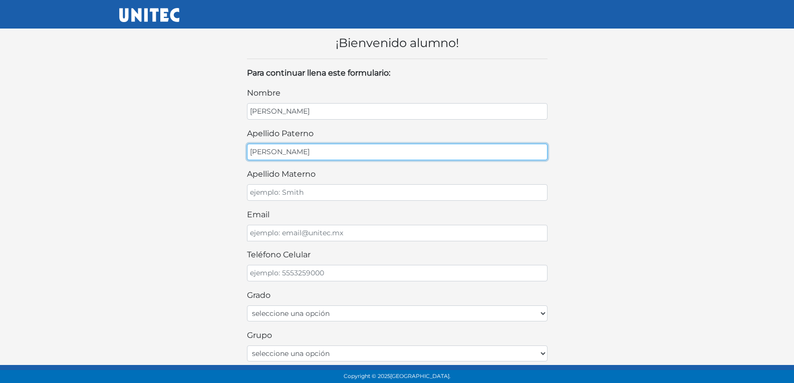
type input "[PERSON_NAME]"
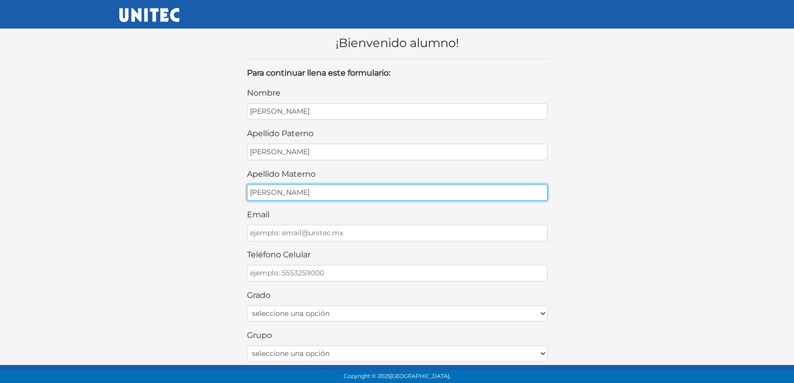
type input "[PERSON_NAME]"
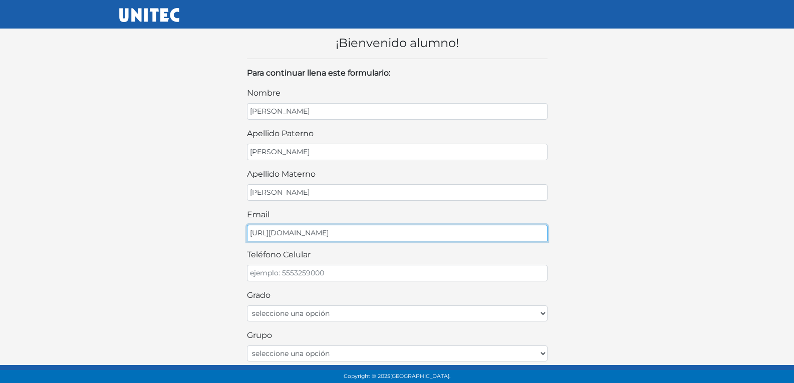
click at [299, 232] on input "[URL][DOMAIN_NAME]" at bounding box center [397, 233] width 301 height 17
type input "[EMAIL_ADDRESS][DOMAIN_NAME]"
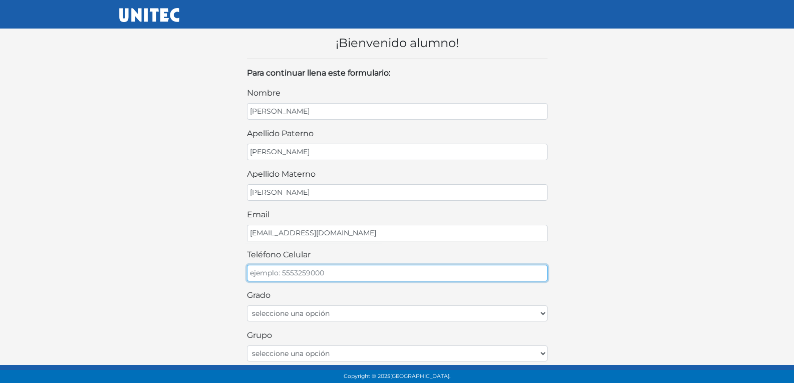
click at [339, 274] on input "teléfono celular" at bounding box center [397, 273] width 301 height 17
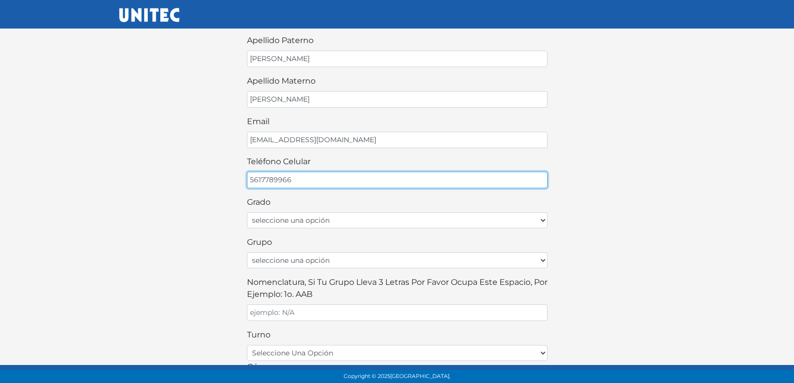
scroll to position [100, 0]
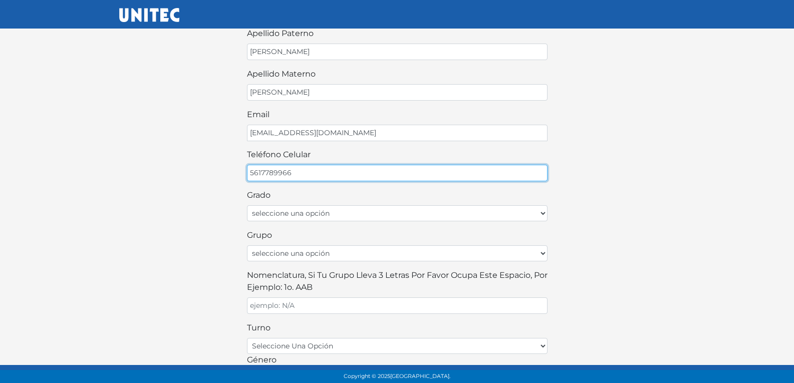
type input "5617789966"
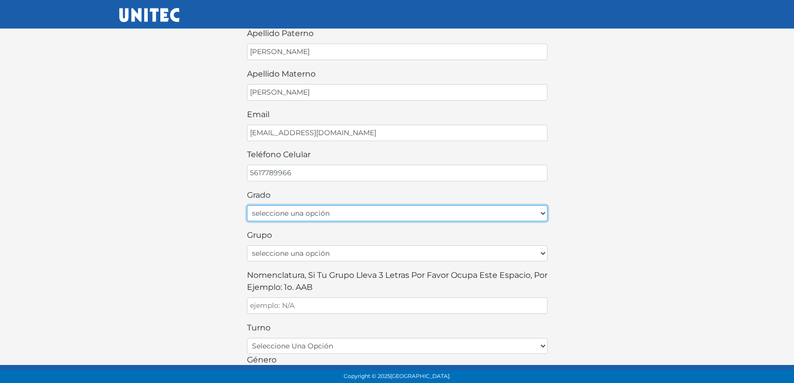
click at [358, 214] on select "seleccione una opción Primer grado Segundo grado Tercer grado Cuarto grado Quin…" at bounding box center [397, 214] width 301 height 16
select select "1ro"
click at [247, 206] on select "seleccione una opción Primer grado Segundo grado Tercer grado Cuarto grado Quin…" at bounding box center [397, 214] width 301 height 16
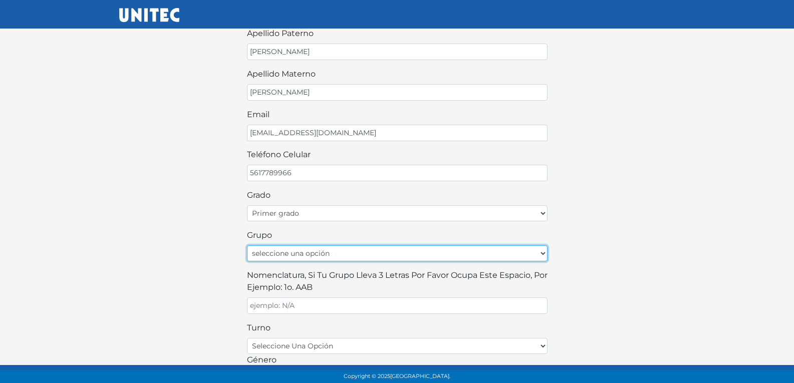
click at [328, 251] on select "seleccione una opción A B C D E F G H I J K L M N O P Q R S T U V W X Y Z" at bounding box center [397, 254] width 301 height 16
select select "A"
click at [247, 246] on select "seleccione una opción A B C D E F G H I J K L M N O P Q R S T U V W X Y Z" at bounding box center [397, 254] width 301 height 16
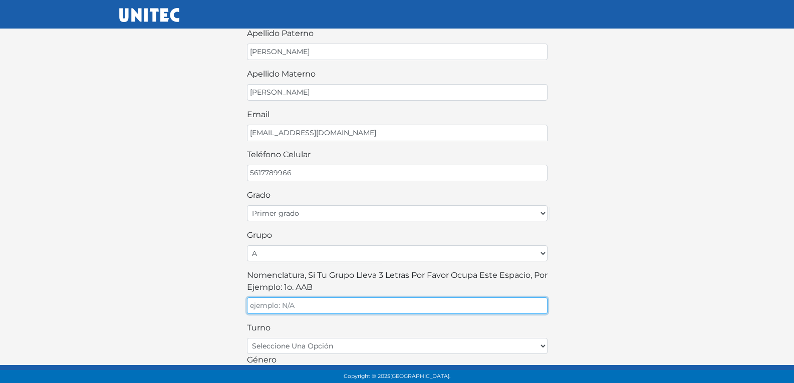
click at [307, 307] on input "Nomenclatura, si tu grupo lleva 3 letras por favor ocupa este espacio, por ejem…" at bounding box center [397, 306] width 301 height 17
type input "A"
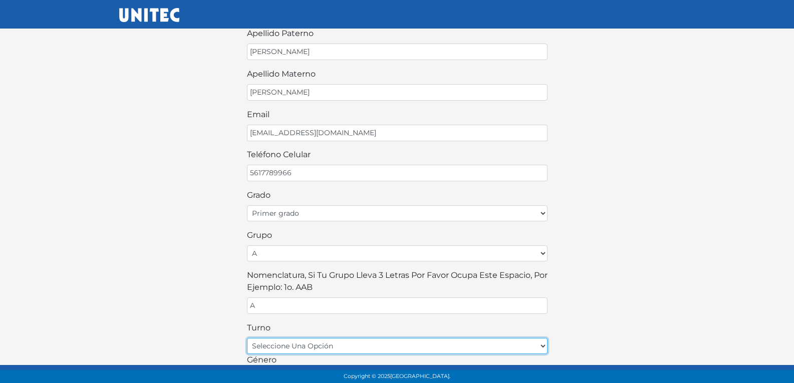
click at [301, 340] on select "seleccione una opción matutino vespertino" at bounding box center [397, 346] width 301 height 16
select select "matutino"
click at [247, 338] on select "seleccione una opción matutino vespertino" at bounding box center [397, 346] width 301 height 16
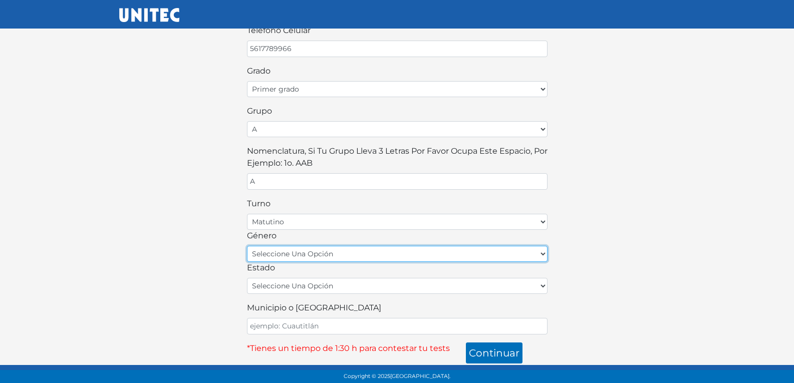
scroll to position [225, 0]
click at [298, 254] on select "seleccione una opción femenino masculino" at bounding box center [397, 254] width 301 height 16
select select "F"
click at [247, 246] on select "seleccione una opción femenino masculino" at bounding box center [397, 254] width 301 height 16
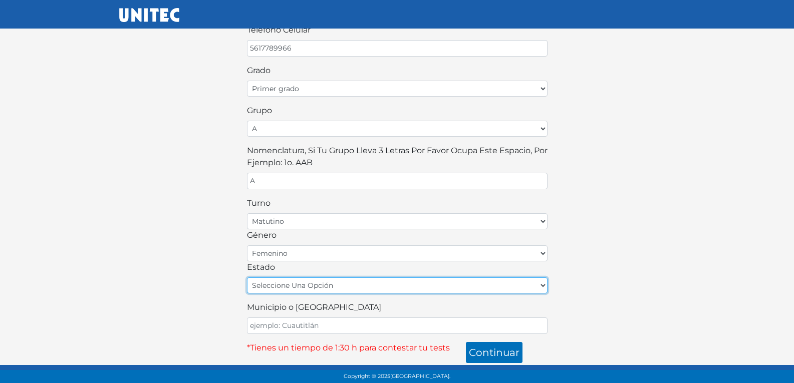
click at [309, 285] on select "seleccione una opción [GEOGRAPHIC_DATA] [GEOGRAPHIC_DATA][US_STATE] [GEOGRAPHIC…" at bounding box center [397, 286] width 301 height 16
select select "MEX"
click at [247, 278] on select "seleccione una opción [GEOGRAPHIC_DATA] [GEOGRAPHIC_DATA][US_STATE] [GEOGRAPHIC…" at bounding box center [397, 286] width 301 height 16
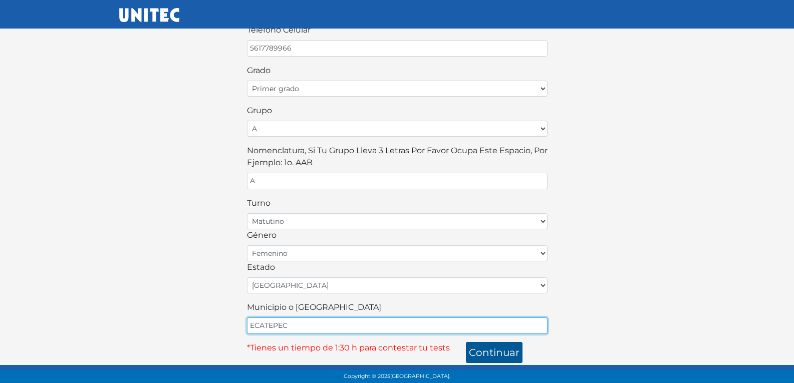
type input "ECATEPEC"
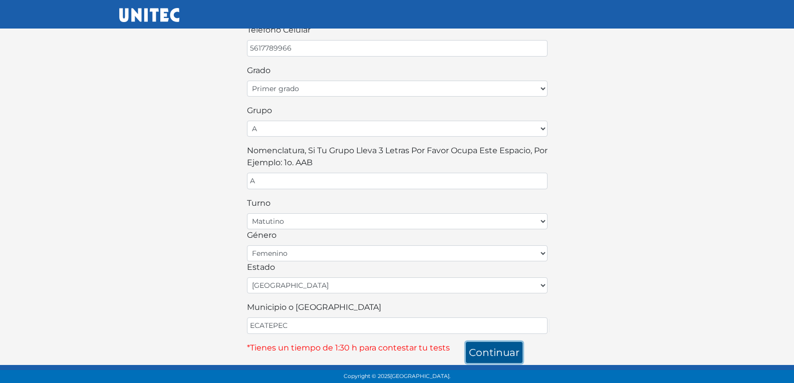
click at [509, 353] on button "continuar" at bounding box center [494, 352] width 57 height 21
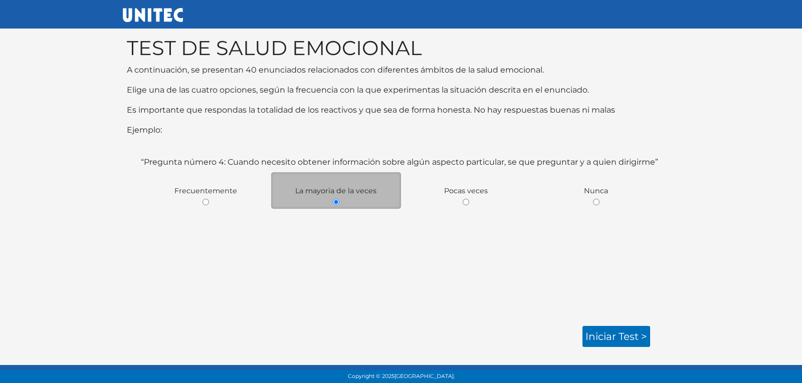
click at [644, 325] on div "“Pregunta número 4: Cuando necesito obtener información sobre algún aspecto par…" at bounding box center [401, 235] width 548 height 182
click at [640, 342] on link "Iniciar test >" at bounding box center [616, 336] width 68 height 21
click at [618, 338] on link "Iniciar test >" at bounding box center [616, 336] width 68 height 21
click at [619, 343] on link "Iniciar test >" at bounding box center [616, 336] width 68 height 21
click at [626, 337] on link "Iniciar test >" at bounding box center [616, 336] width 68 height 21
